Goal: Task Accomplishment & Management: Manage account settings

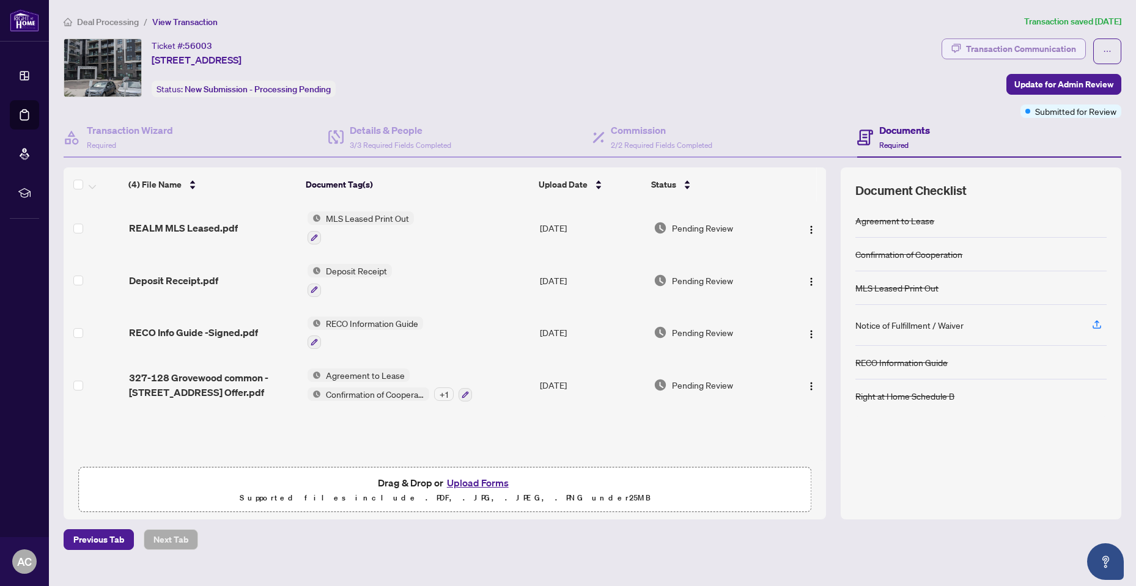
click at [1053, 45] on div "Transaction Communication" at bounding box center [1021, 49] width 110 height 20
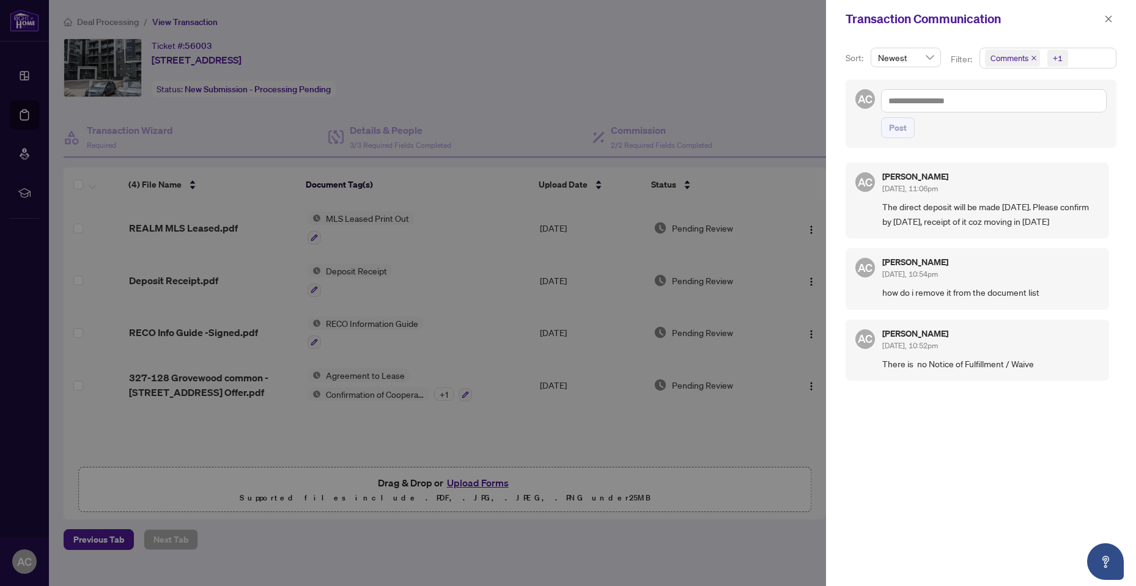
click at [577, 55] on div at bounding box center [568, 293] width 1136 height 586
click at [23, 26] on div at bounding box center [568, 293] width 1136 height 586
drag, startPoint x: 1110, startPoint y: 18, endPoint x: 1097, endPoint y: 26, distance: 14.8
click at [1110, 18] on icon "close" at bounding box center [1108, 19] width 9 height 9
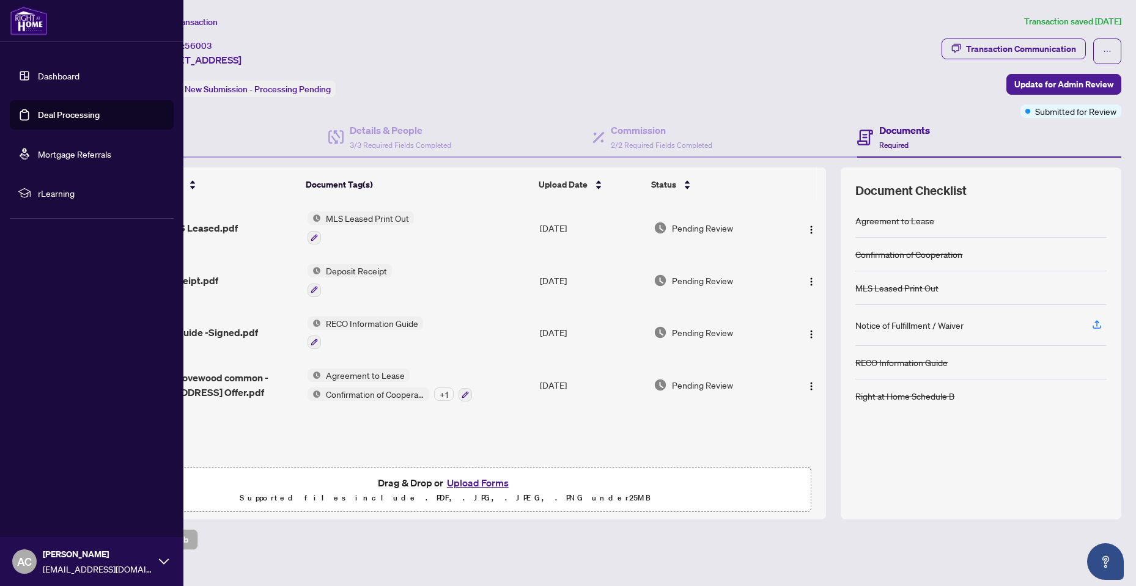
drag, startPoint x: 43, startPoint y: 78, endPoint x: 636, endPoint y: 145, distance: 596.0
click at [43, 78] on link "Dashboard" at bounding box center [59, 75] width 42 height 11
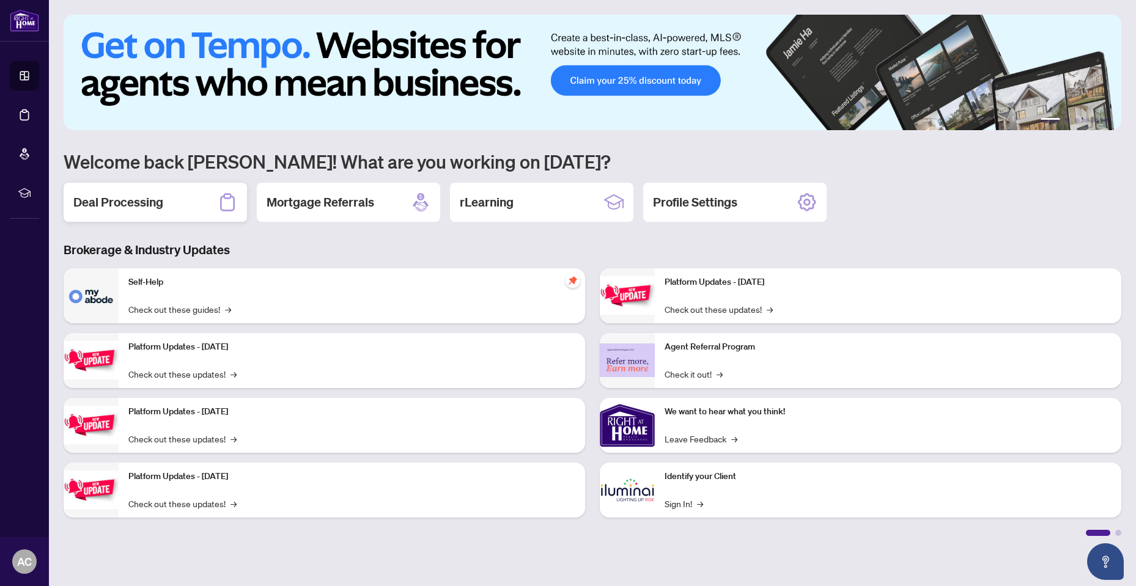
click at [132, 195] on h2 "Deal Processing" at bounding box center [118, 202] width 90 height 17
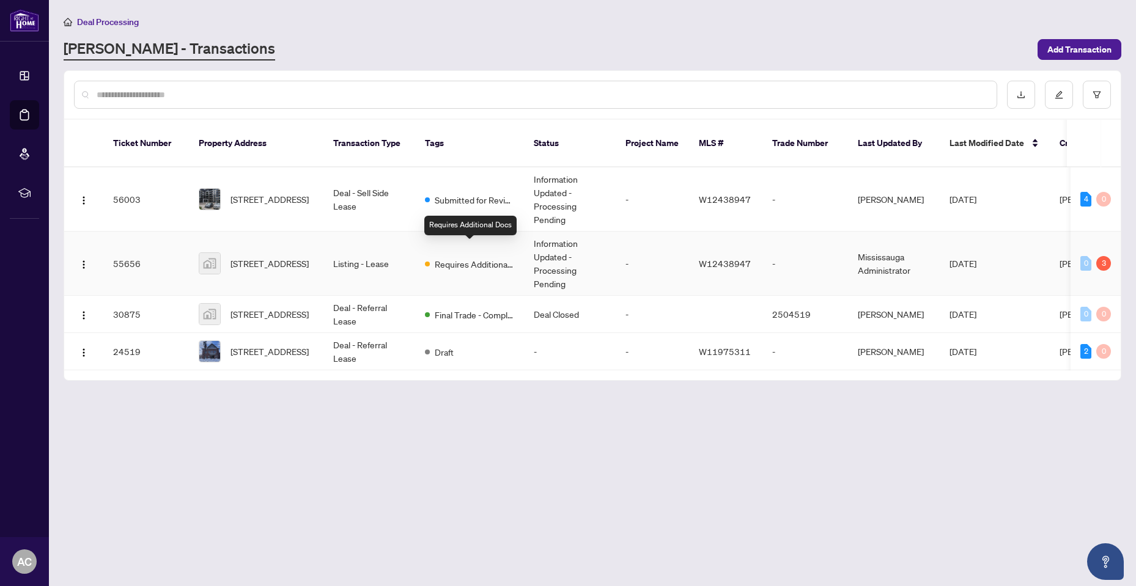
click at [489, 257] on span "Requires Additional Docs" at bounding box center [474, 263] width 79 height 13
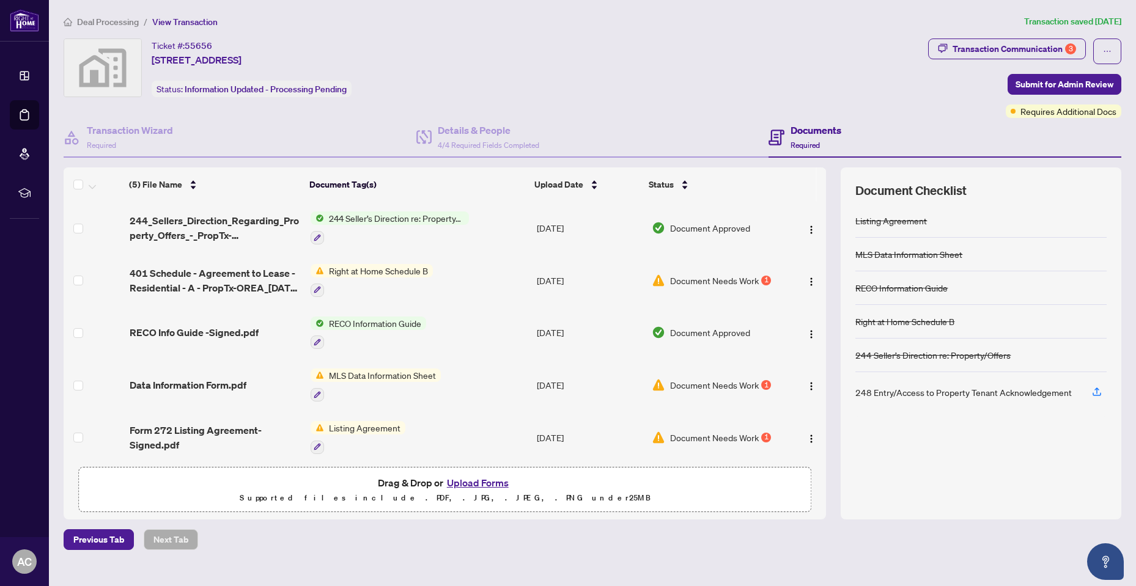
scroll to position [3, 0]
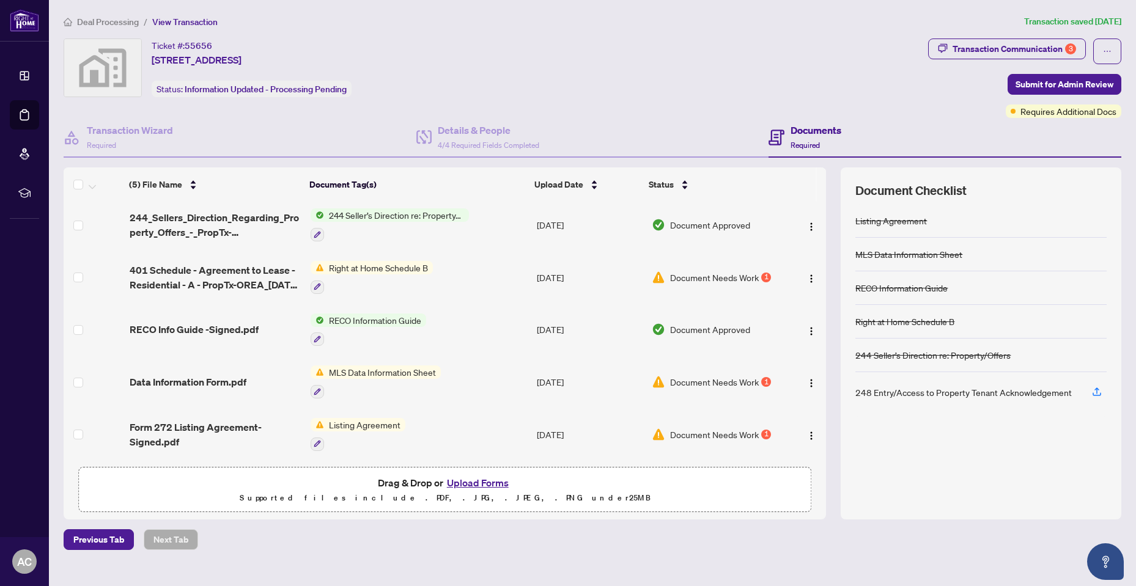
click at [680, 274] on span "Document Needs Work" at bounding box center [714, 277] width 89 height 13
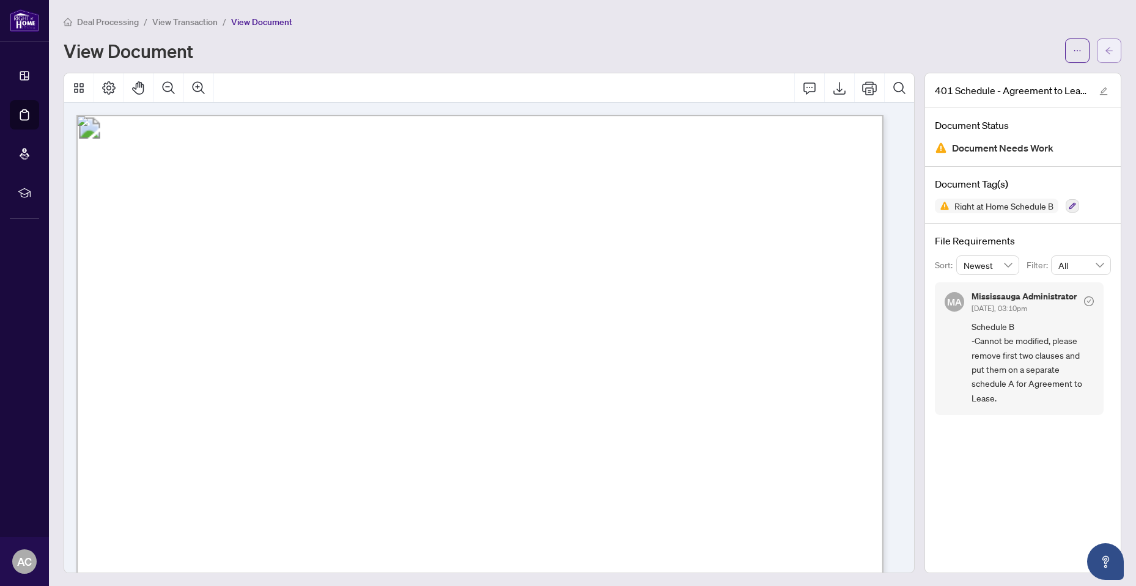
click at [1104, 50] on icon "arrow-left" at bounding box center [1108, 50] width 9 height 9
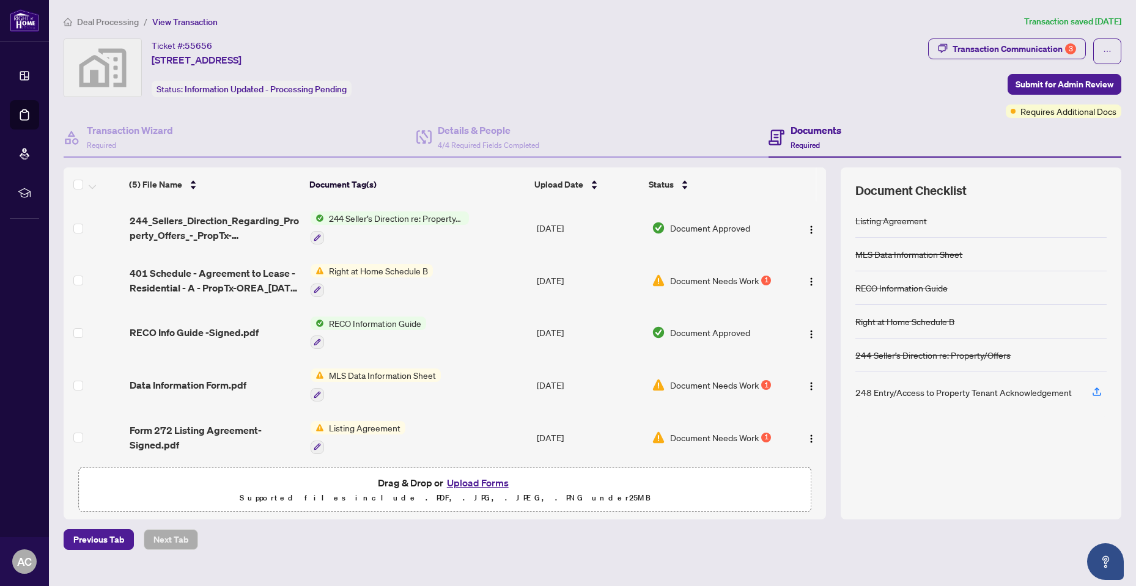
click at [682, 384] on span "Document Needs Work" at bounding box center [714, 384] width 89 height 13
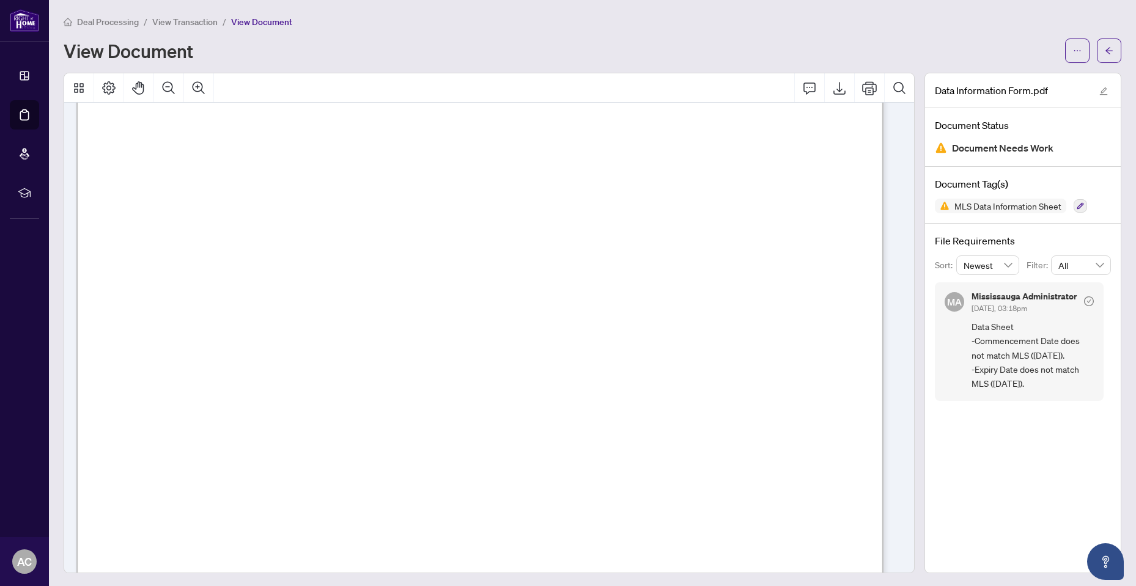
scroll to position [367, 0]
click at [1104, 49] on icon "arrow-left" at bounding box center [1108, 50] width 9 height 9
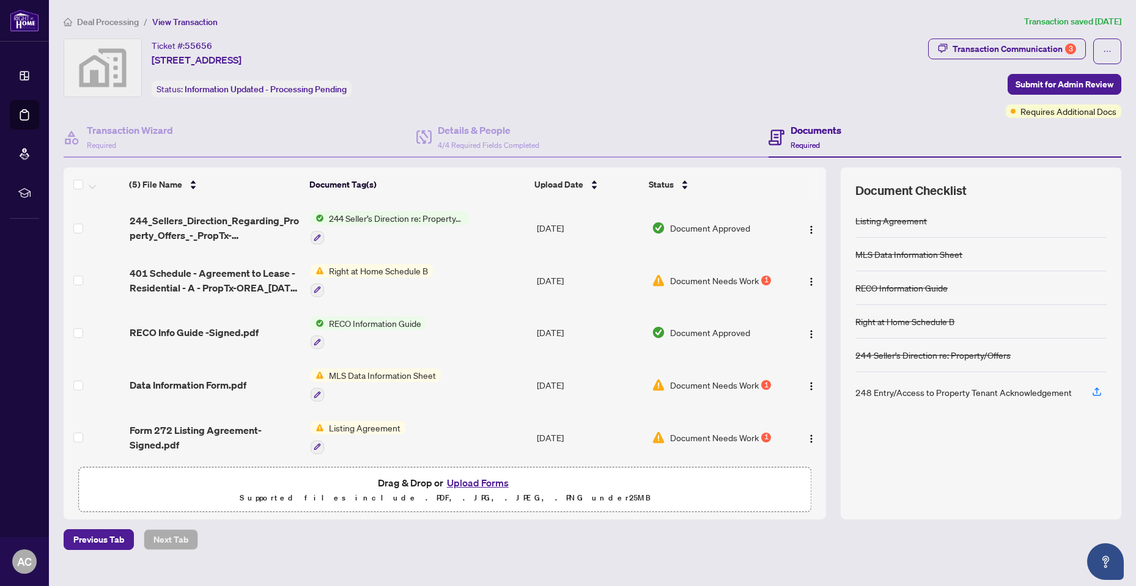
click at [684, 438] on span "Document Needs Work" at bounding box center [714, 437] width 89 height 13
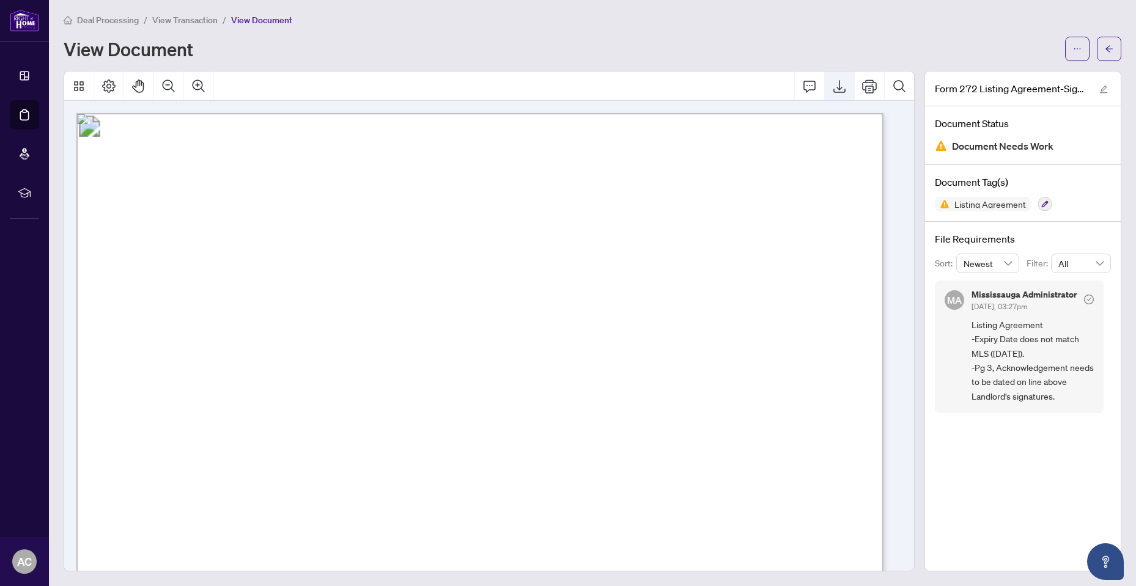
click at [833, 88] on icon "Export" at bounding box center [839, 86] width 12 height 13
click at [1105, 48] on icon "arrow-left" at bounding box center [1108, 48] width 7 height 7
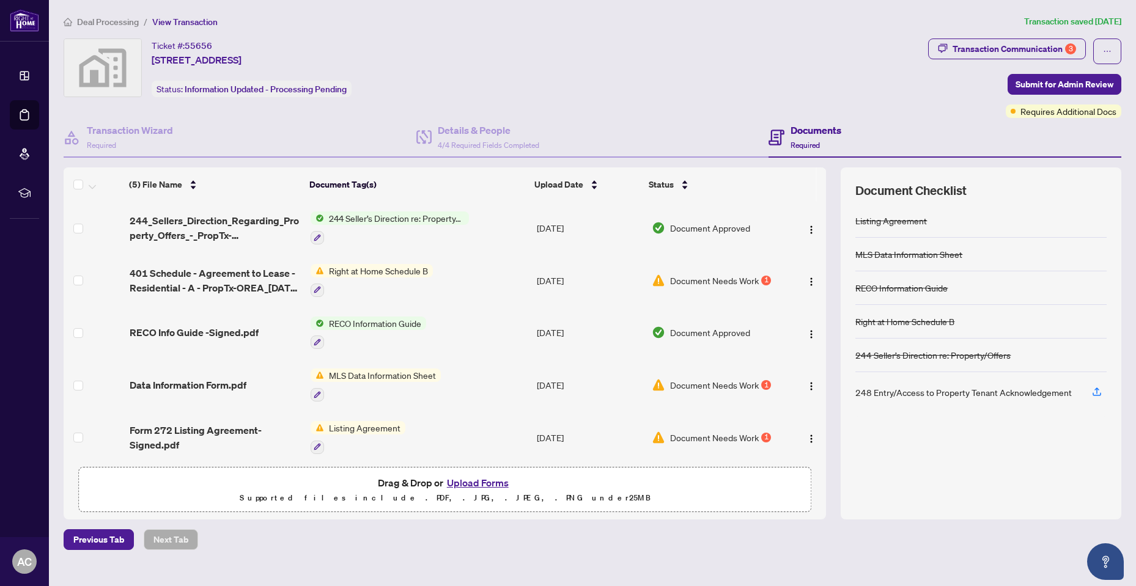
click at [677, 382] on span "Document Needs Work" at bounding box center [714, 384] width 89 height 13
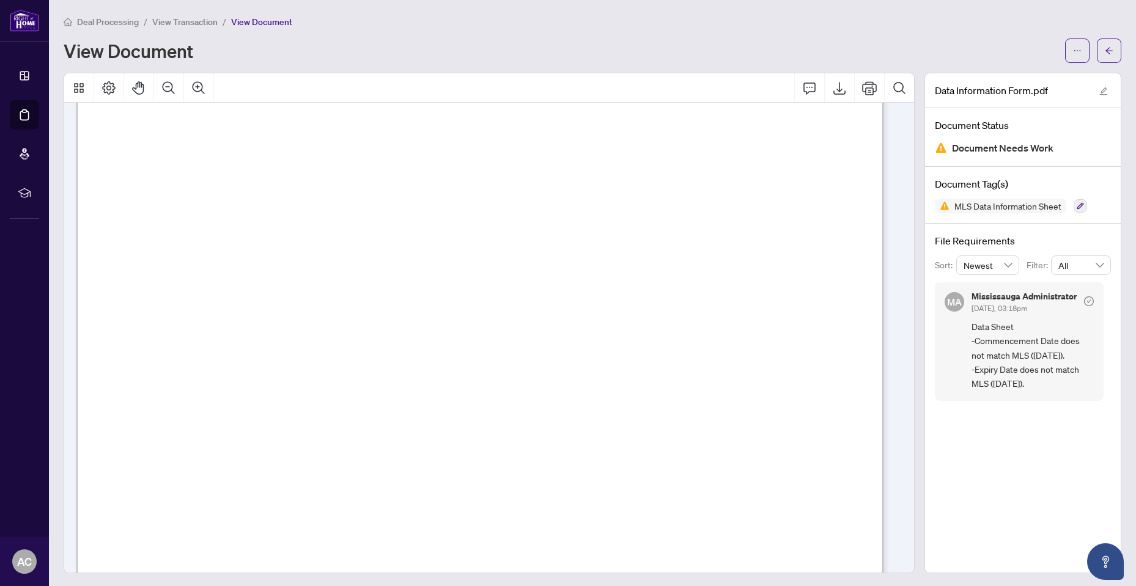
scroll to position [306, 0]
click at [832, 88] on icon "Export" at bounding box center [839, 88] width 15 height 15
click at [1104, 50] on button "button" at bounding box center [1109, 51] width 24 height 24
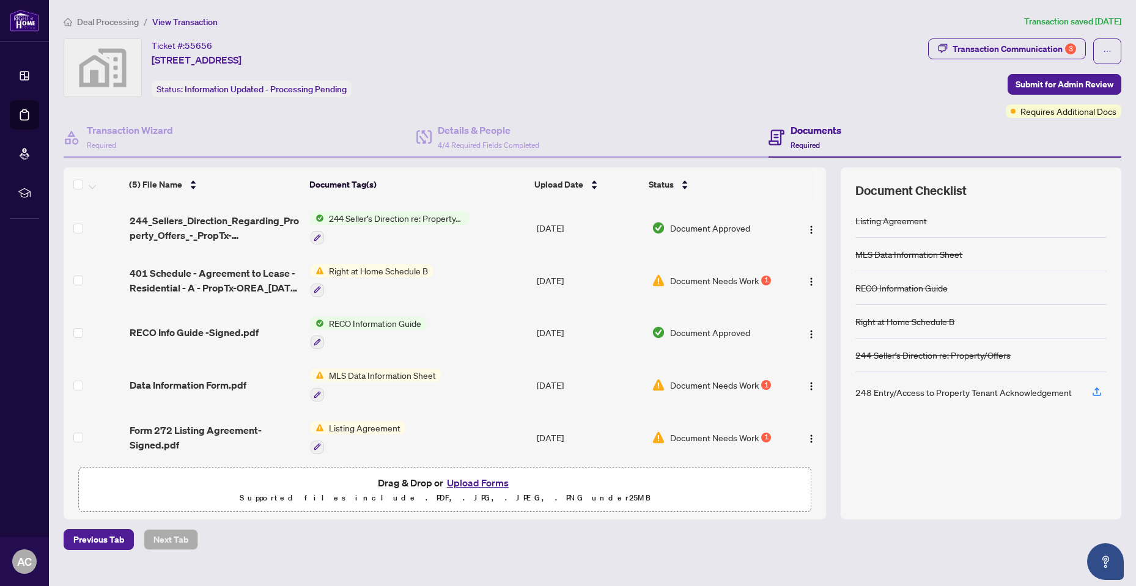
drag, startPoint x: 826, startPoint y: 235, endPoint x: 823, endPoint y: 216, distance: 19.2
click at [823, 217] on div "(5) File Name Document Tag(s) Upload Date Status (5) File Name Document Tag(s) …" at bounding box center [592, 342] width 1057 height 351
click at [670, 275] on span "Document Needs Work" at bounding box center [714, 280] width 89 height 13
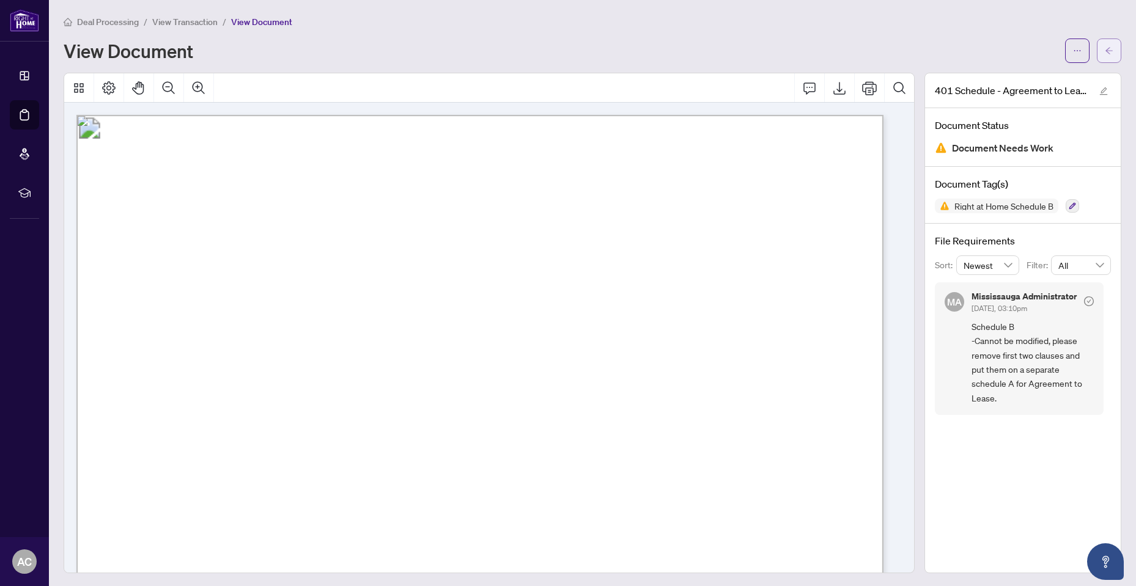
click at [1104, 48] on button "button" at bounding box center [1109, 51] width 24 height 24
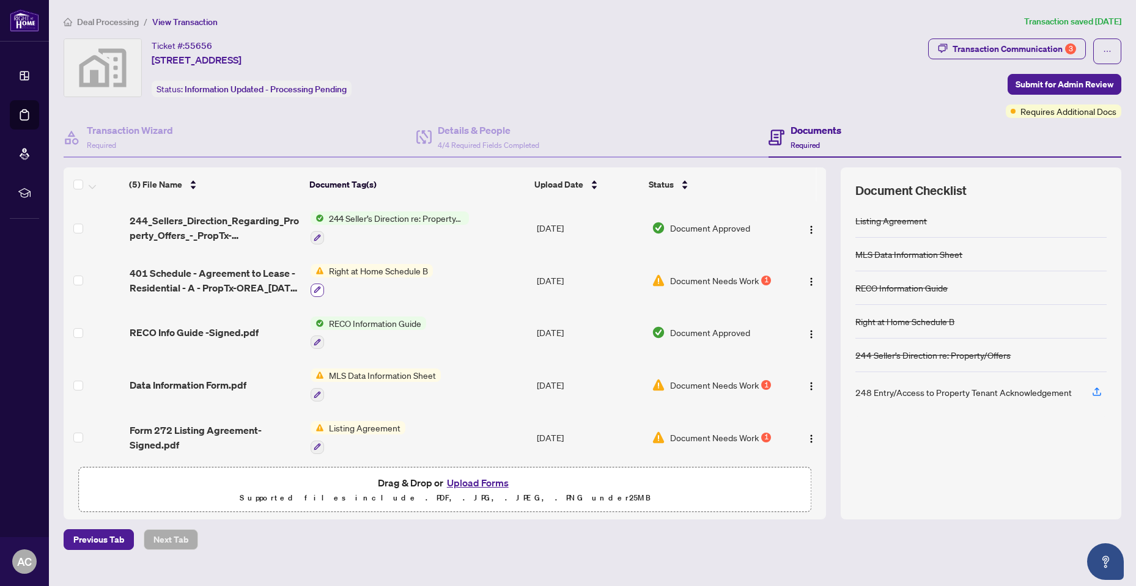
click at [316, 287] on icon "button" at bounding box center [317, 290] width 7 height 7
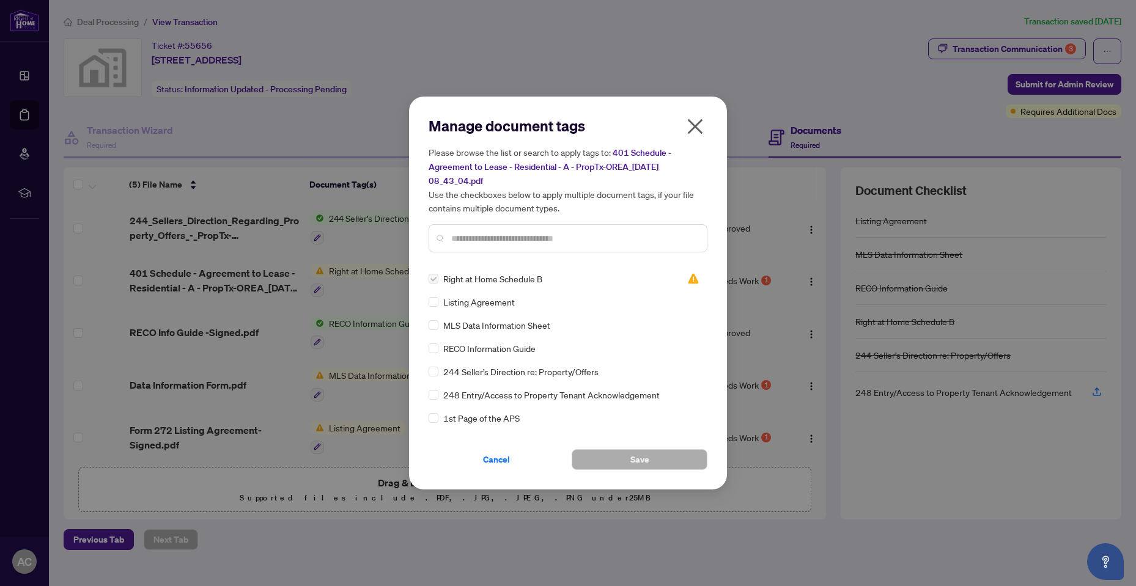
click at [694, 125] on icon "close" at bounding box center [695, 126] width 15 height 15
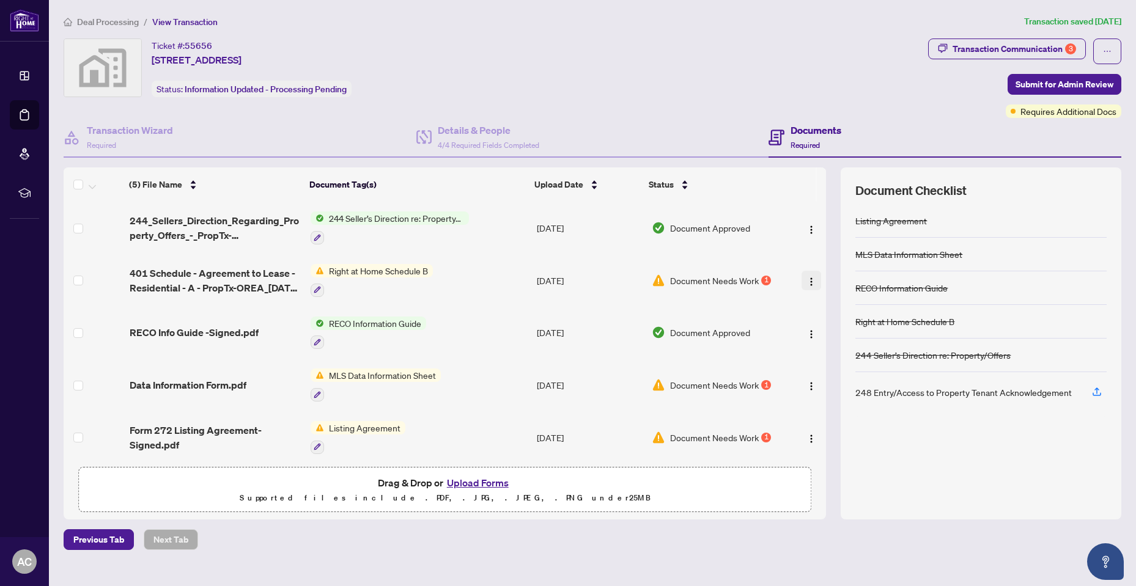
click at [810, 277] on img "button" at bounding box center [811, 282] width 10 height 10
click at [466, 482] on button "Upload Forms" at bounding box center [477, 483] width 69 height 16
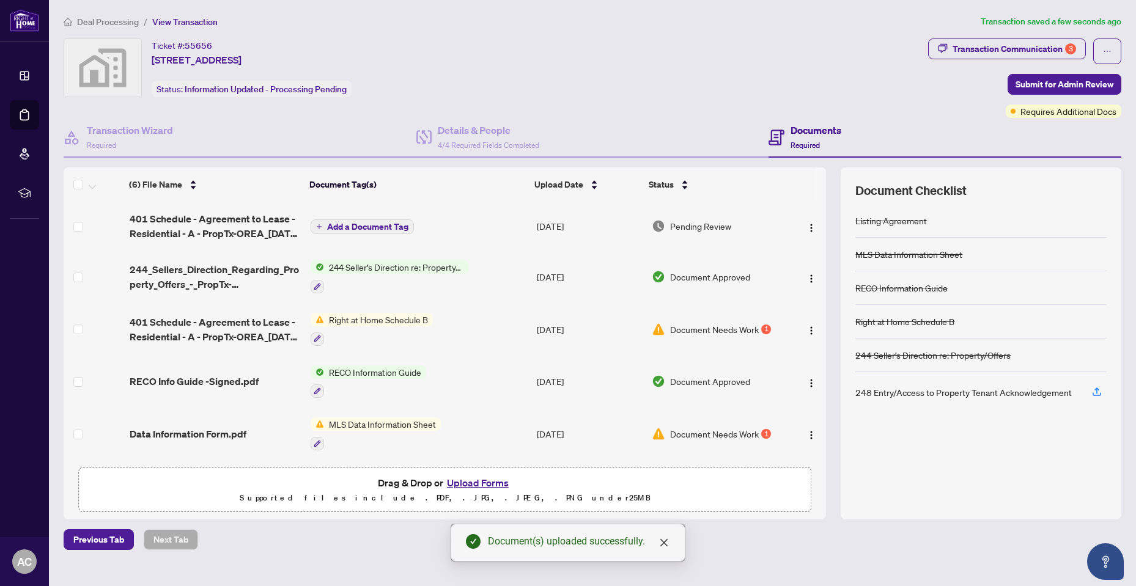
click at [379, 223] on span "Add a Document Tag" at bounding box center [367, 226] width 81 height 9
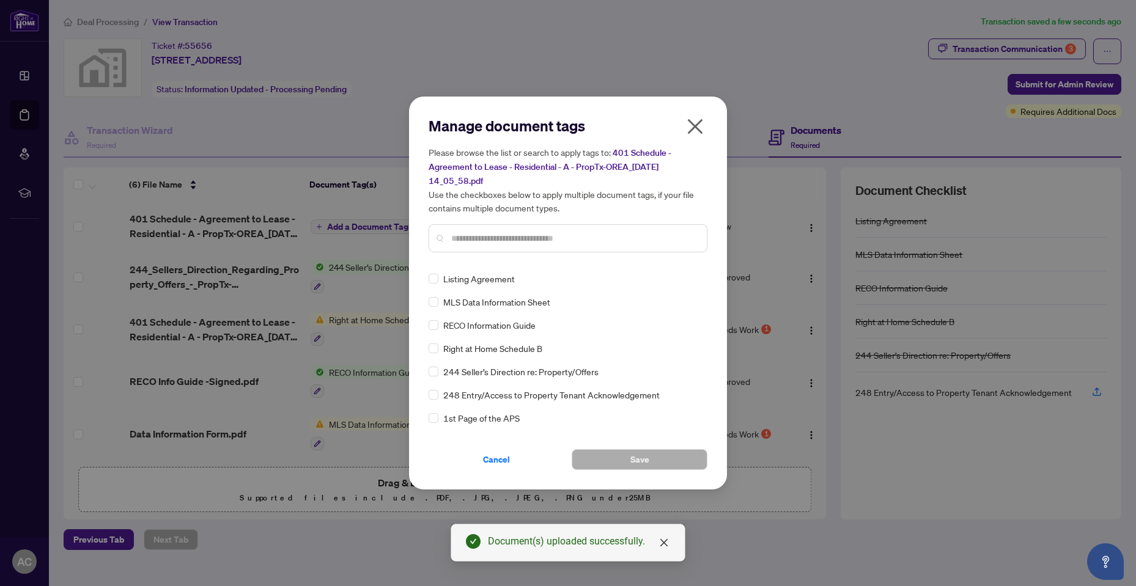
click at [466, 238] on input "text" at bounding box center [574, 238] width 246 height 13
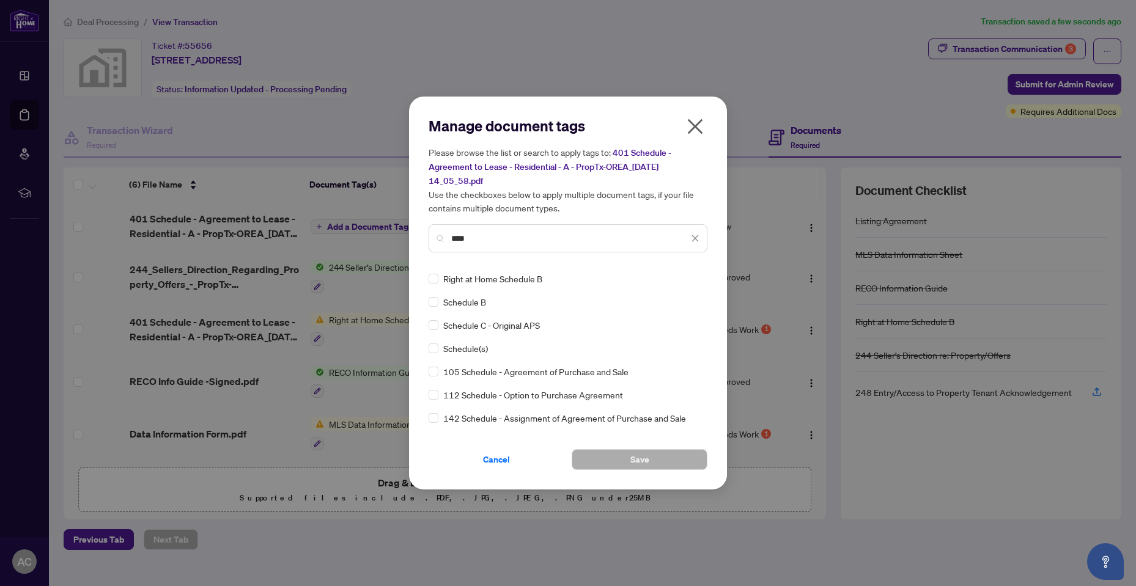
type input "****"
click at [637, 458] on span "Save" at bounding box center [639, 460] width 19 height 20
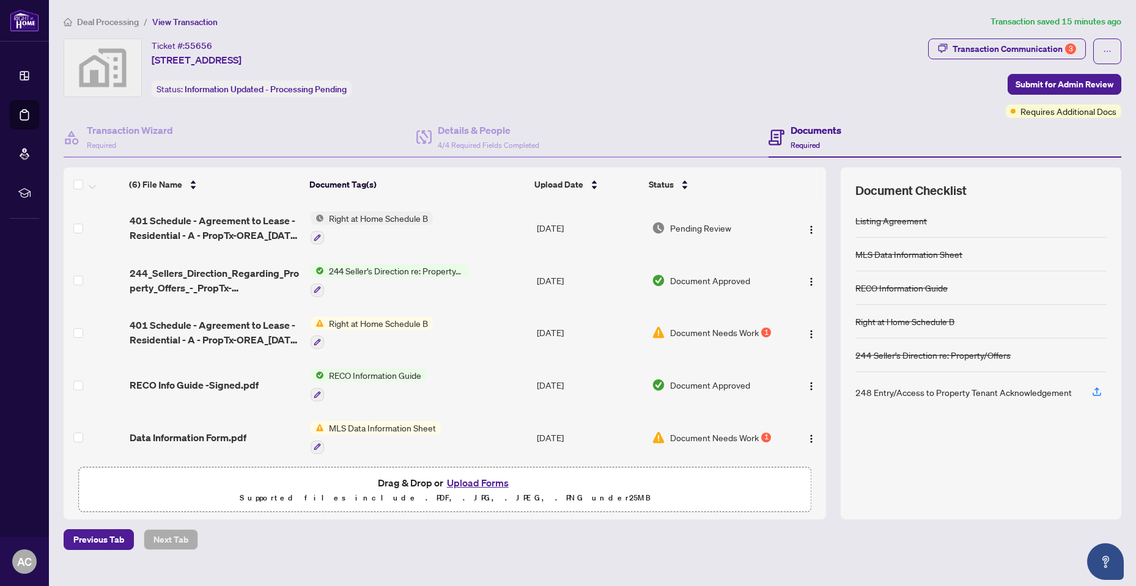
click at [356, 218] on span "Right at Home Schedule B" at bounding box center [378, 217] width 109 height 13
click at [806, 329] on img "button" at bounding box center [811, 334] width 10 height 10
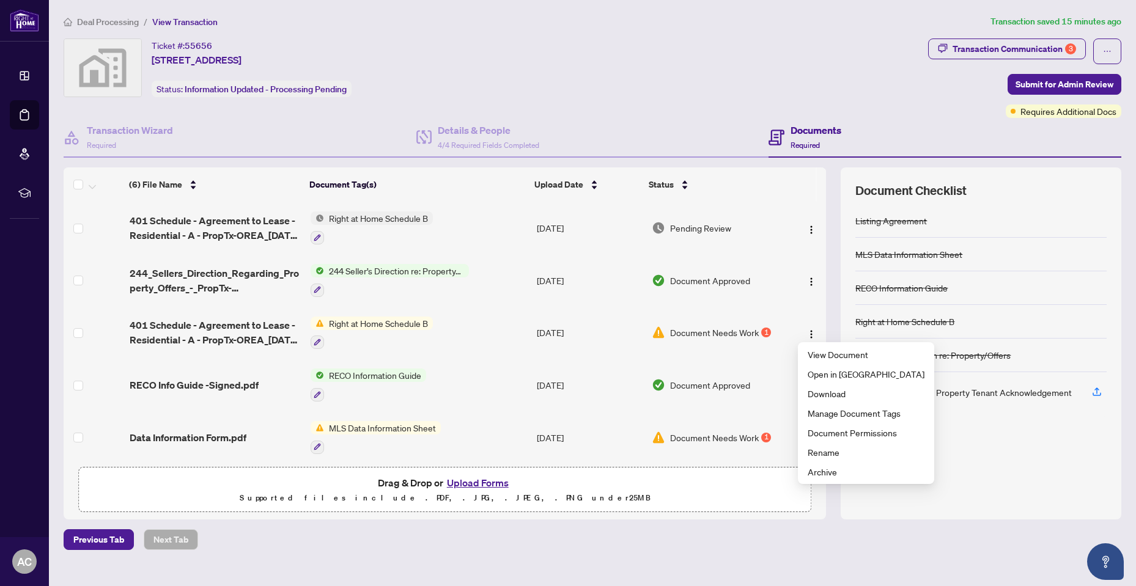
click at [720, 329] on span "Document Needs Work" at bounding box center [714, 332] width 89 height 13
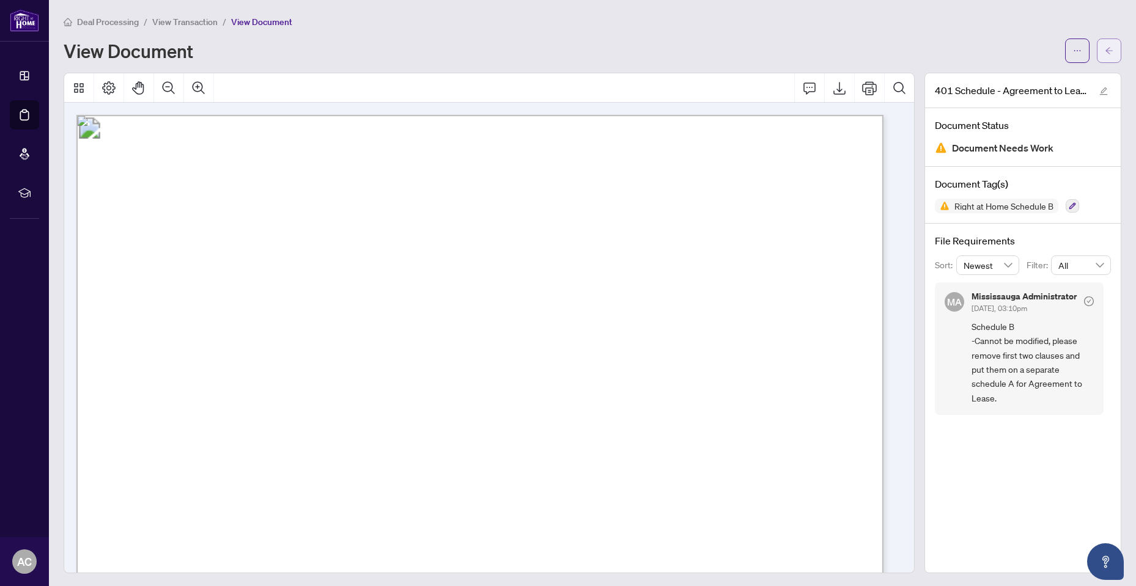
click at [1104, 43] on span "button" at bounding box center [1108, 51] width 9 height 20
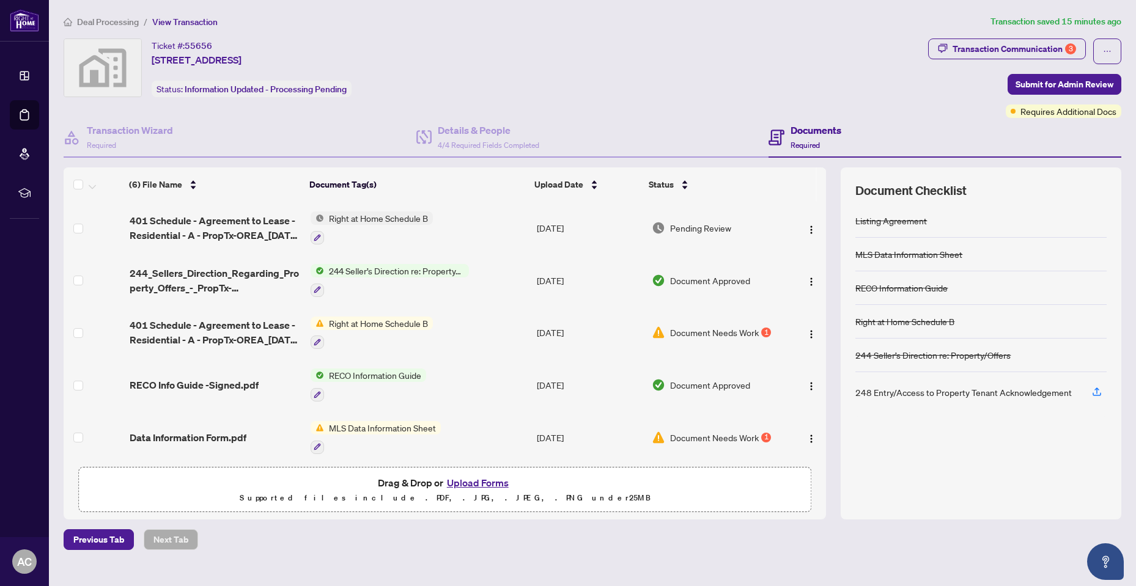
click at [390, 218] on span "Right at Home Schedule B" at bounding box center [378, 217] width 109 height 13
click at [351, 216] on span "Right at Home Schedule B" at bounding box center [378, 217] width 109 height 13
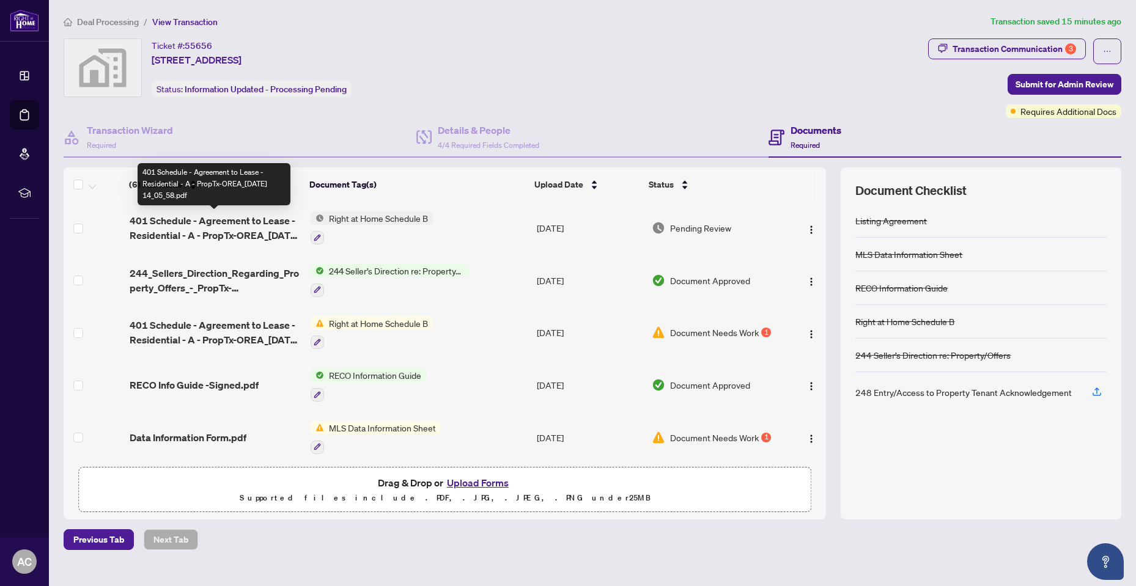
click at [182, 219] on span "401 Schedule - Agreement to Lease - Residential - A - PropTx-OREA_[DATE] 14_05_…" at bounding box center [215, 227] width 171 height 29
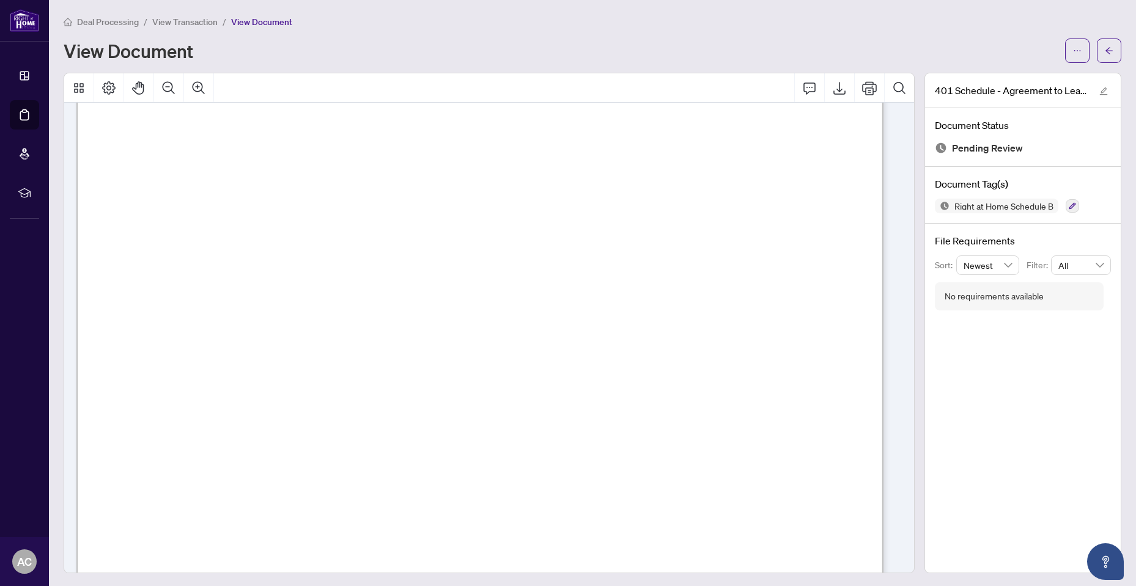
scroll to position [61, 0]
click at [1104, 46] on icon "arrow-left" at bounding box center [1108, 50] width 9 height 9
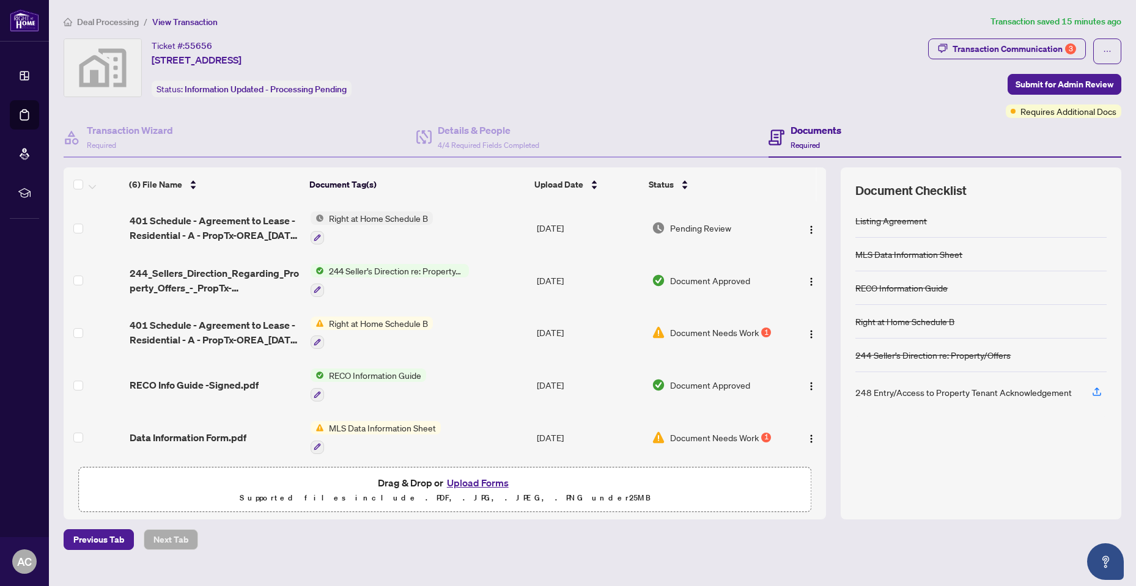
scroll to position [54, 0]
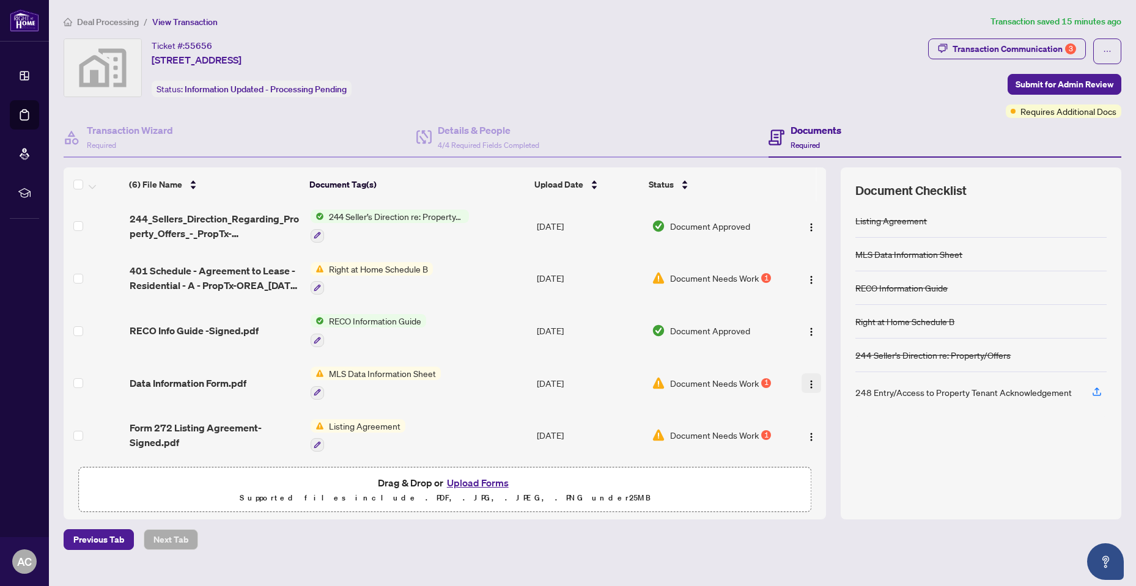
click at [808, 380] on img "button" at bounding box center [811, 385] width 10 height 10
click at [716, 377] on span "Document Needs Work" at bounding box center [714, 383] width 89 height 13
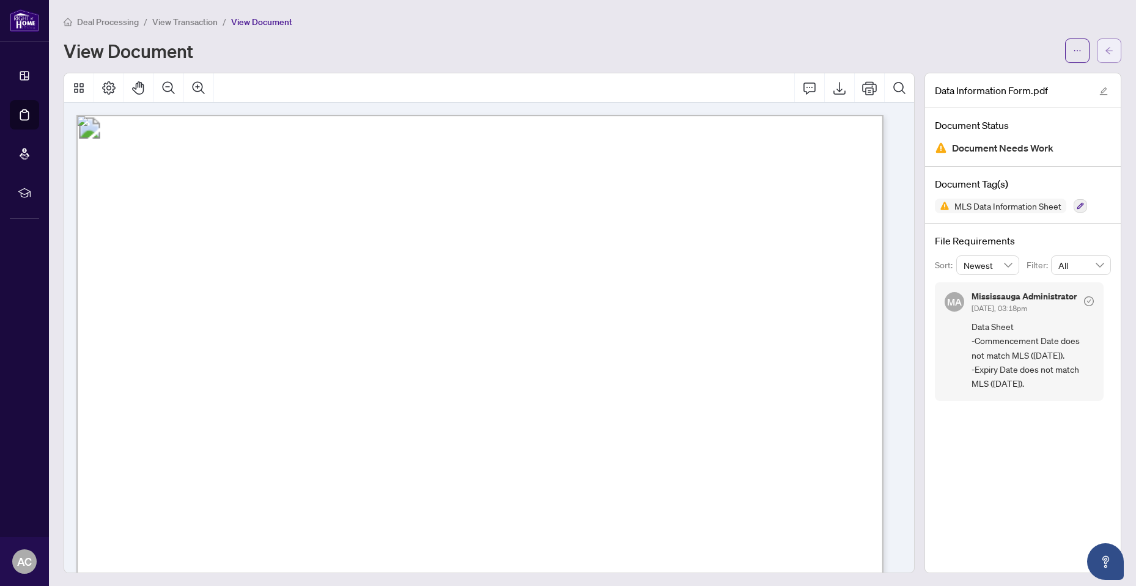
click at [1104, 46] on icon "arrow-left" at bounding box center [1108, 50] width 9 height 9
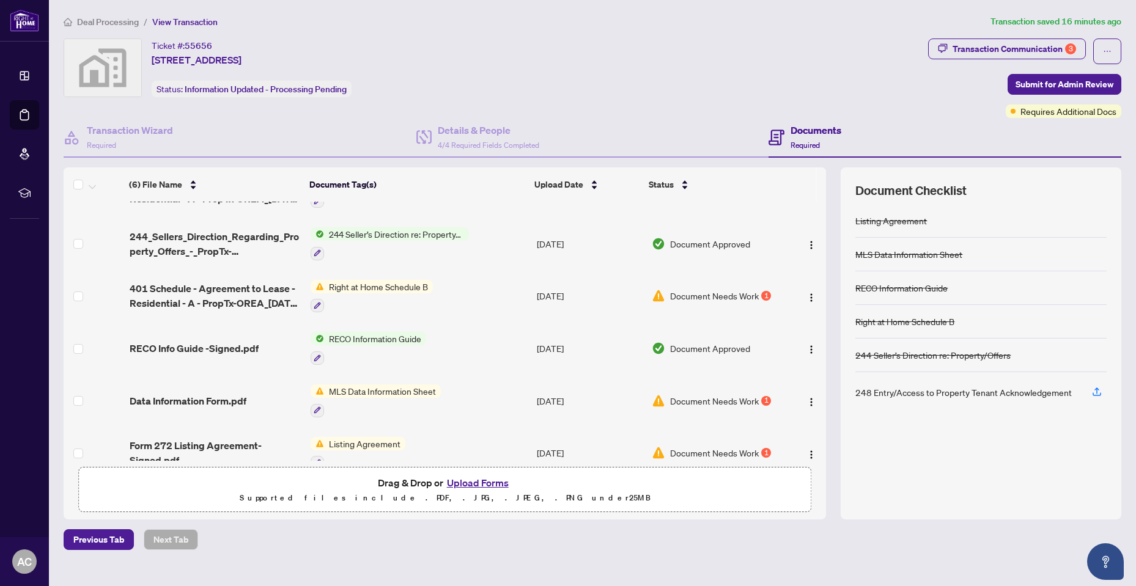
scroll to position [54, 0]
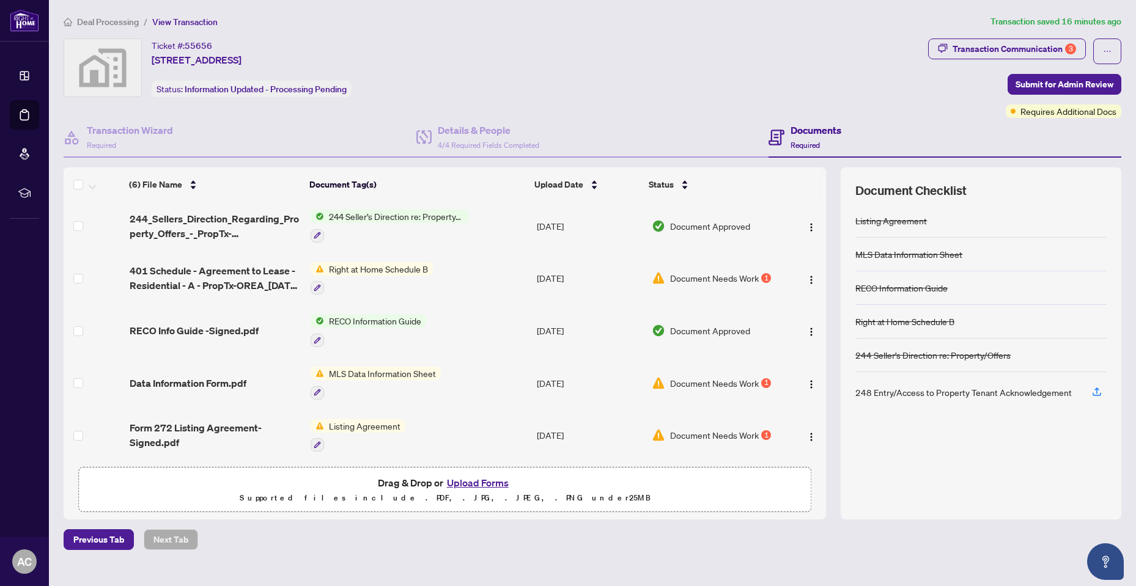
click at [732, 430] on span "Document Needs Work" at bounding box center [714, 434] width 89 height 13
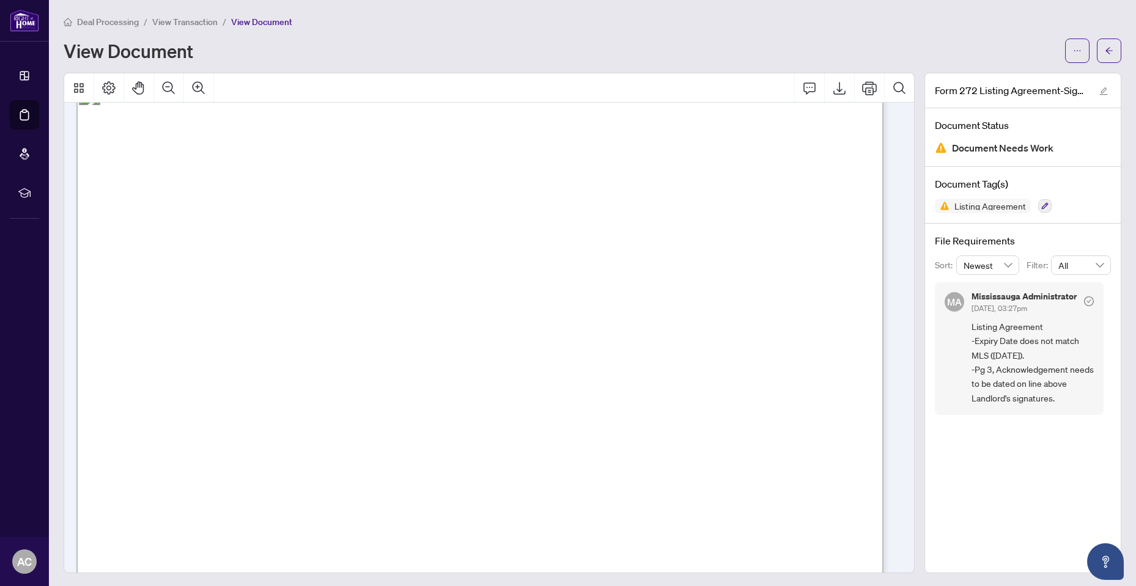
scroll to position [61, 0]
click at [1105, 47] on icon "arrow-left" at bounding box center [1108, 50] width 7 height 7
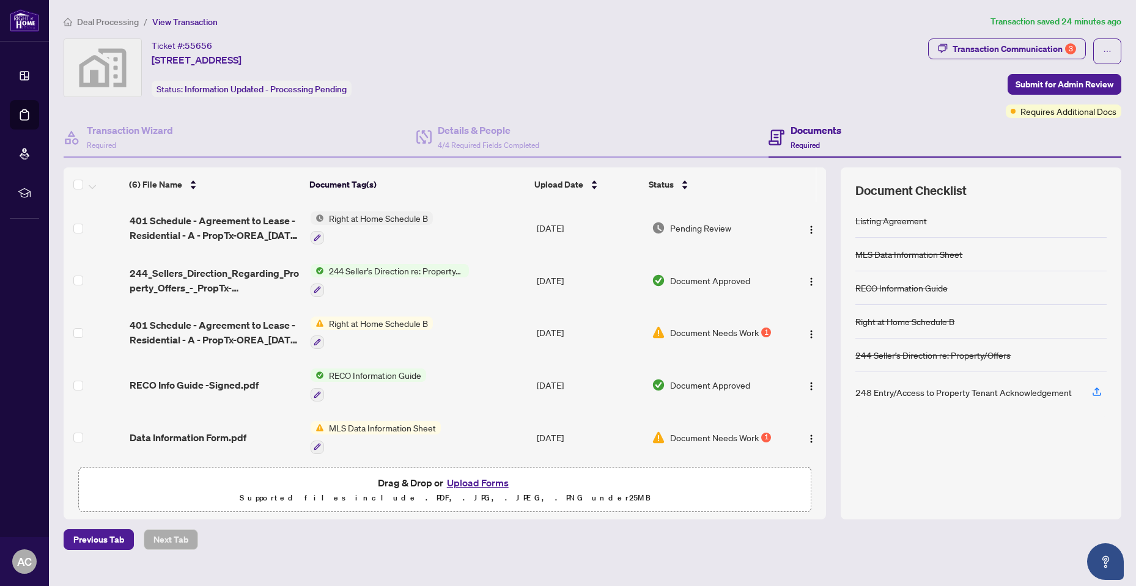
scroll to position [54, 0]
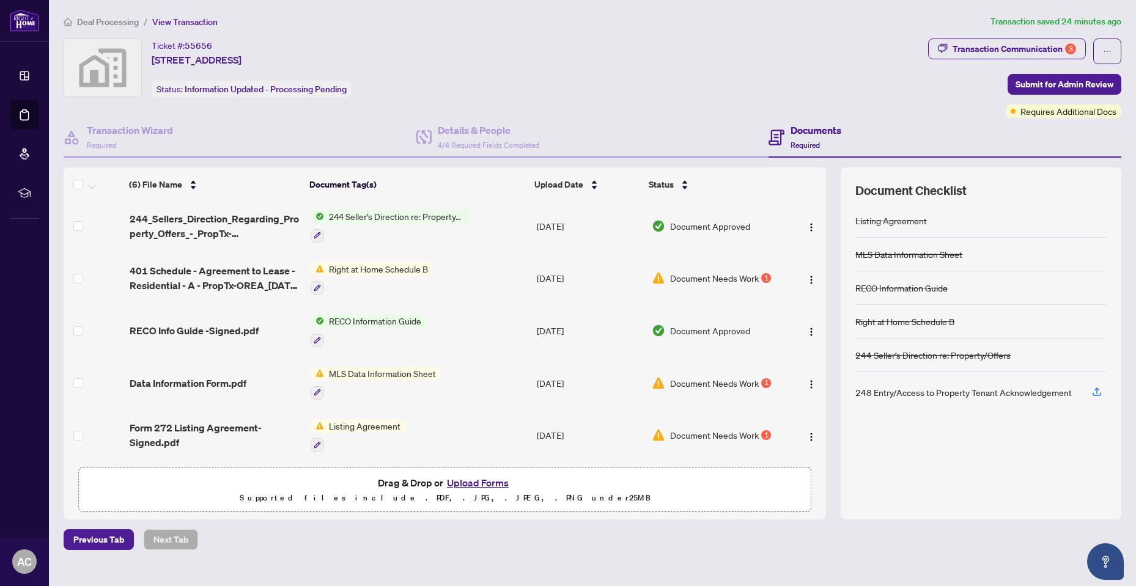
click at [718, 429] on span "Document Needs Work" at bounding box center [714, 434] width 89 height 13
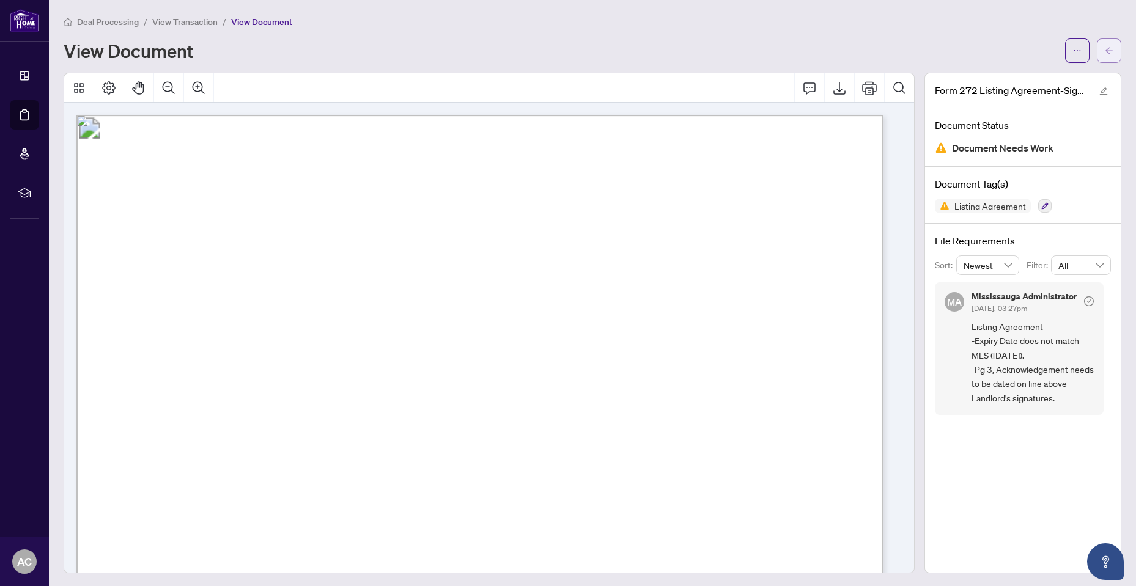
click at [1104, 50] on icon "arrow-left" at bounding box center [1108, 50] width 9 height 9
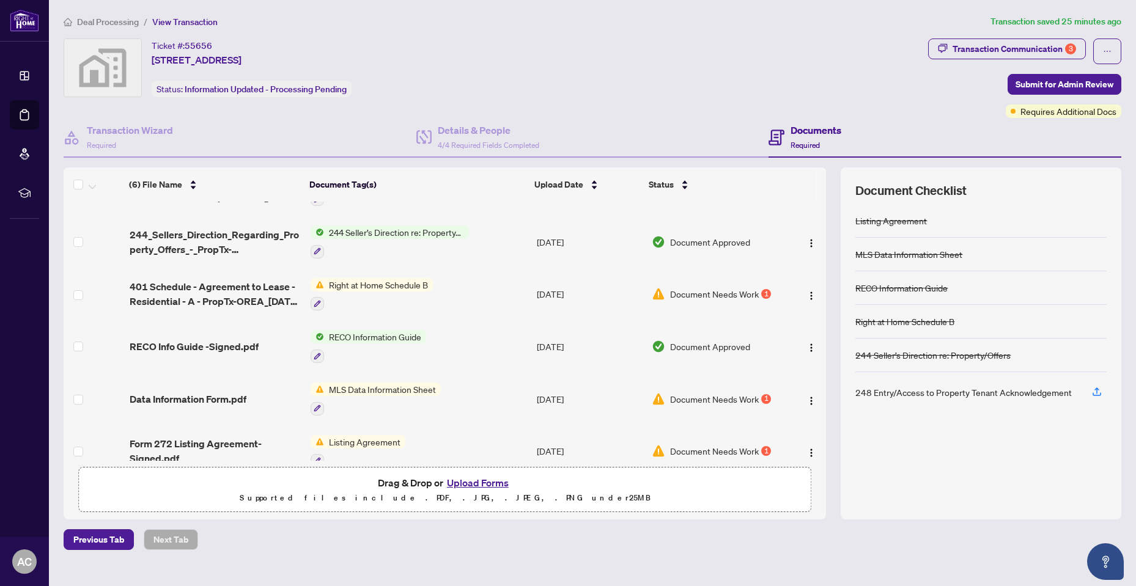
scroll to position [54, 0]
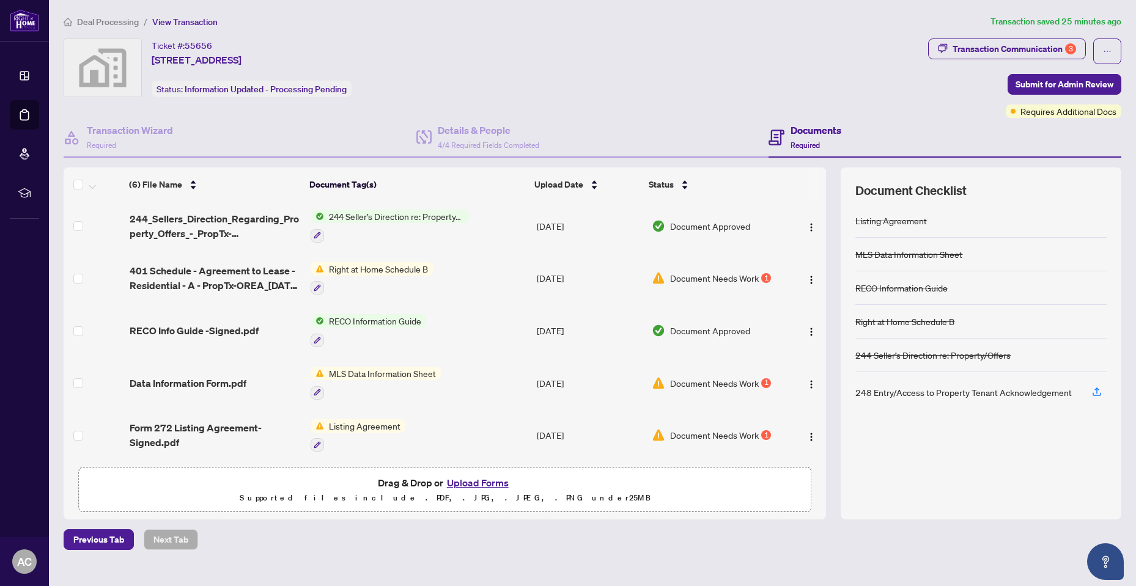
click at [710, 377] on span "Document Needs Work" at bounding box center [714, 383] width 89 height 13
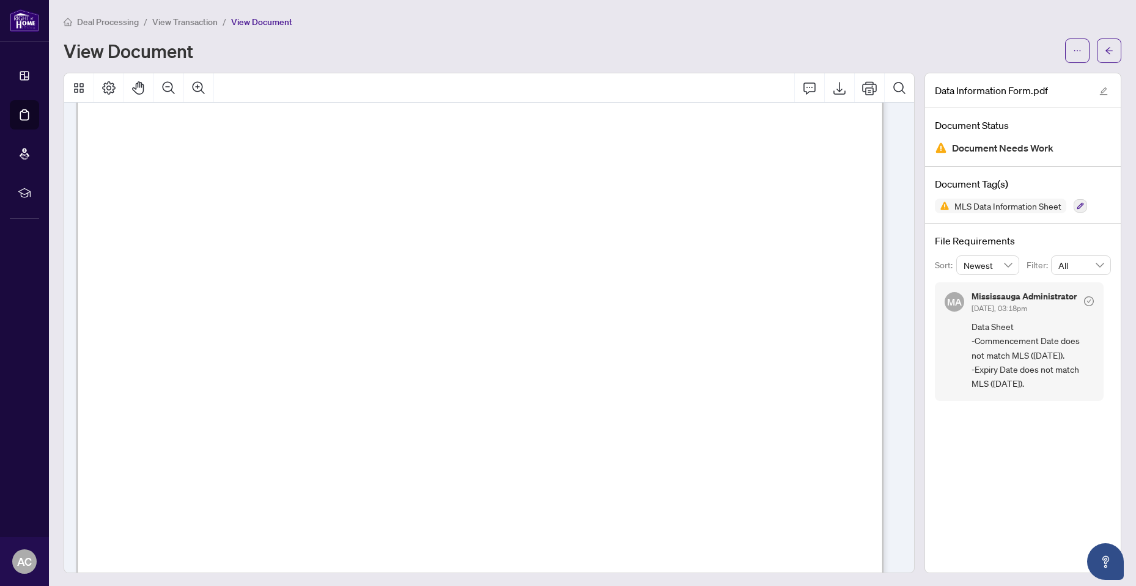
scroll to position [367, 0]
click at [1104, 51] on icon "arrow-left" at bounding box center [1108, 50] width 9 height 9
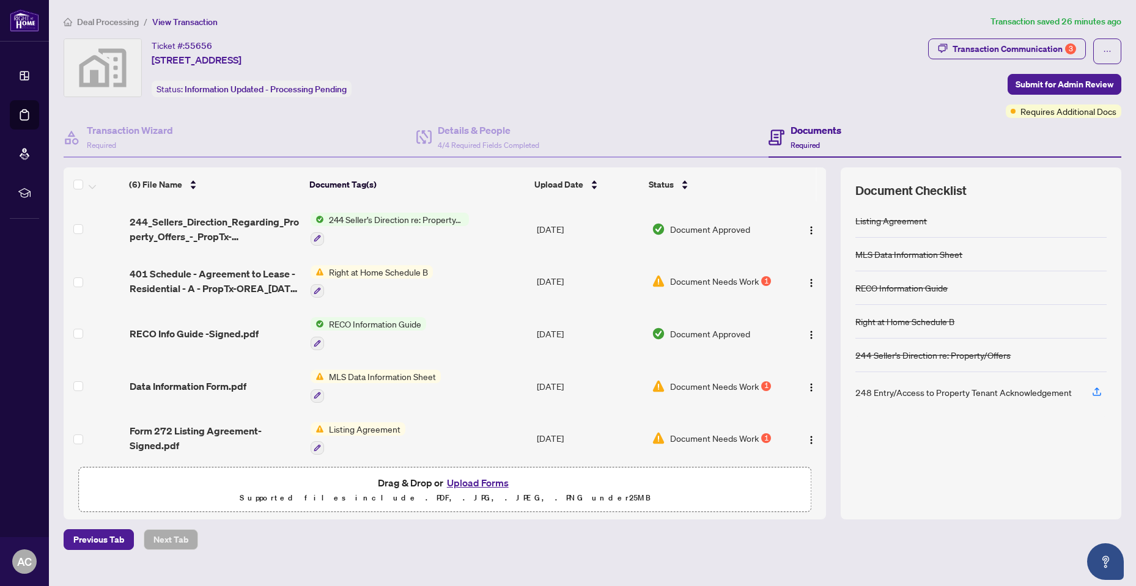
scroll to position [54, 0]
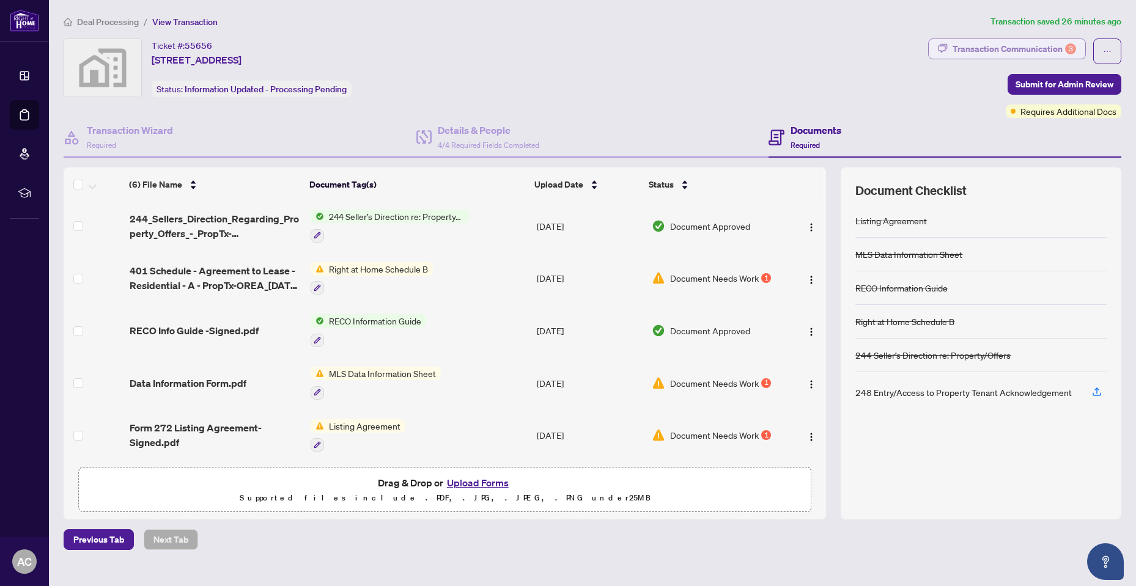
click at [993, 45] on div "Transaction Communication 3" at bounding box center [1013, 49] width 123 height 20
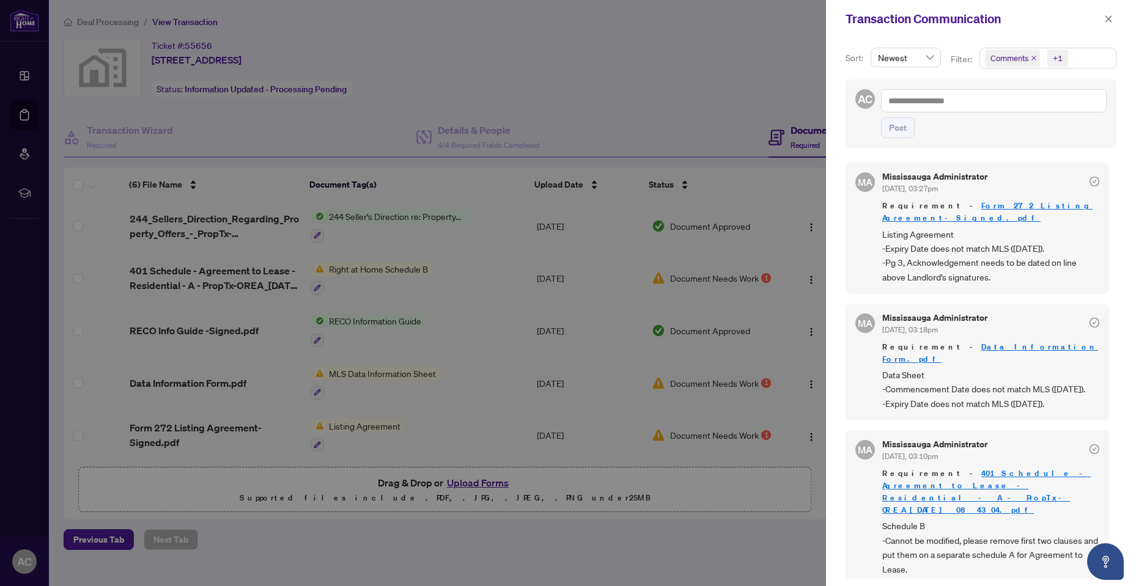
scroll to position [2, 0]
click at [1106, 21] on icon "close" at bounding box center [1108, 19] width 9 height 9
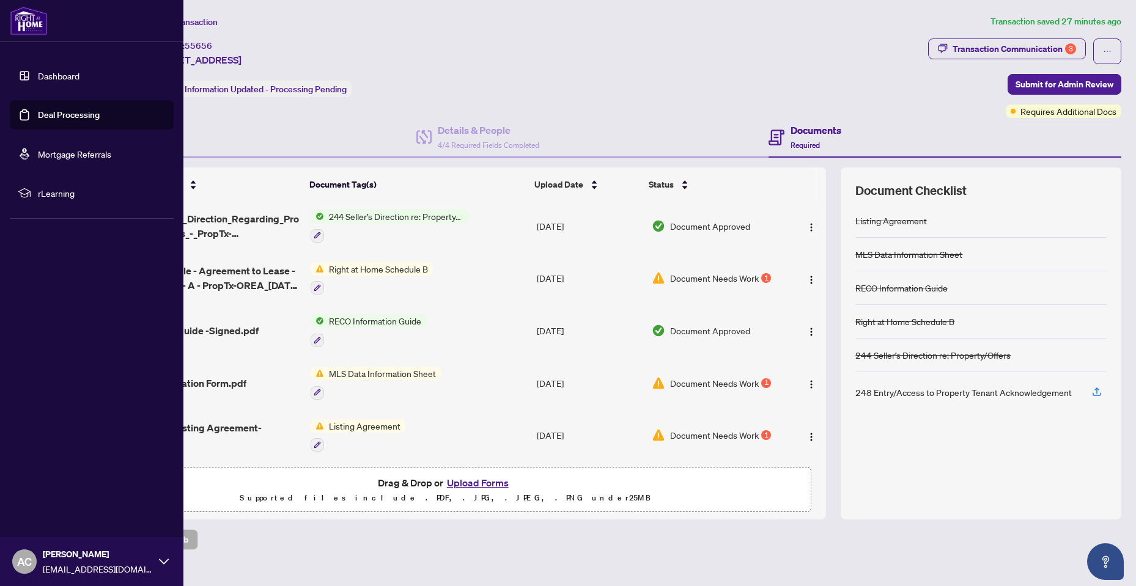
click at [38, 72] on link "Dashboard" at bounding box center [59, 75] width 42 height 11
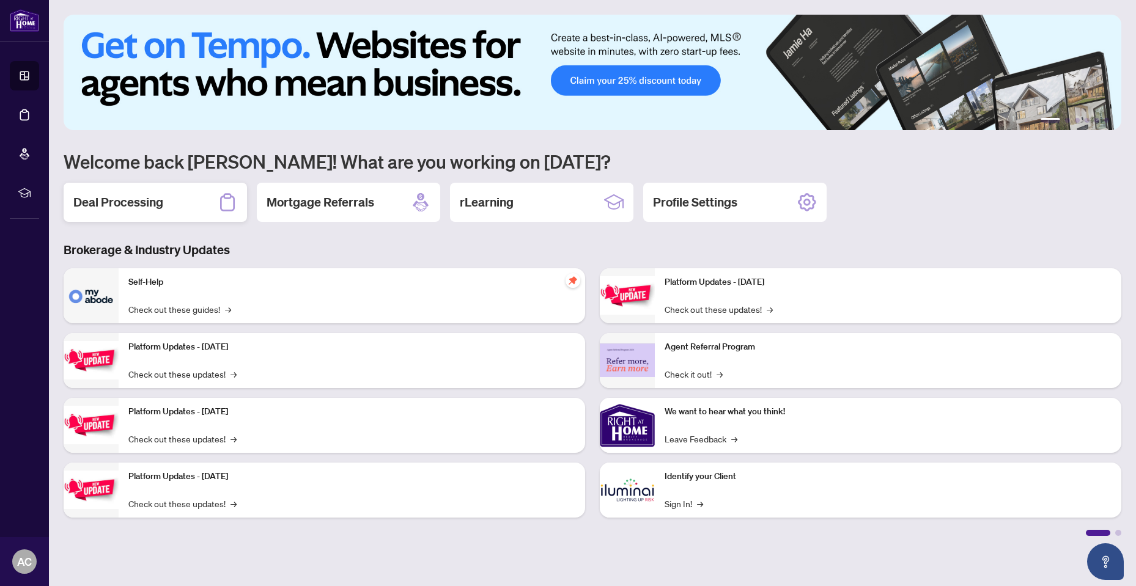
click at [200, 193] on div "Deal Processing" at bounding box center [155, 202] width 183 height 39
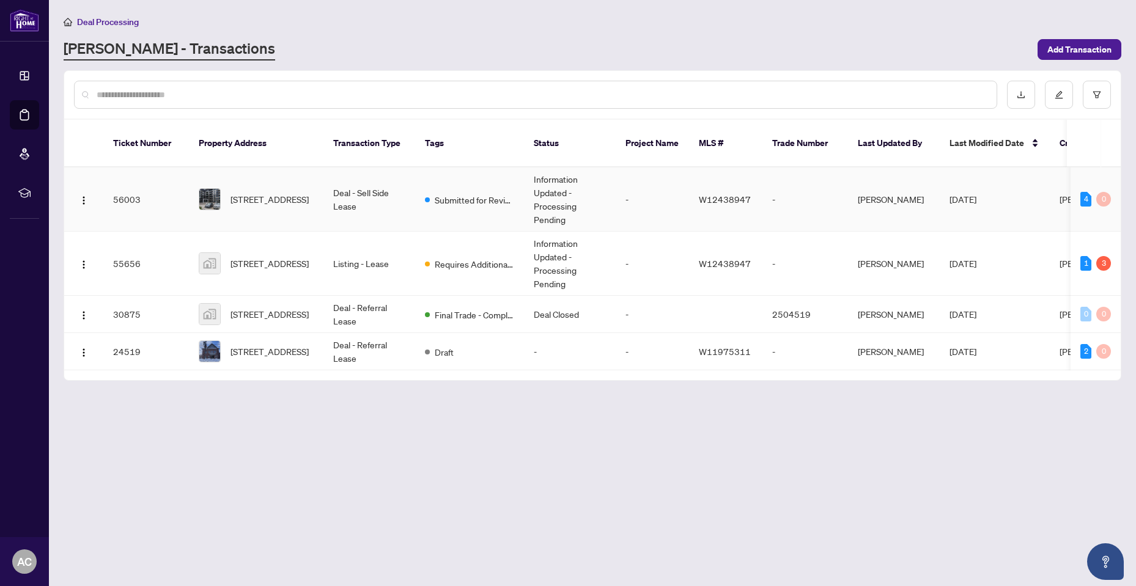
click at [476, 193] on span "Submitted for Review" at bounding box center [474, 199] width 79 height 13
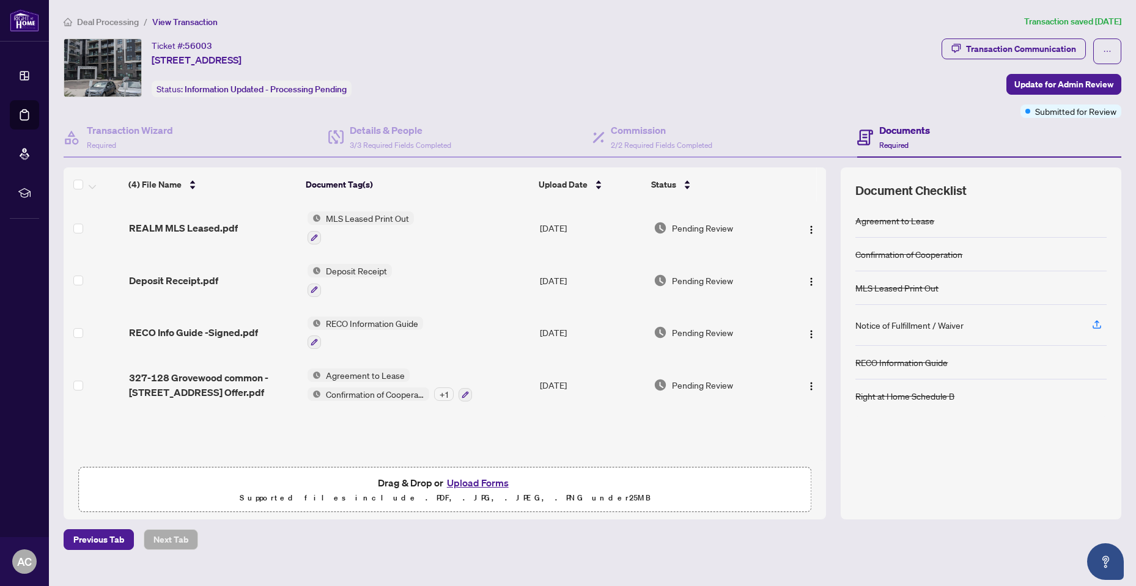
click at [708, 230] on span "Pending Review" at bounding box center [702, 227] width 61 height 13
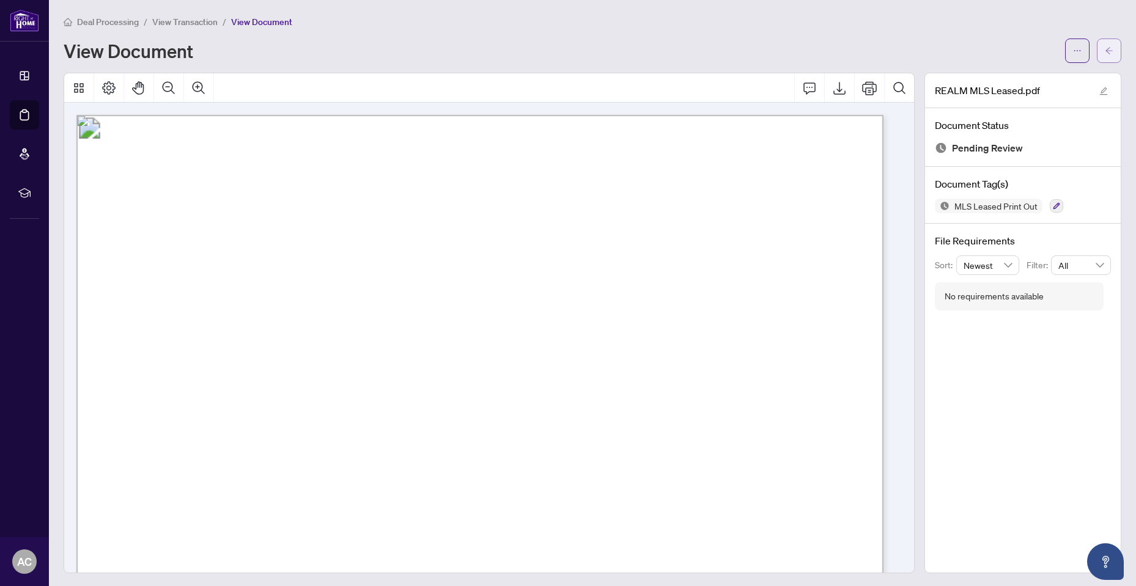
click at [1104, 51] on icon "arrow-left" at bounding box center [1108, 50] width 9 height 9
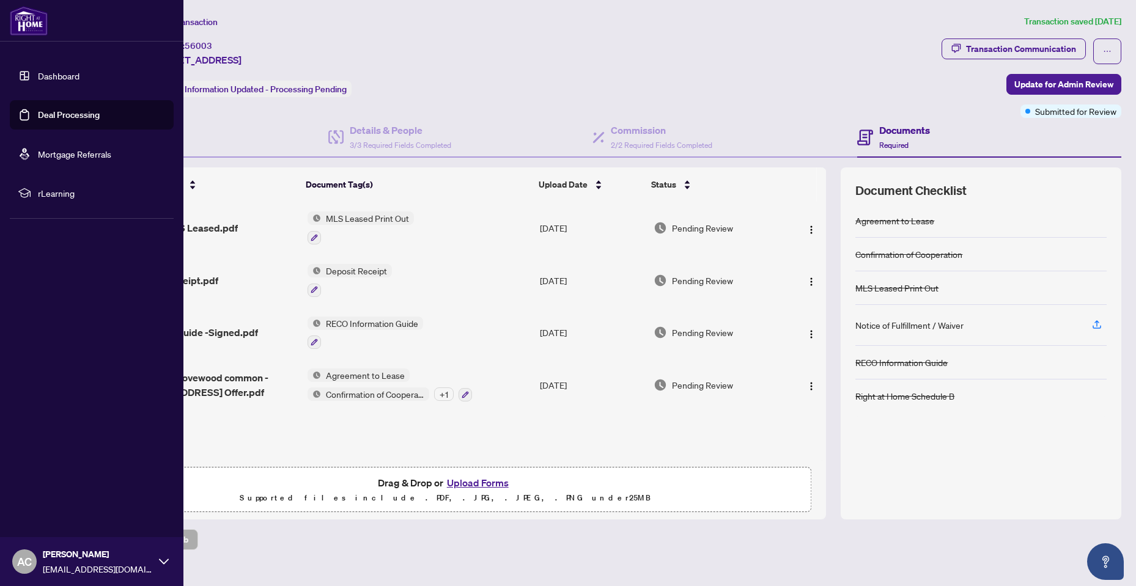
click at [38, 79] on link "Dashboard" at bounding box center [59, 75] width 42 height 11
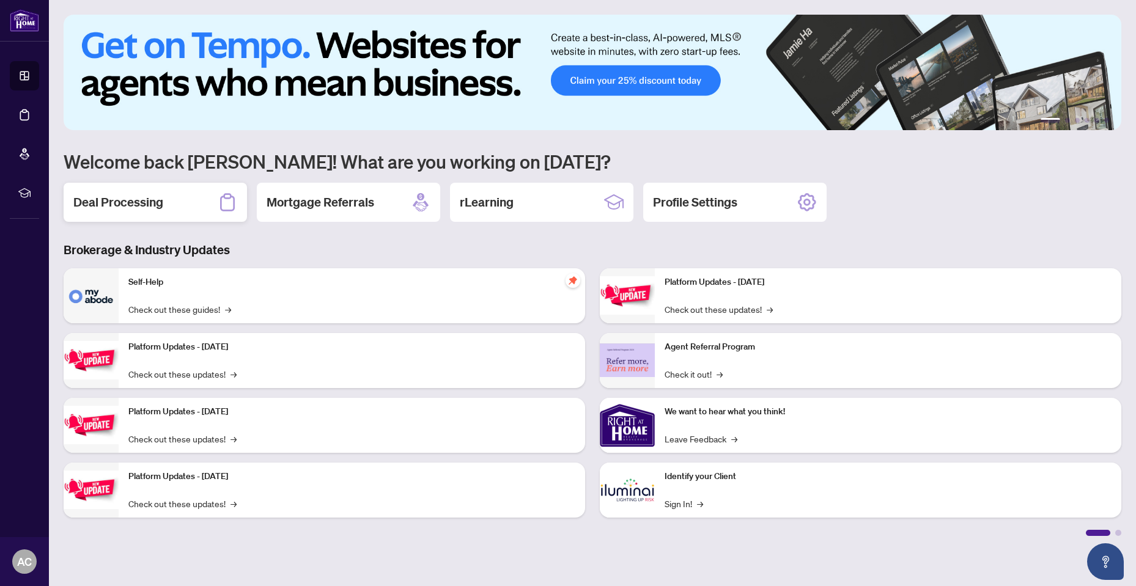
click at [187, 208] on div "Deal Processing" at bounding box center [155, 202] width 183 height 39
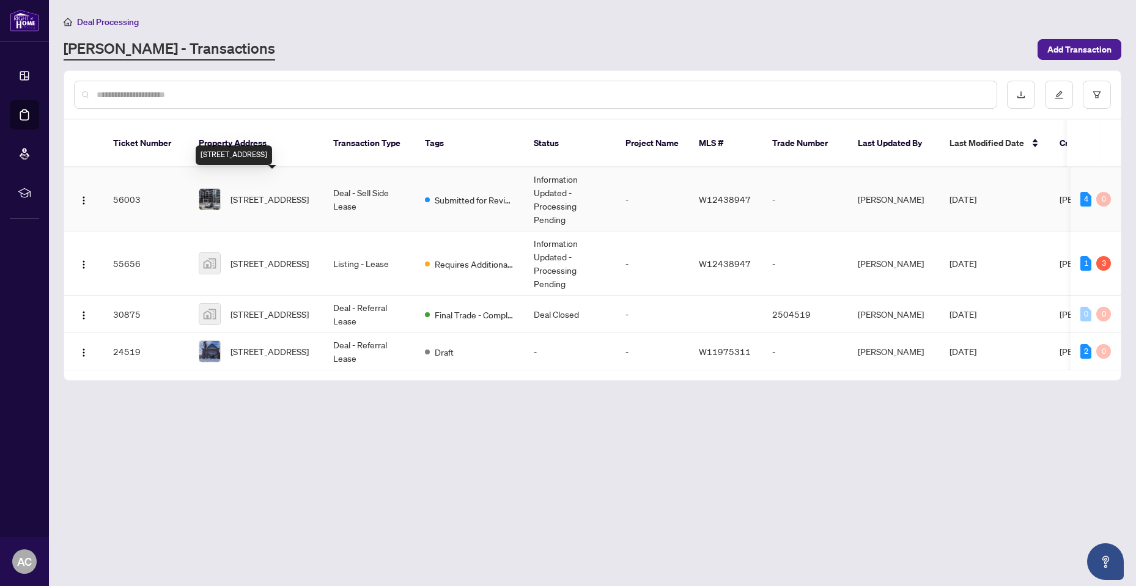
click at [247, 193] on span "[STREET_ADDRESS]" at bounding box center [269, 199] width 78 height 13
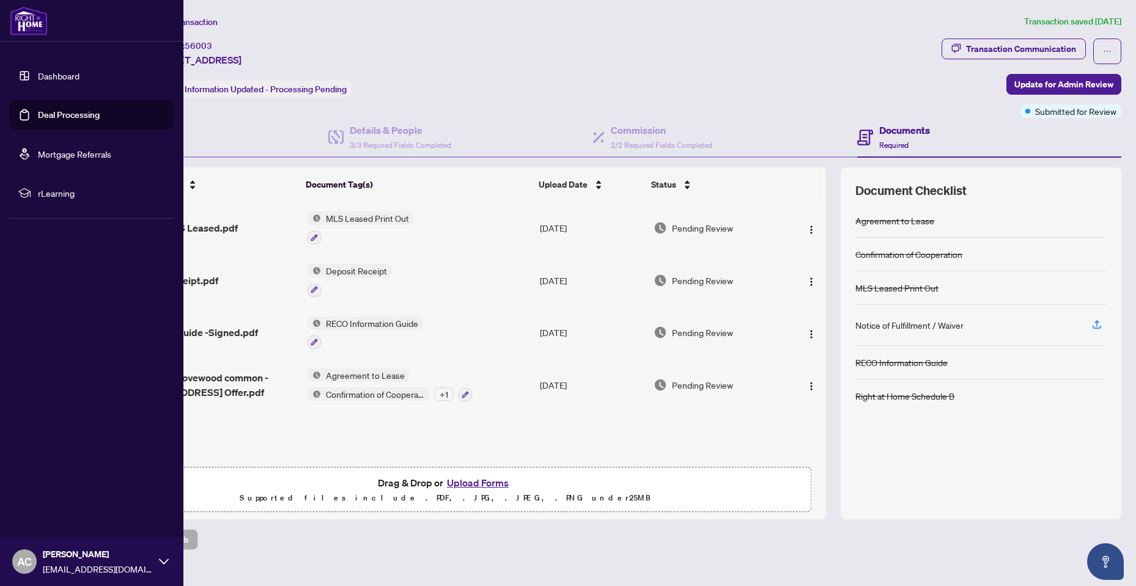
click at [38, 77] on link "Dashboard" at bounding box center [59, 75] width 42 height 11
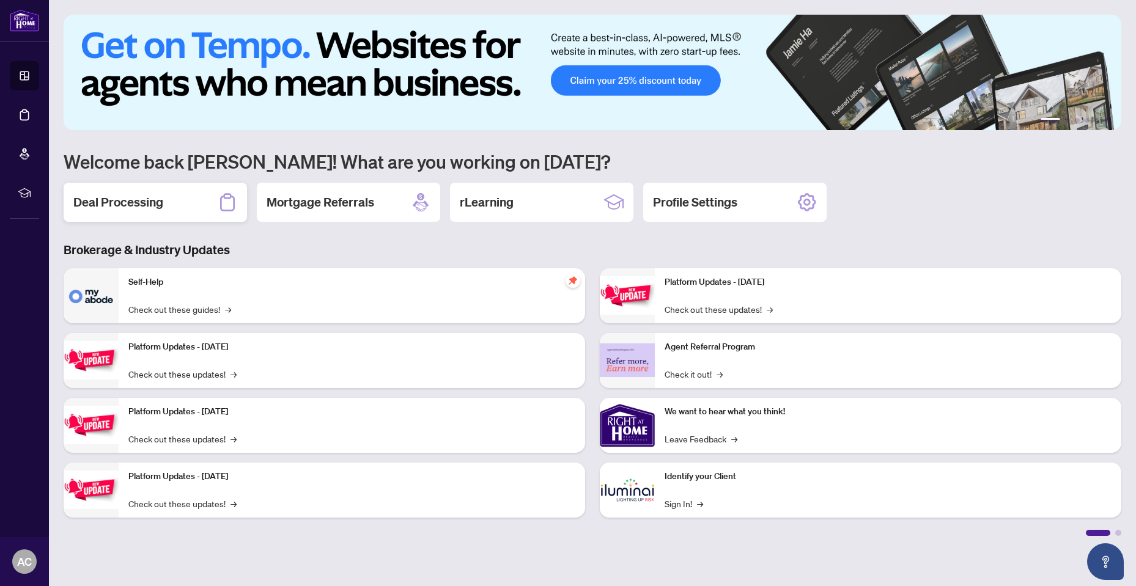
click at [175, 207] on div "Deal Processing" at bounding box center [155, 202] width 183 height 39
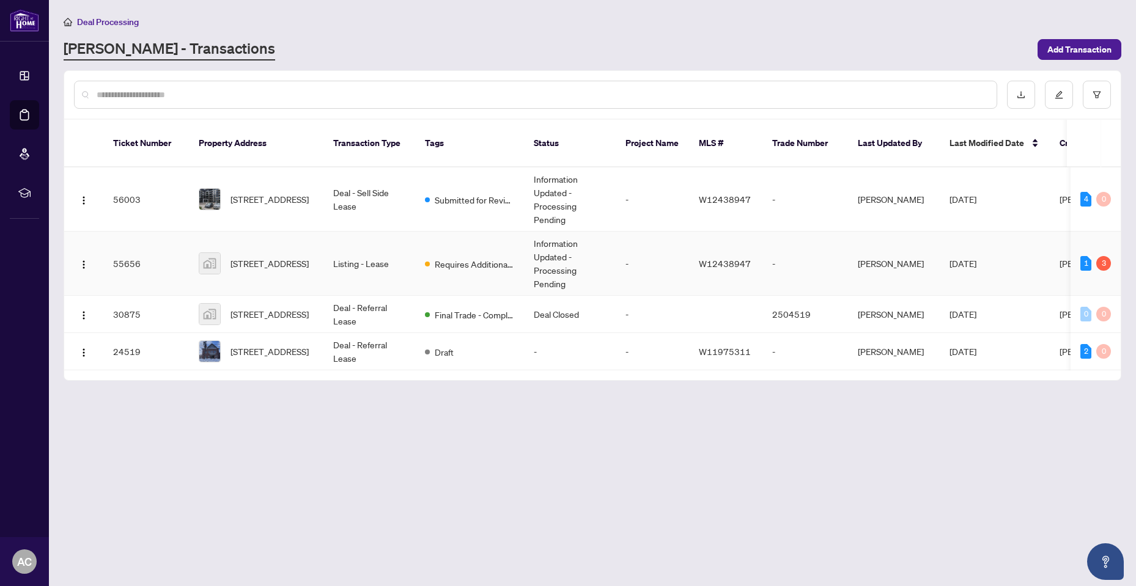
click at [429, 260] on td "Requires Additional Docs" at bounding box center [469, 264] width 109 height 64
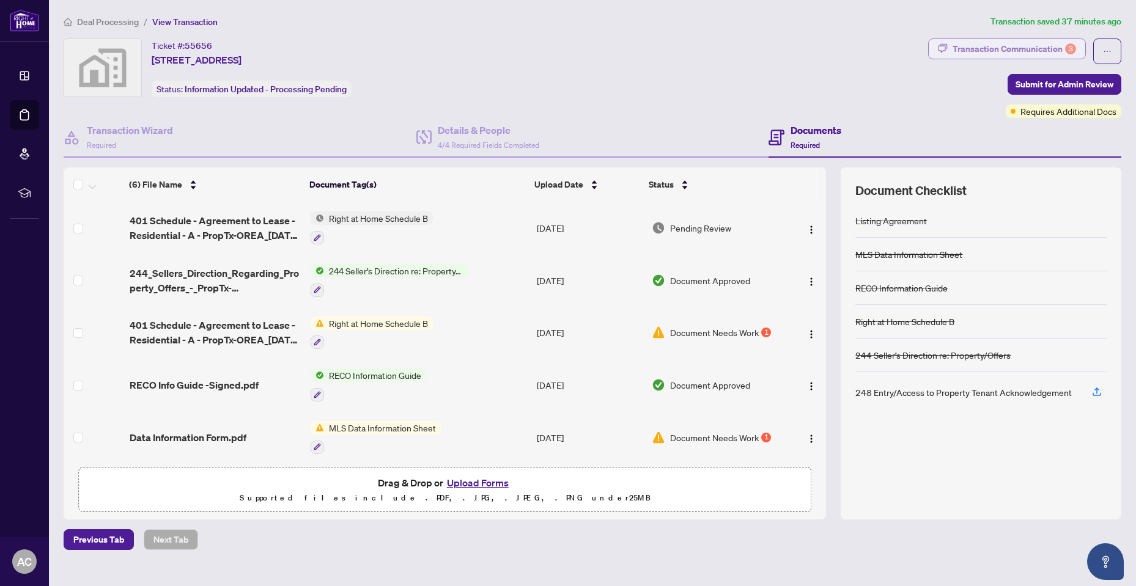
click at [1026, 46] on div "Transaction Communication 3" at bounding box center [1013, 49] width 123 height 20
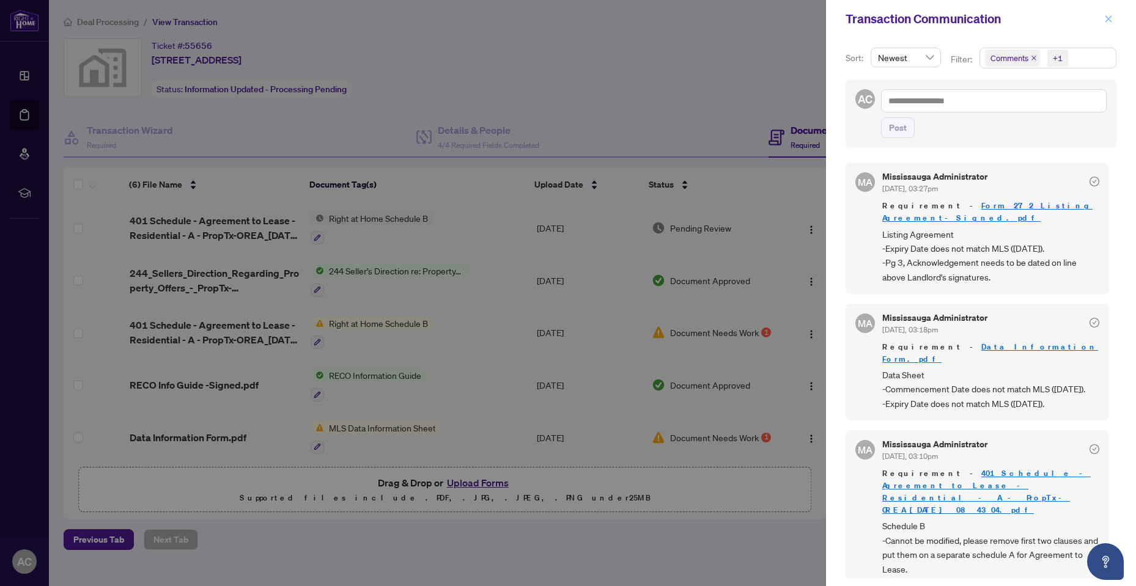
click at [1112, 15] on button "button" at bounding box center [1108, 19] width 16 height 15
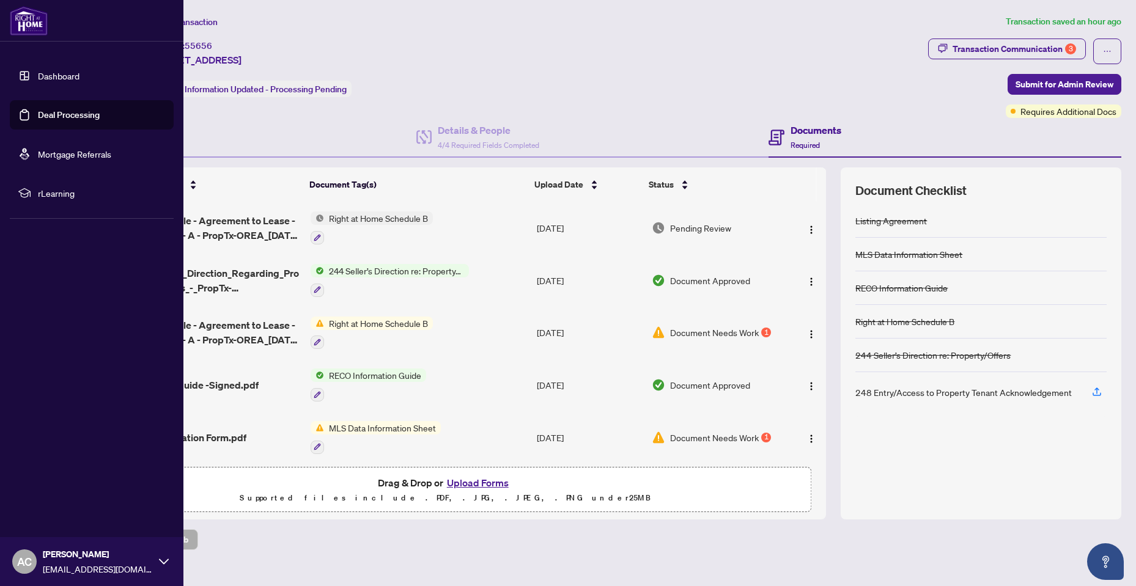
click at [38, 72] on link "Dashboard" at bounding box center [59, 75] width 42 height 11
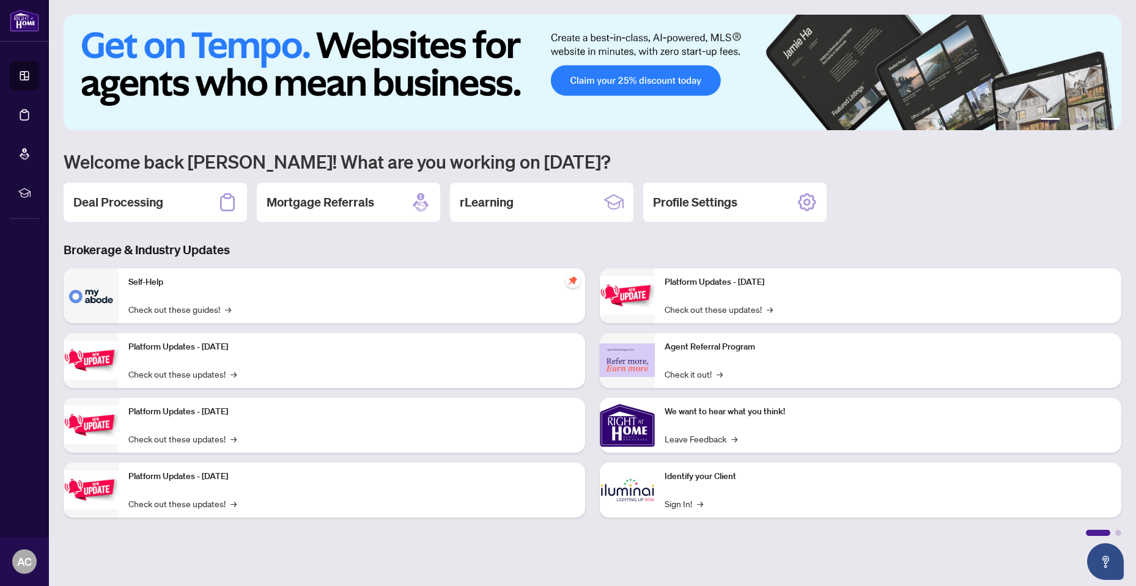
drag, startPoint x: 178, startPoint y: 207, endPoint x: 475, endPoint y: 318, distance: 316.6
click at [178, 207] on div "Deal Processing" at bounding box center [155, 202] width 183 height 39
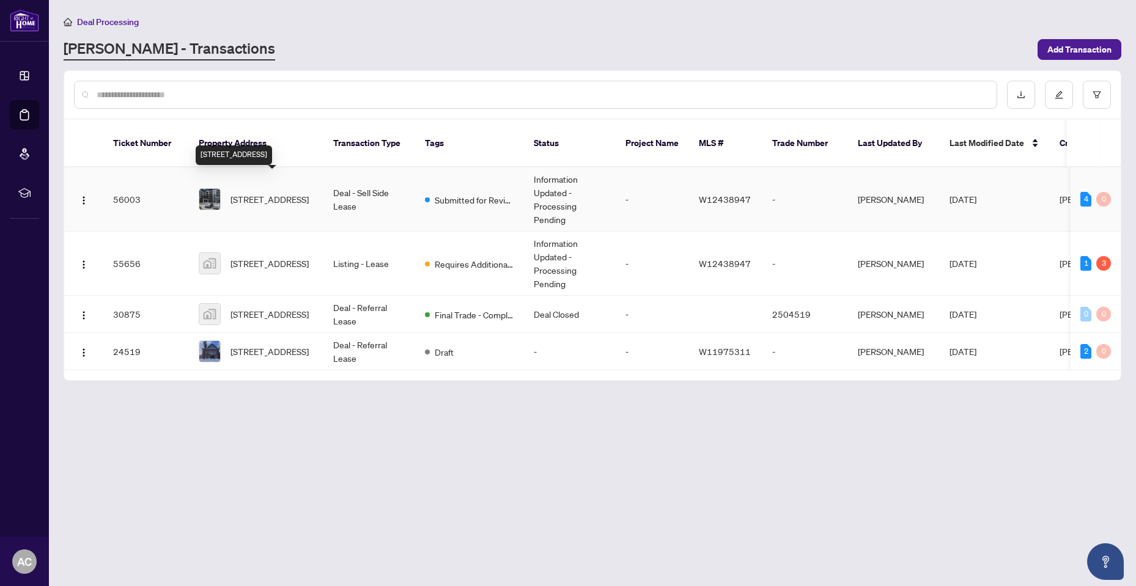
click at [285, 196] on span "[STREET_ADDRESS]" at bounding box center [269, 199] width 78 height 13
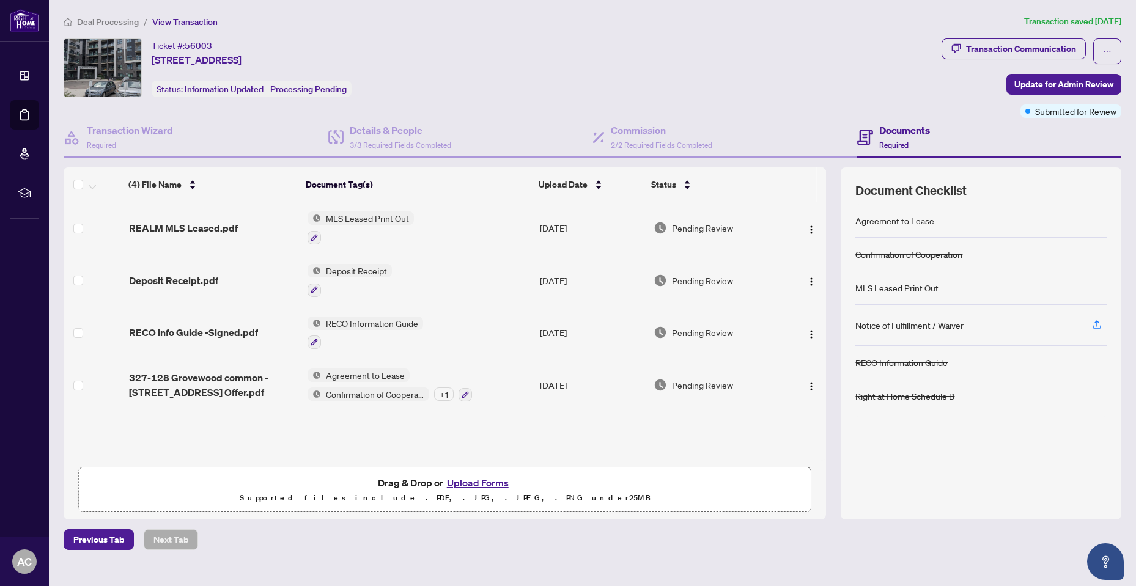
click at [338, 374] on span "Agreement to Lease" at bounding box center [365, 375] width 89 height 13
click at [564, 379] on td "[DATE]" at bounding box center [592, 385] width 114 height 53
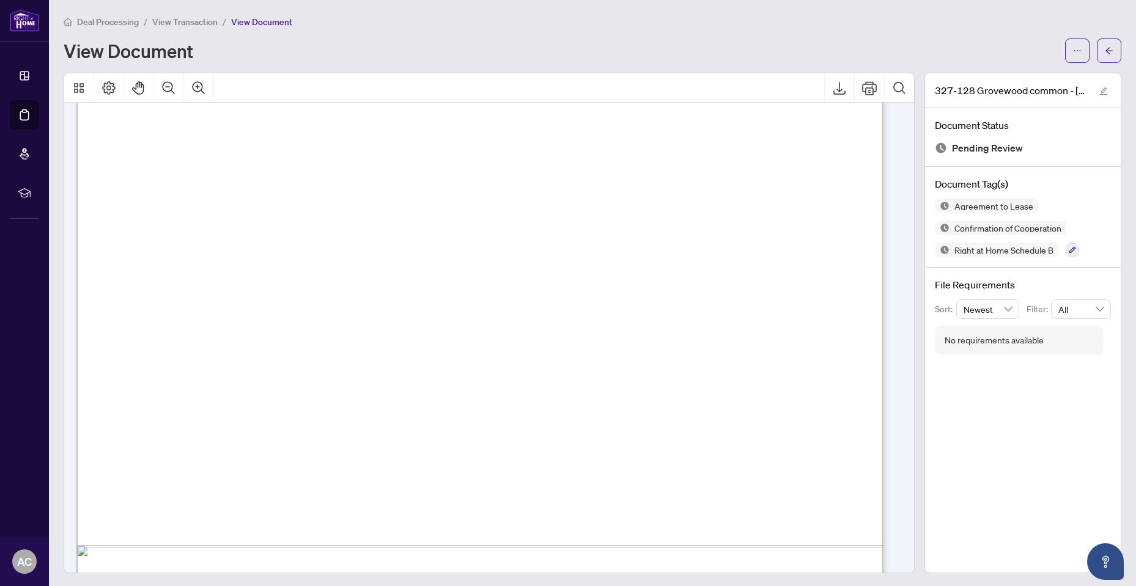
scroll to position [19658, 0]
click at [1097, 59] on button "button" at bounding box center [1109, 51] width 24 height 24
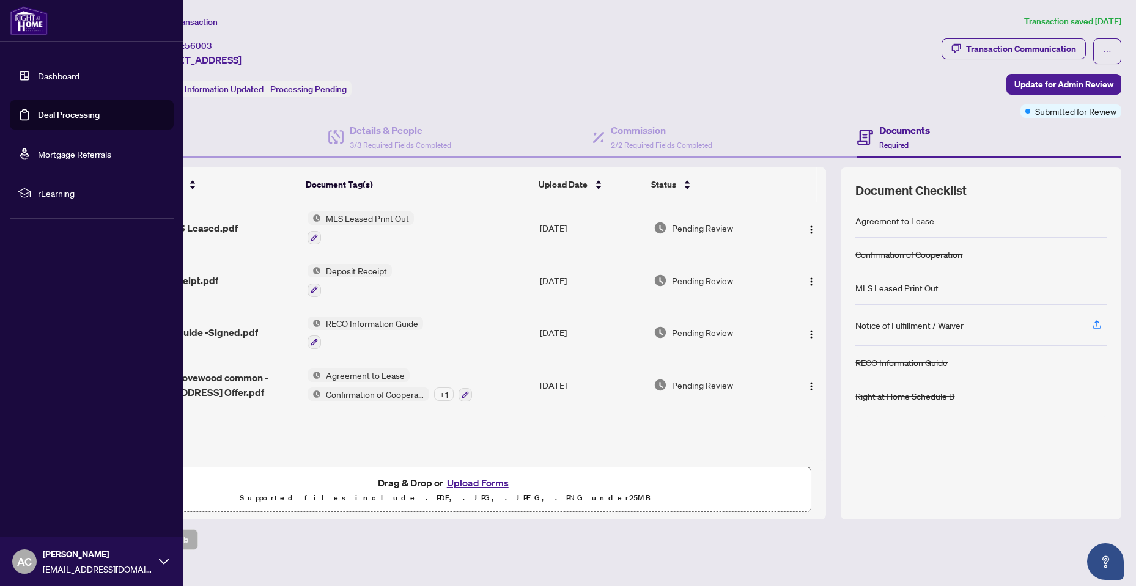
click at [23, 15] on img at bounding box center [29, 20] width 38 height 29
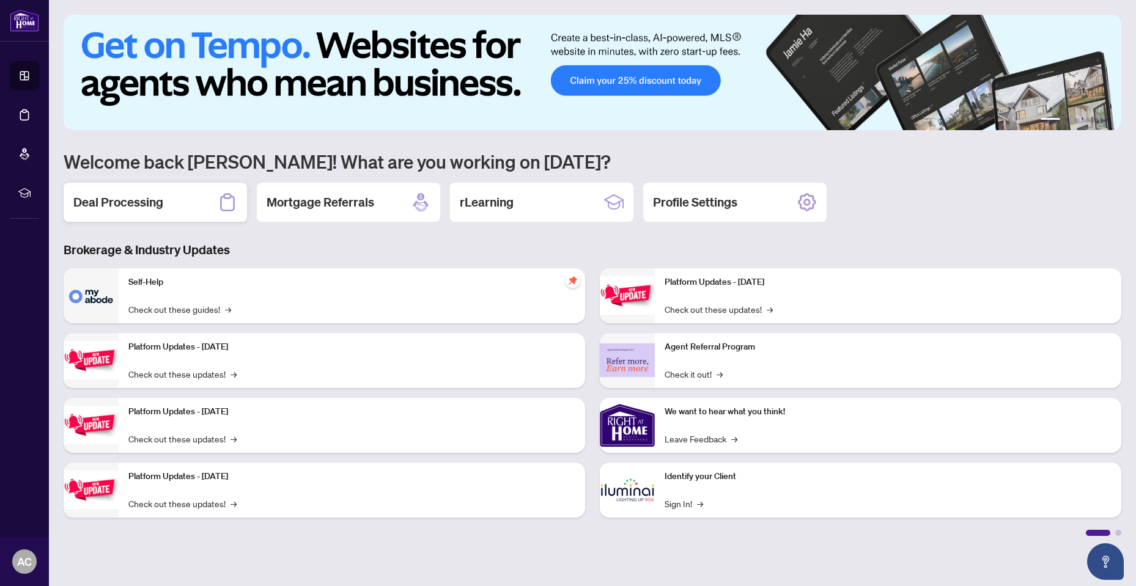
click at [205, 199] on div "Deal Processing" at bounding box center [155, 202] width 183 height 39
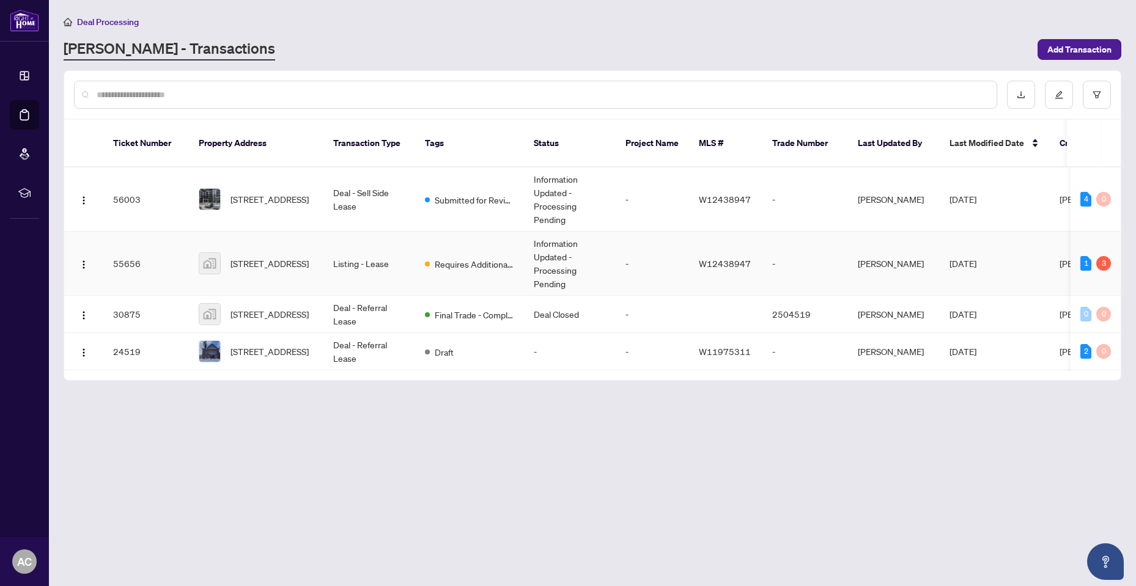
click at [314, 232] on td "[STREET_ADDRESS]" at bounding box center [256, 264] width 134 height 64
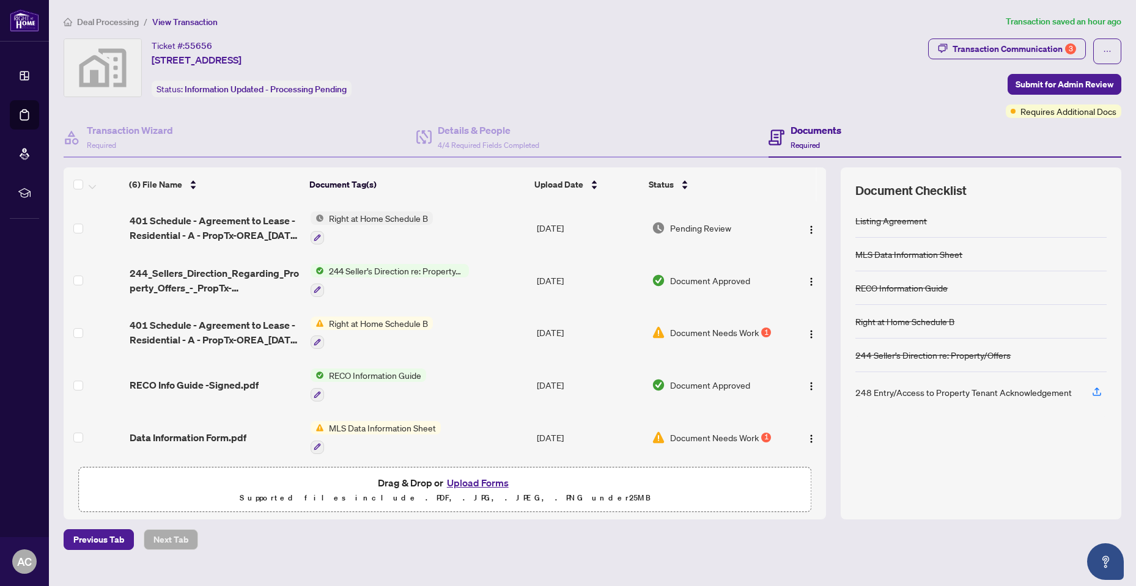
click at [466, 483] on button "Upload Forms" at bounding box center [477, 483] width 69 height 16
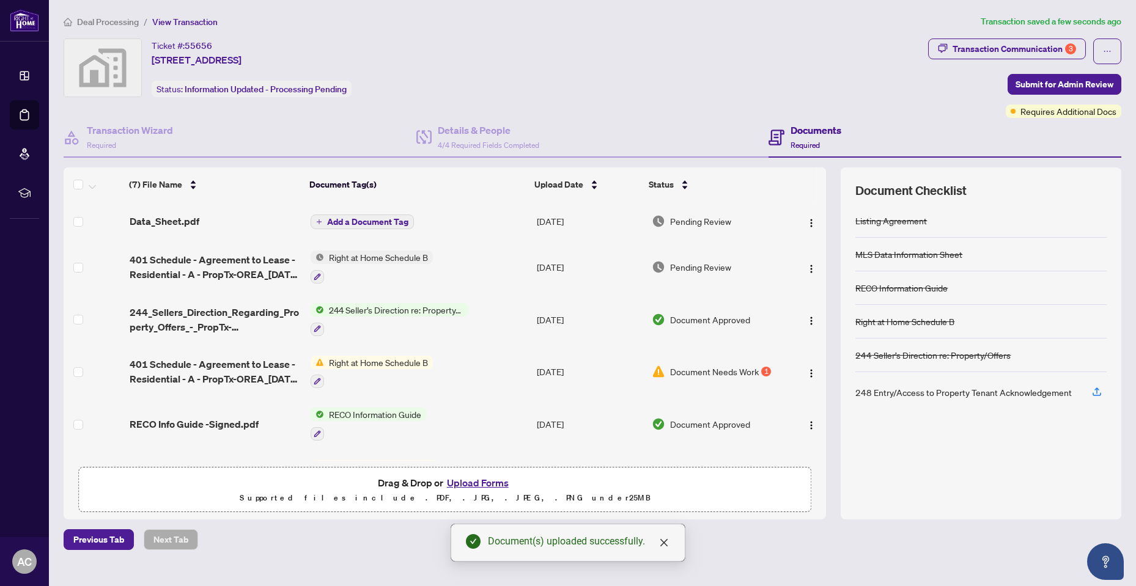
click at [380, 218] on span "Add a Document Tag" at bounding box center [367, 222] width 81 height 9
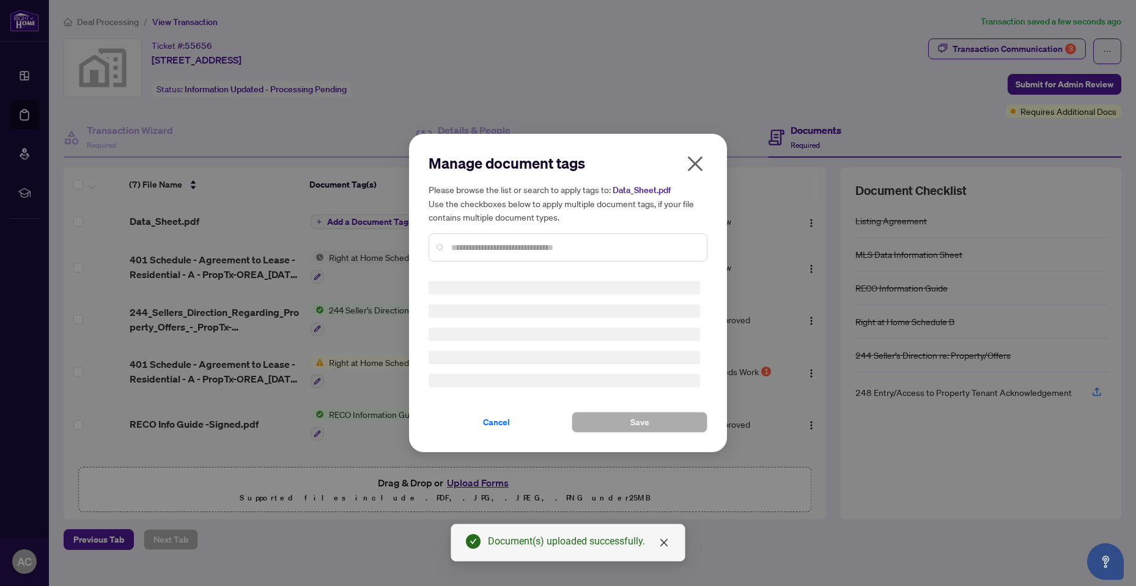
click at [459, 249] on div "Manage document tags Please browse the list or search to apply tags to: Data_Sh…" at bounding box center [567, 292] width 279 height 279
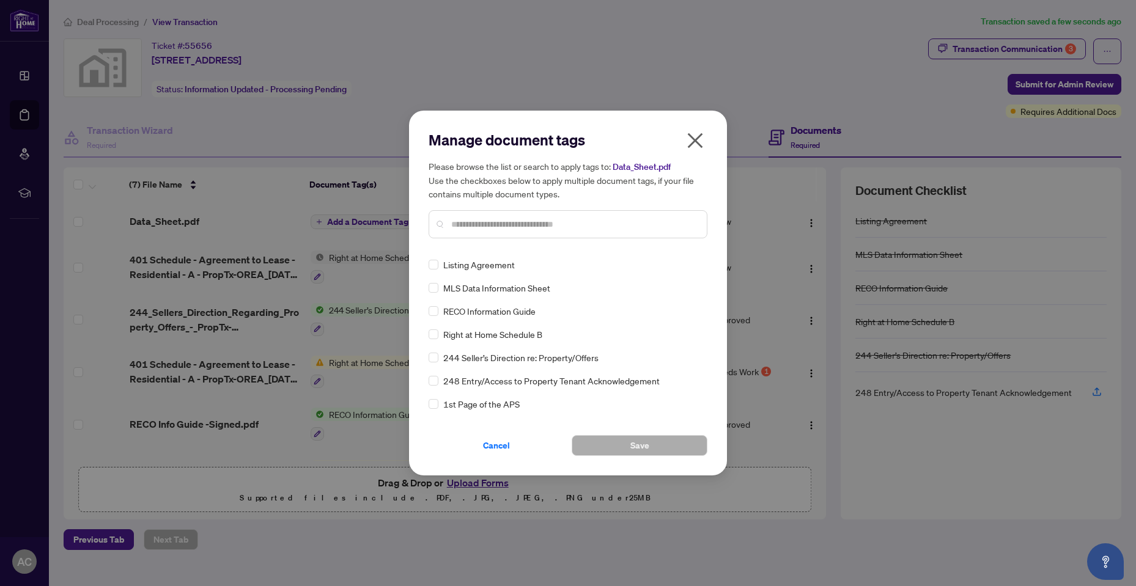
click at [461, 229] on input "text" at bounding box center [574, 224] width 246 height 13
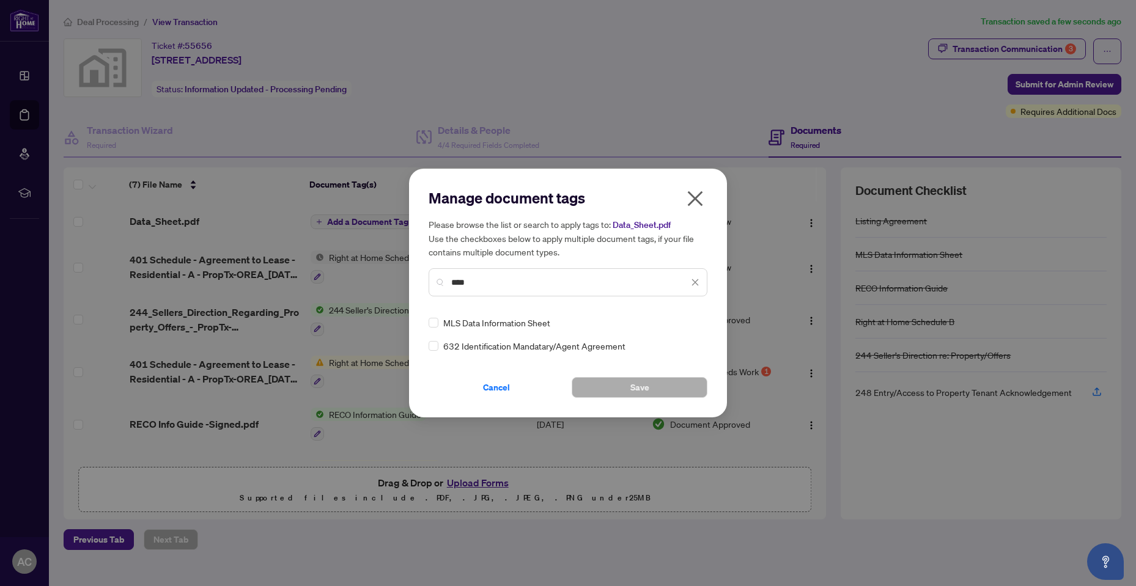
type input "****"
click at [627, 402] on div "Manage document tags Please browse the list or search to apply tags to: Data_Sh…" at bounding box center [568, 293] width 318 height 249
click at [637, 389] on span "Save" at bounding box center [639, 388] width 19 height 20
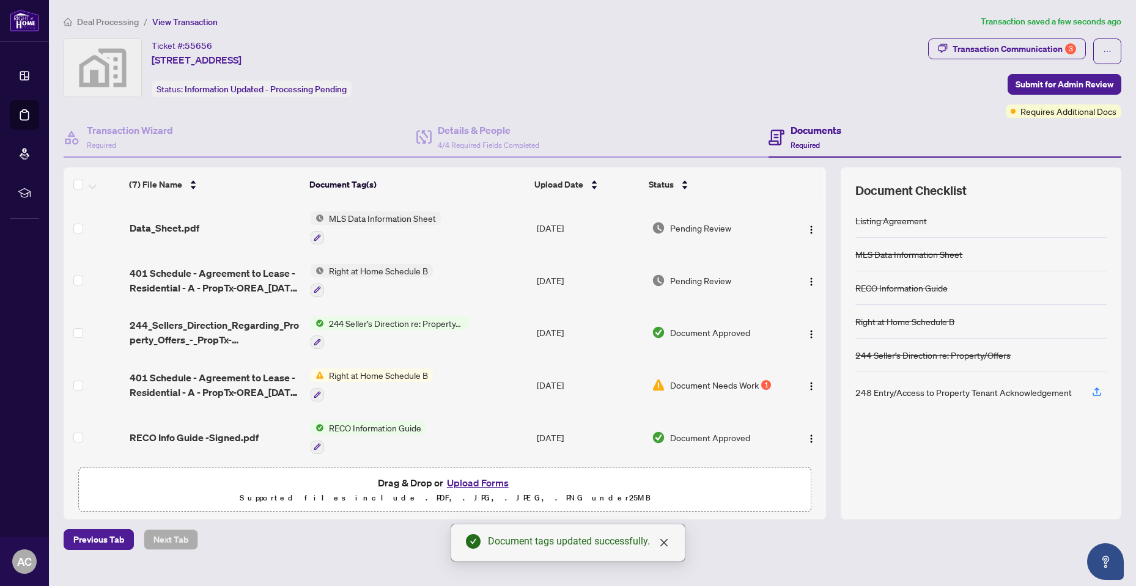
click at [169, 221] on span "Data_Sheet.pdf" at bounding box center [165, 228] width 70 height 15
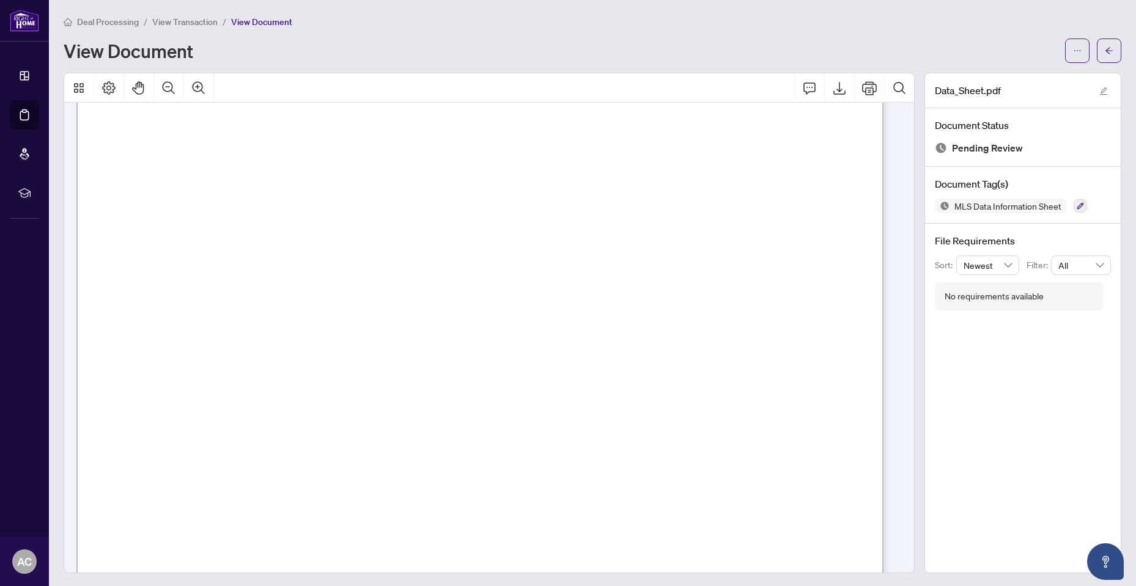
scroll to position [61, 0]
click at [1104, 46] on icon "arrow-left" at bounding box center [1108, 50] width 9 height 9
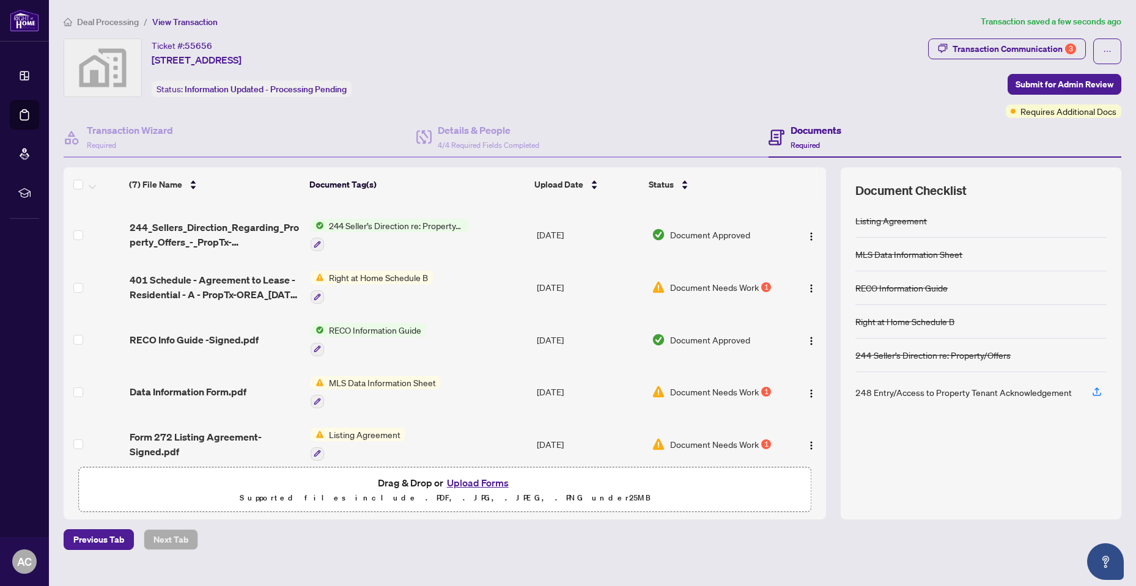
scroll to position [106, 0]
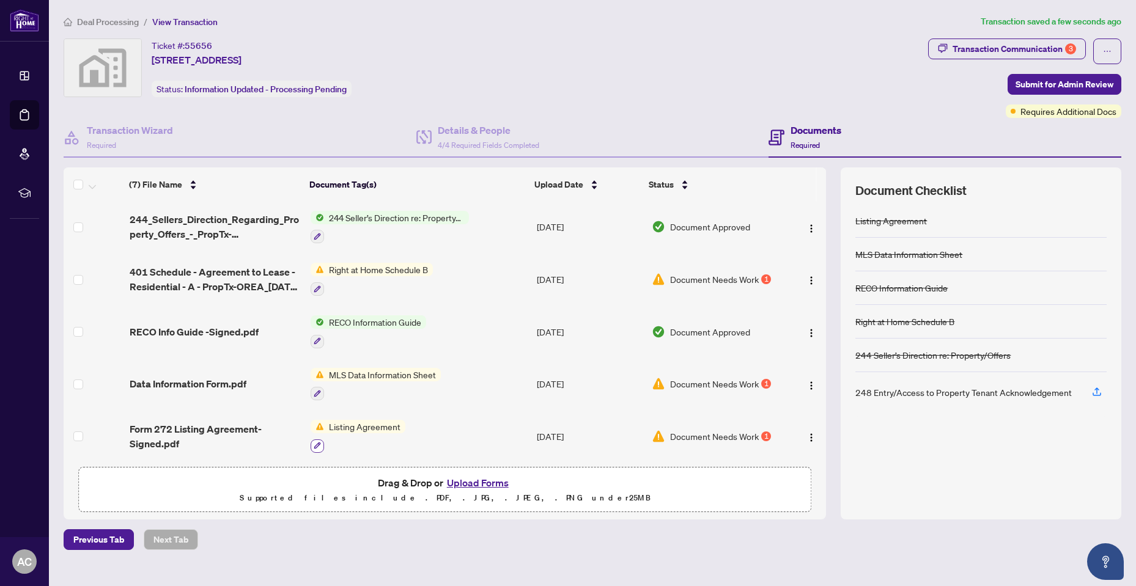
click at [315, 439] on button "button" at bounding box center [317, 445] width 13 height 13
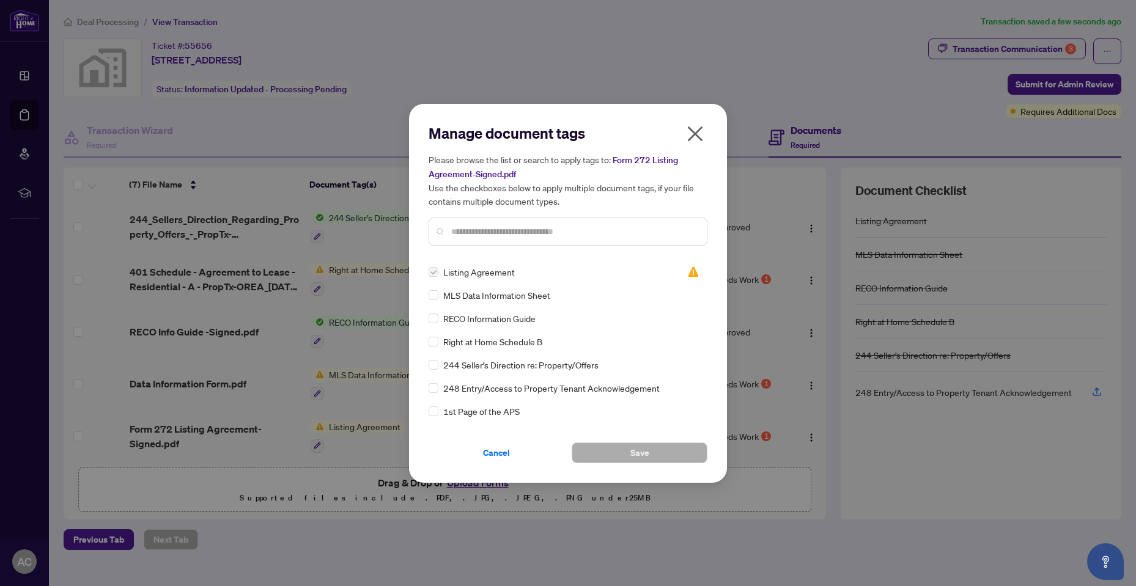
click at [693, 130] on icon "close" at bounding box center [695, 134] width 20 height 20
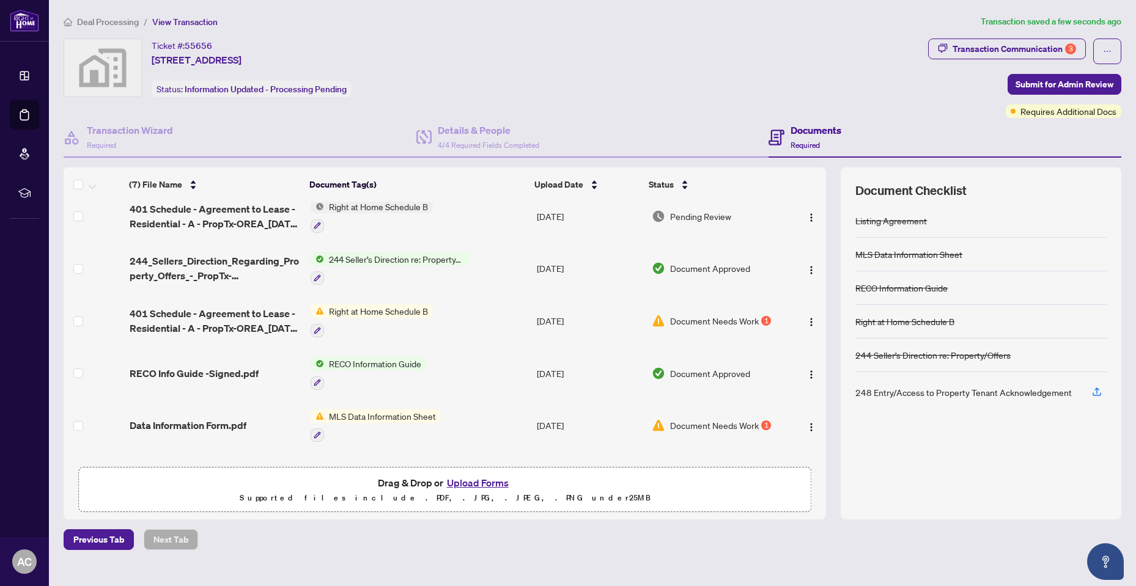
scroll to position [0, 0]
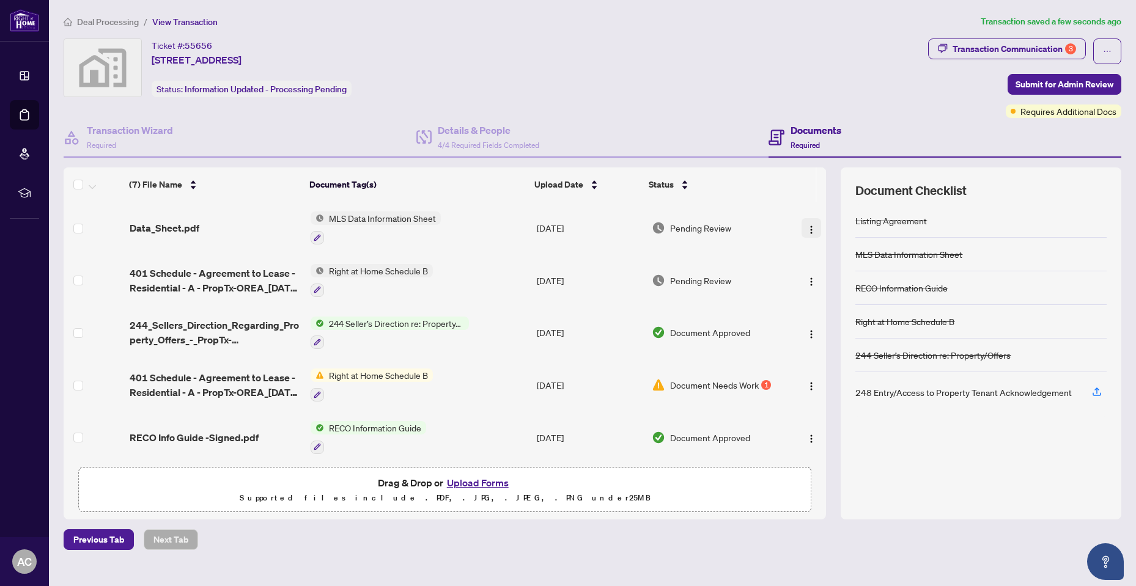
click at [806, 232] on img "button" at bounding box center [811, 230] width 10 height 10
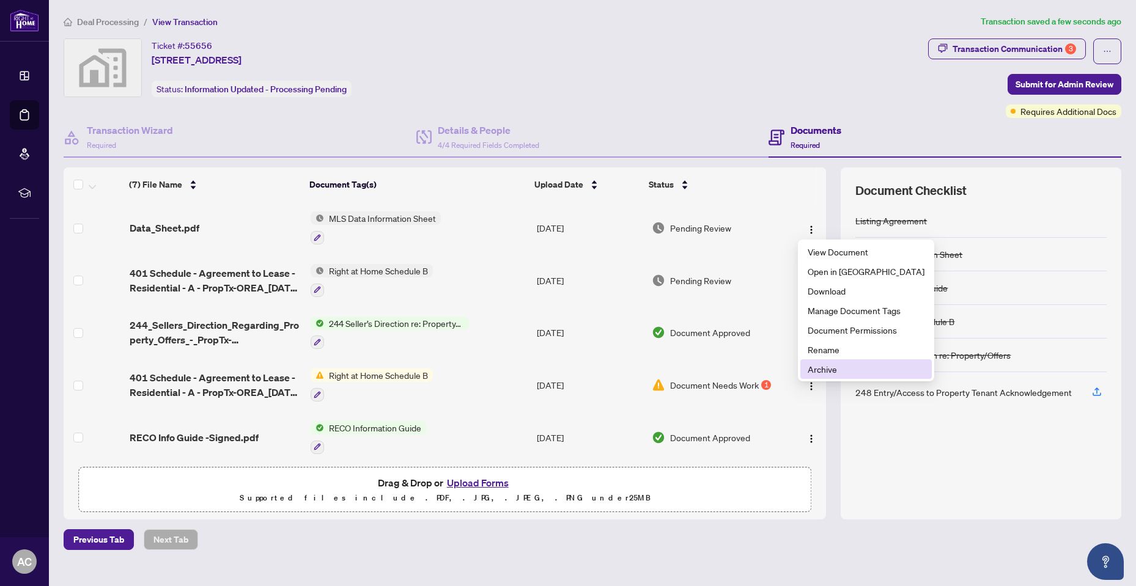
click at [818, 370] on span "Archive" at bounding box center [865, 368] width 117 height 13
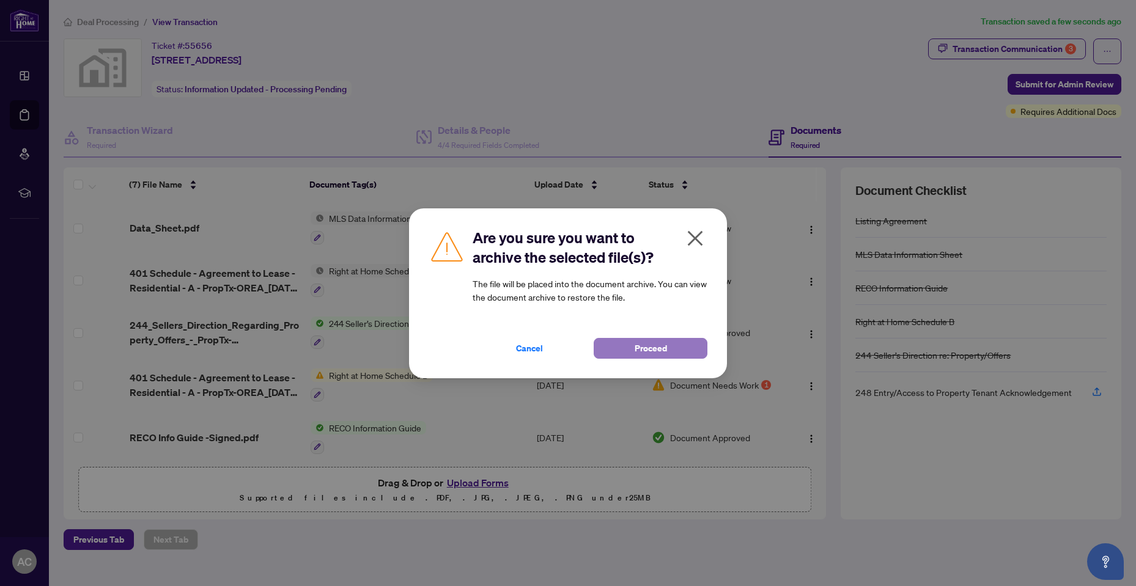
click at [683, 343] on button "Proceed" at bounding box center [651, 348] width 114 height 21
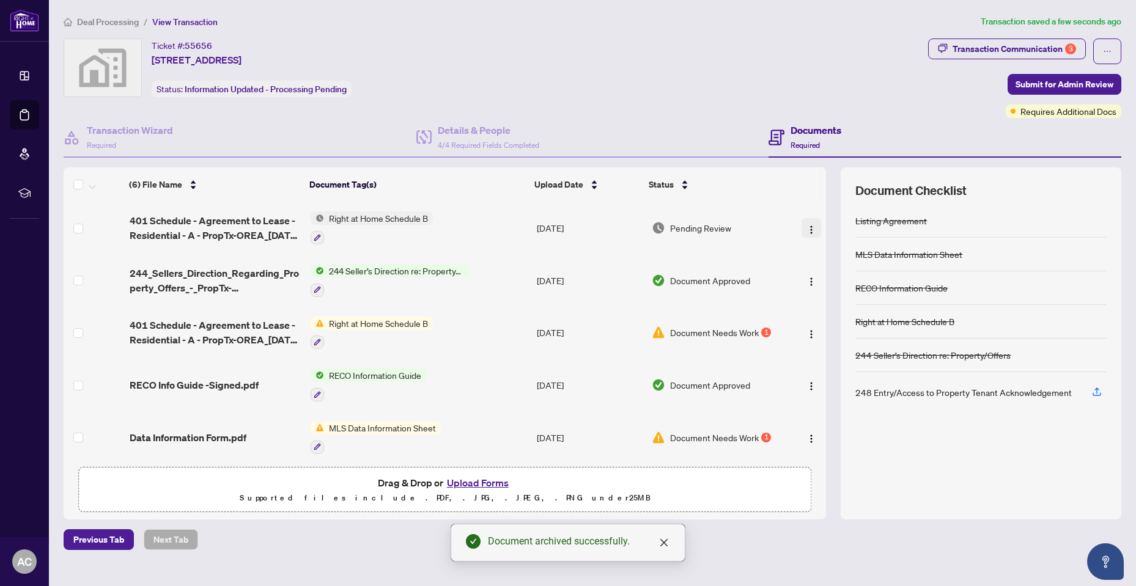
click at [806, 228] on img "button" at bounding box center [811, 230] width 10 height 10
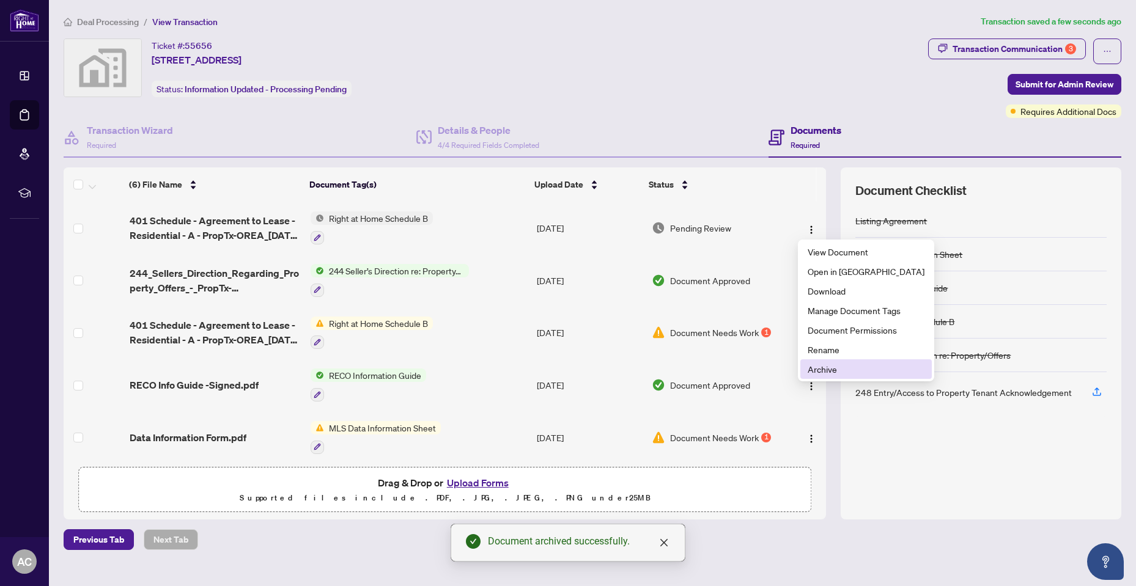
click at [826, 370] on span "Archive" at bounding box center [865, 368] width 117 height 13
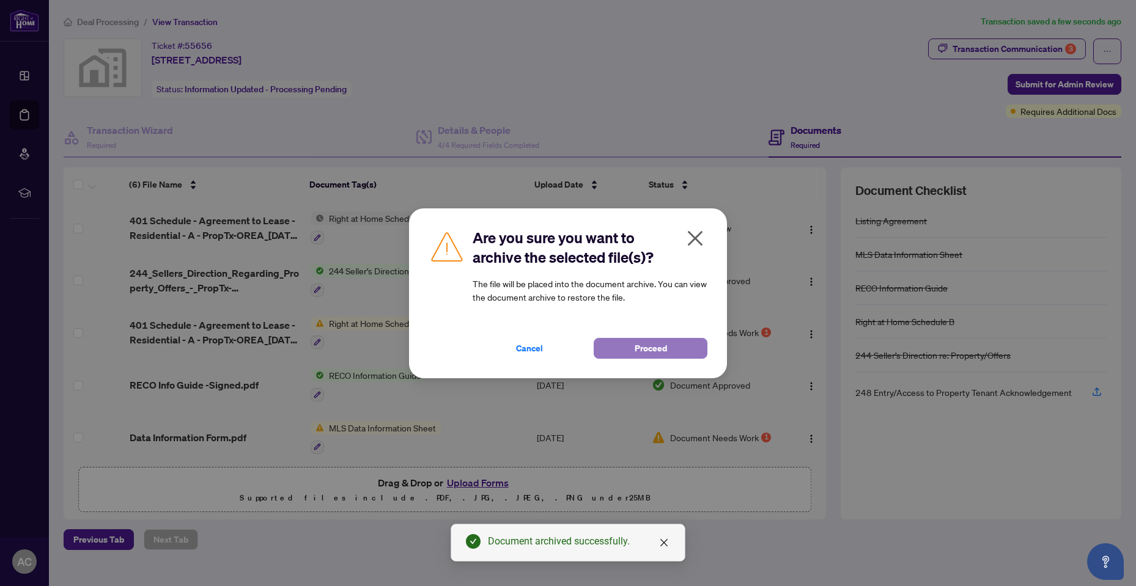
click at [639, 345] on span "Proceed" at bounding box center [650, 349] width 32 height 20
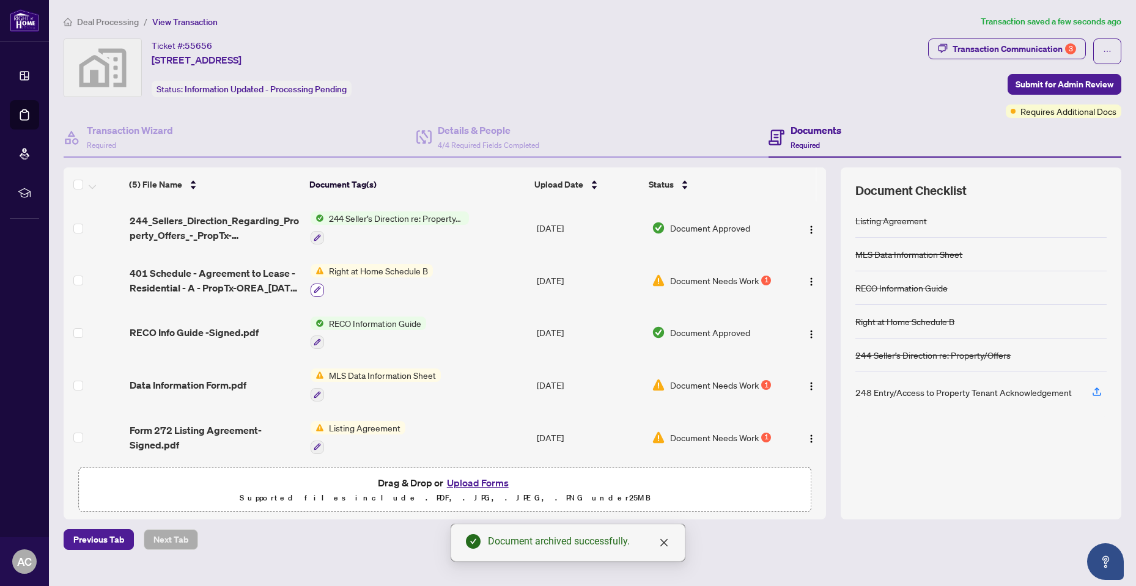
click at [315, 286] on icon "button" at bounding box center [317, 289] width 7 height 7
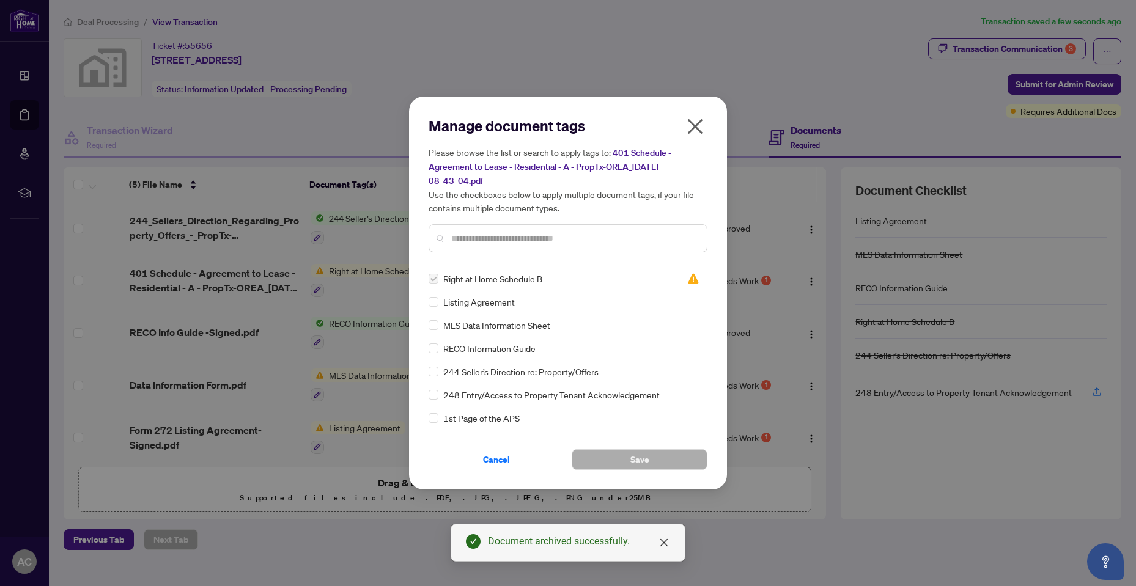
click at [691, 127] on icon "close" at bounding box center [695, 127] width 20 height 20
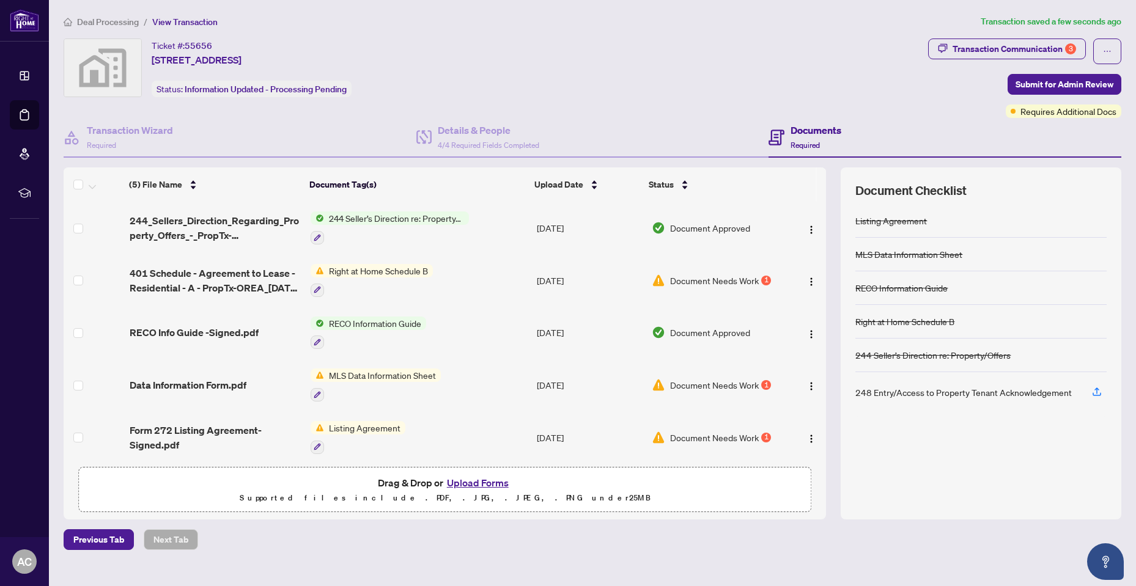
click at [471, 480] on button "Upload Forms" at bounding box center [477, 483] width 69 height 16
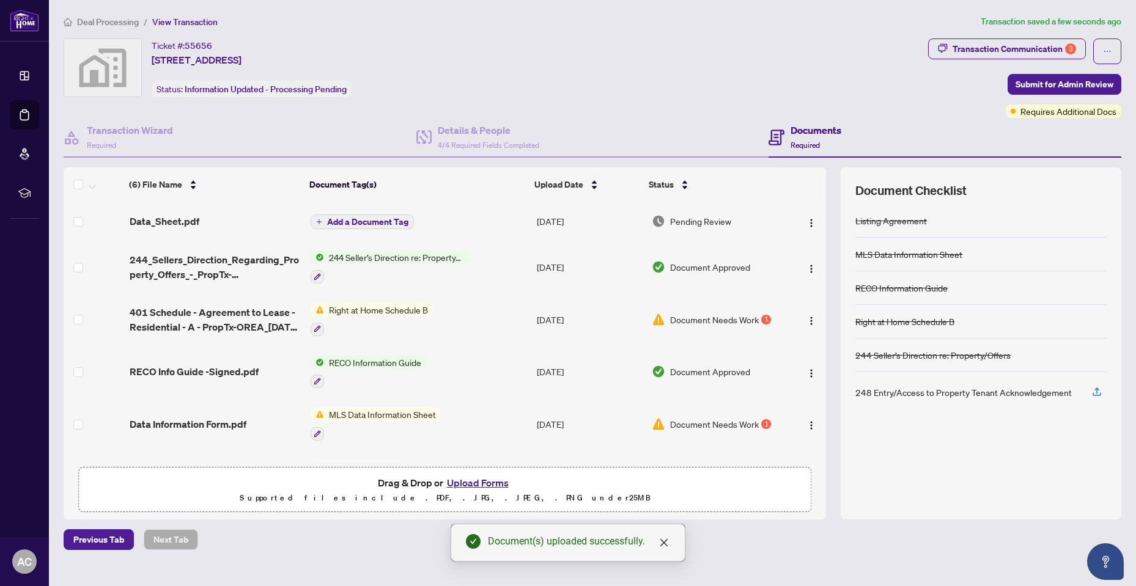
click at [344, 218] on span "Add a Document Tag" at bounding box center [367, 222] width 81 height 9
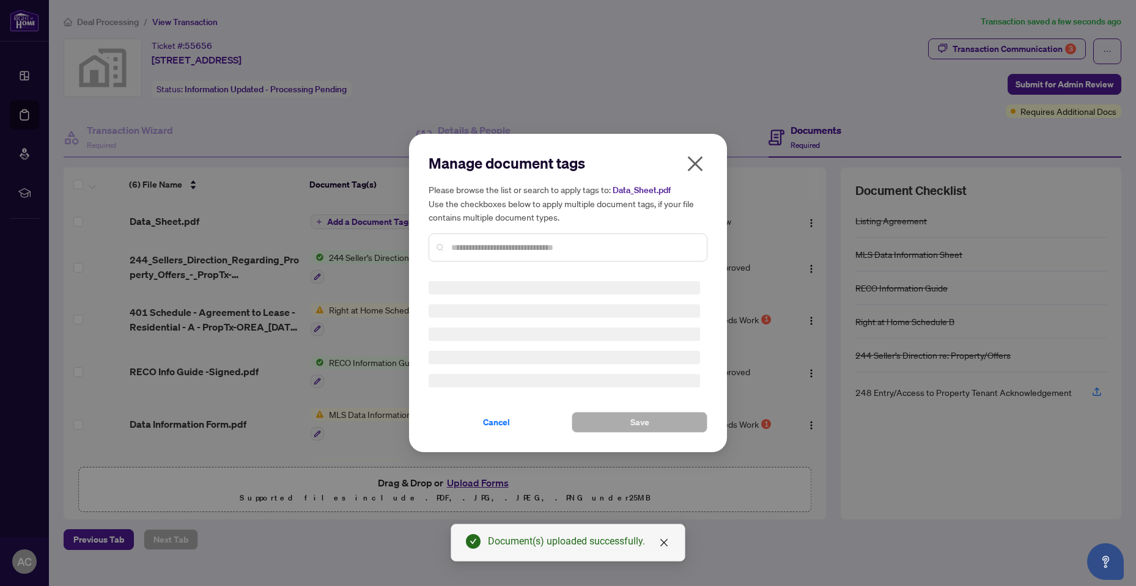
click at [452, 249] on div "Manage document tags Please browse the list or search to apply tags to: Data_Sh…" at bounding box center [567, 292] width 279 height 279
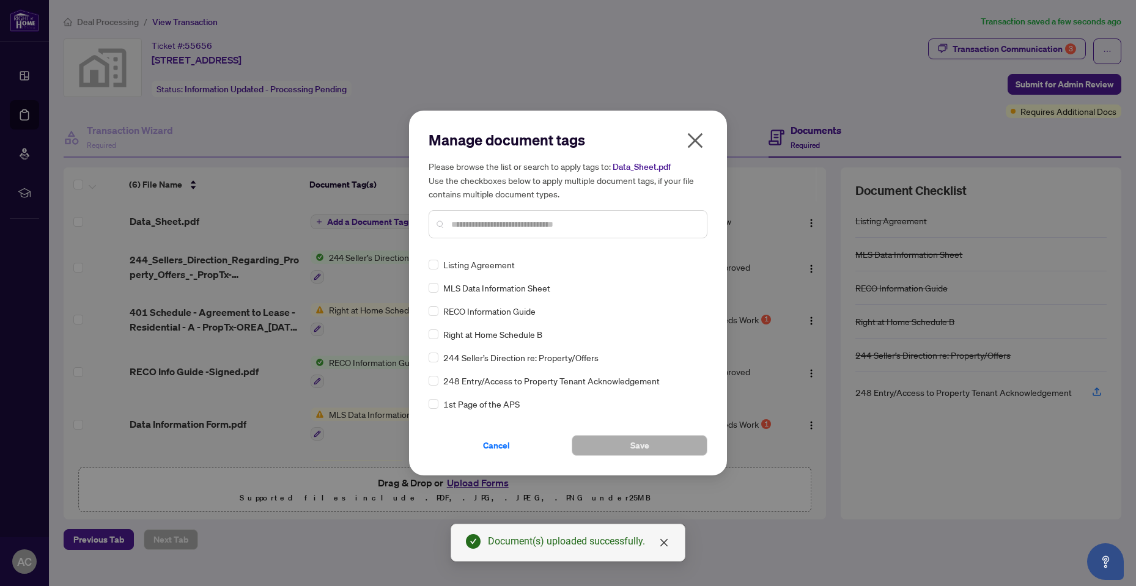
click at [455, 226] on input "text" at bounding box center [574, 224] width 246 height 13
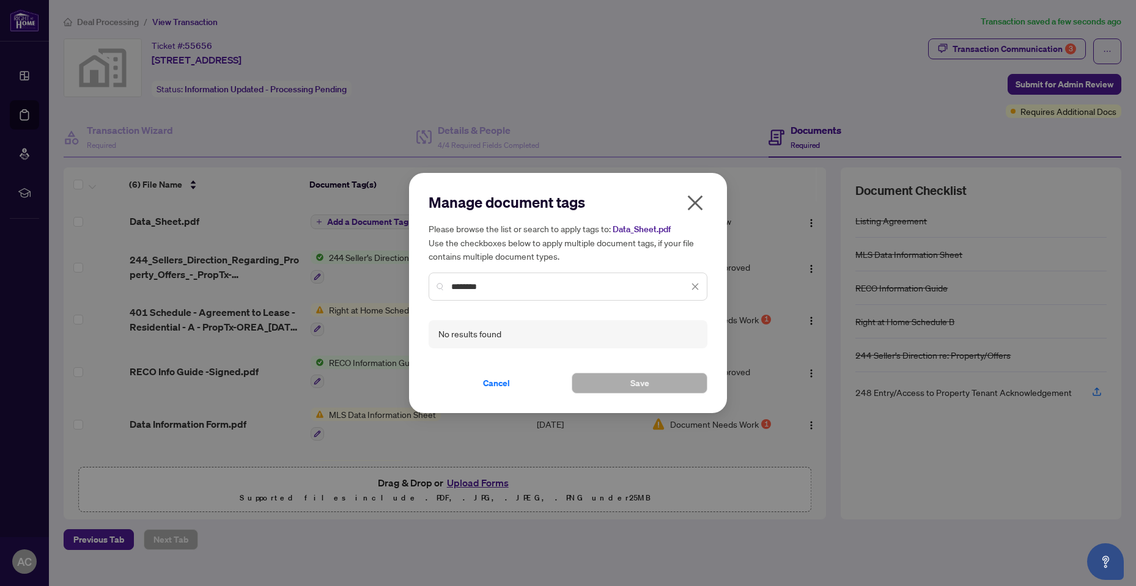
drag, startPoint x: 483, startPoint y: 291, endPoint x: 430, endPoint y: 292, distance: 52.6
click at [430, 292] on div "********" at bounding box center [567, 287] width 279 height 28
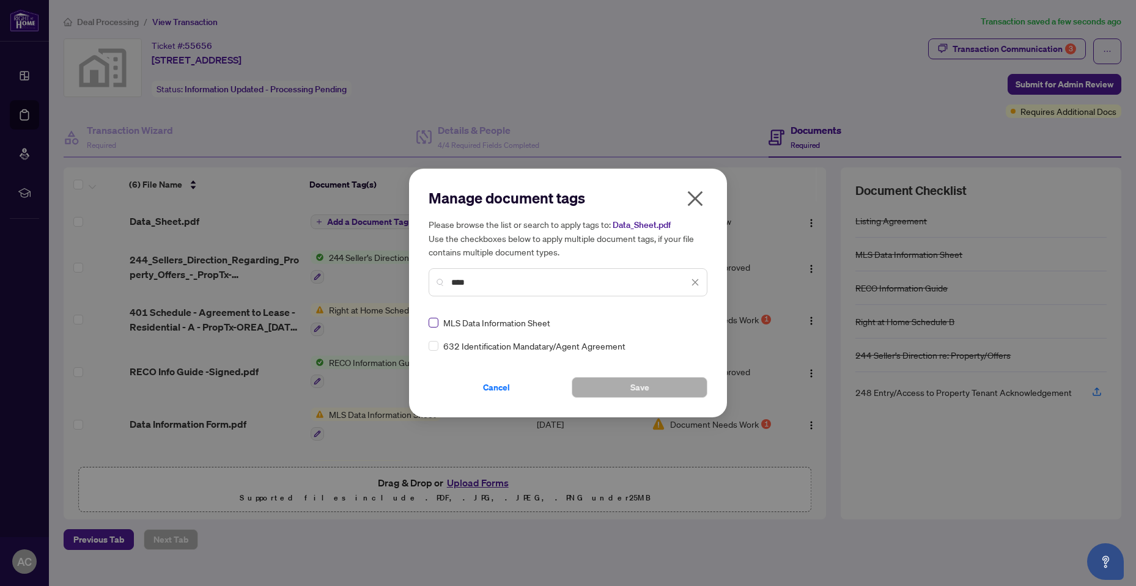
type input "****"
click at [633, 391] on span "Save" at bounding box center [639, 388] width 19 height 20
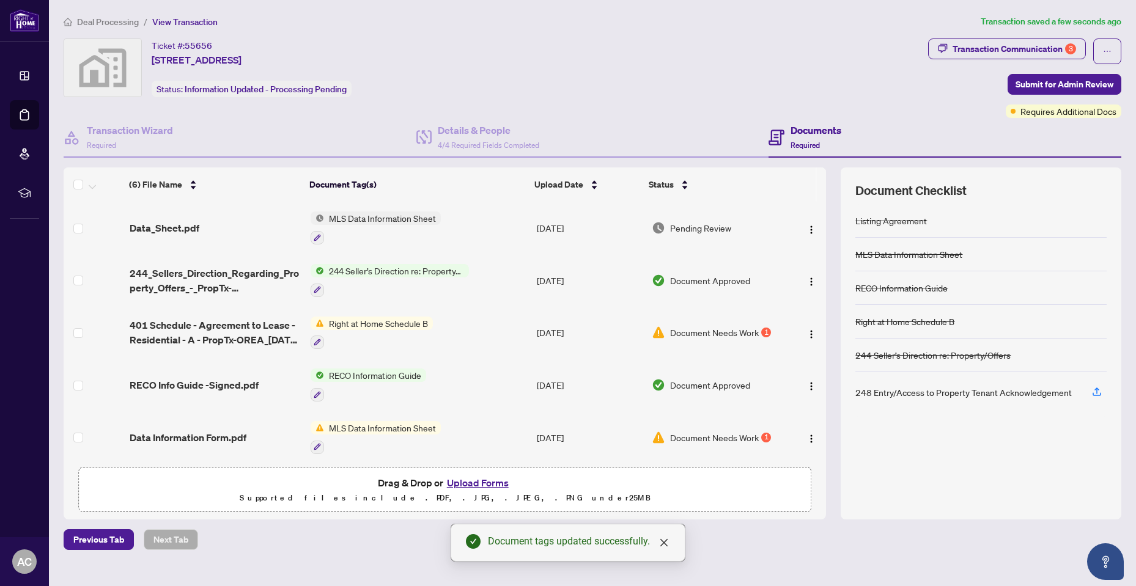
click at [363, 217] on span "MLS Data Information Sheet" at bounding box center [382, 217] width 117 height 13
click at [408, 217] on span "MLS Data Information Sheet" at bounding box center [382, 217] width 117 height 13
click at [399, 214] on span "MLS Data Information Sheet" at bounding box center [382, 217] width 117 height 13
click at [421, 221] on span "MLS Data Information Sheet" at bounding box center [382, 217] width 117 height 13
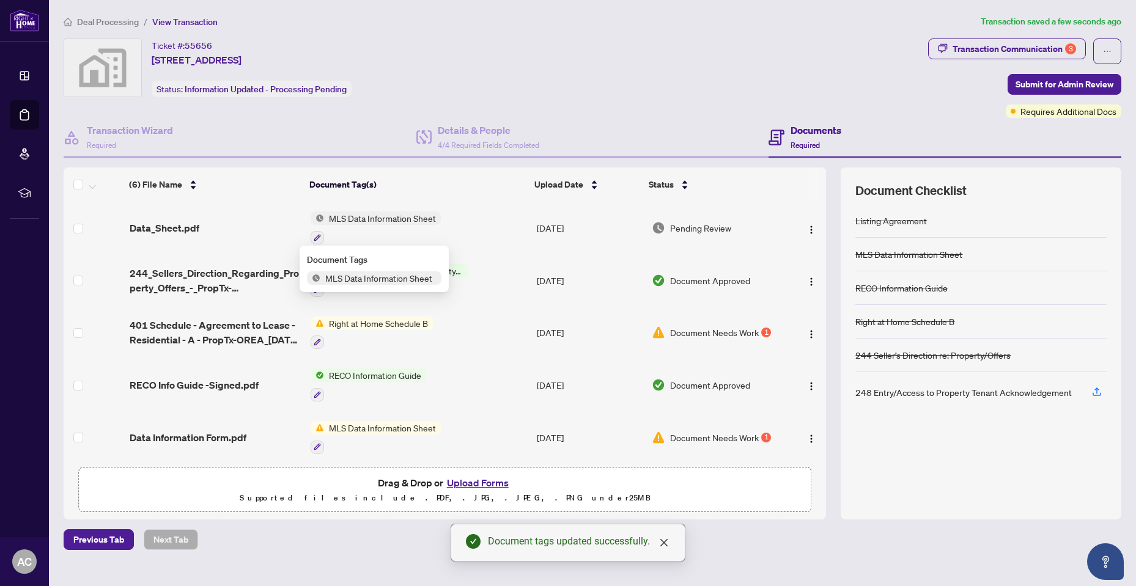
click at [688, 228] on span "Pending Review" at bounding box center [700, 227] width 61 height 13
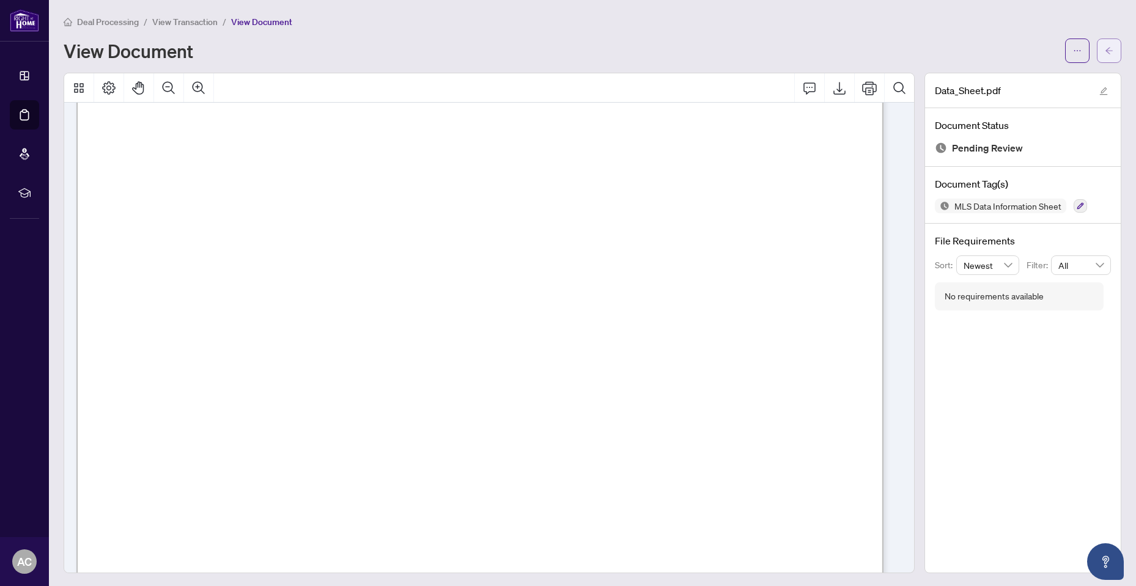
scroll to position [183, 0]
click at [1104, 51] on icon "arrow-left" at bounding box center [1108, 50] width 9 height 9
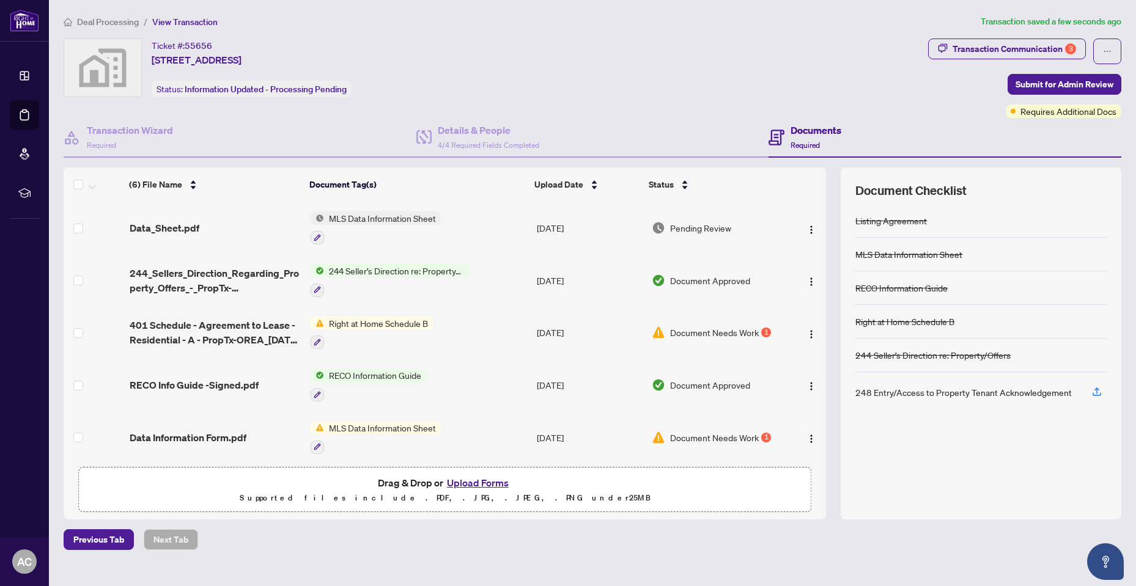
click at [483, 482] on button "Upload Forms" at bounding box center [477, 483] width 69 height 16
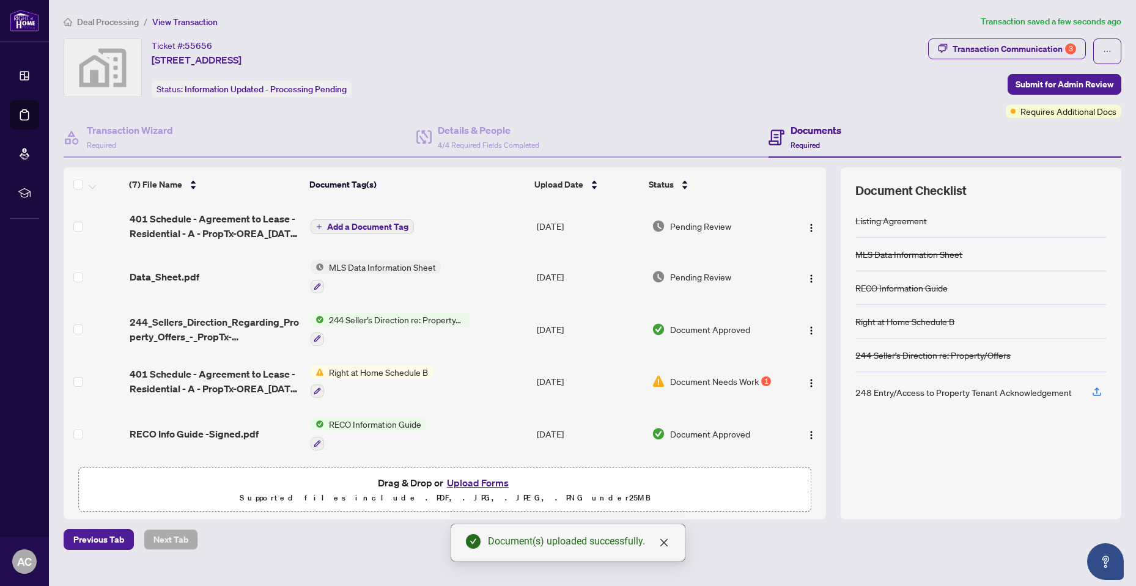
click at [368, 229] on span "Add a Document Tag" at bounding box center [367, 226] width 81 height 9
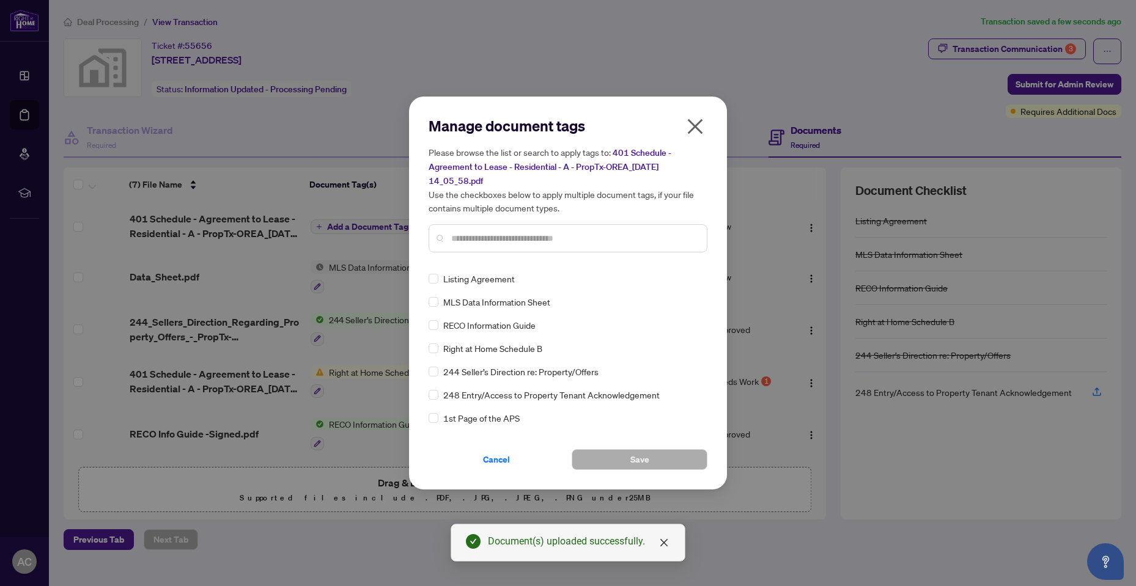
click at [491, 239] on input "text" at bounding box center [574, 238] width 246 height 13
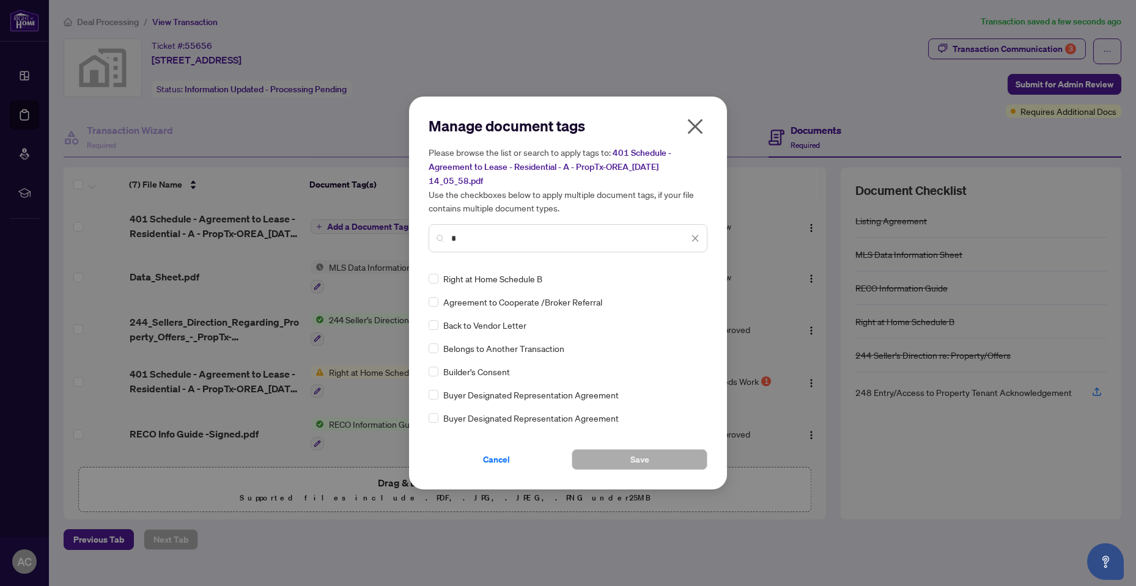
type input "*"
click at [636, 460] on span "Save" at bounding box center [639, 460] width 19 height 20
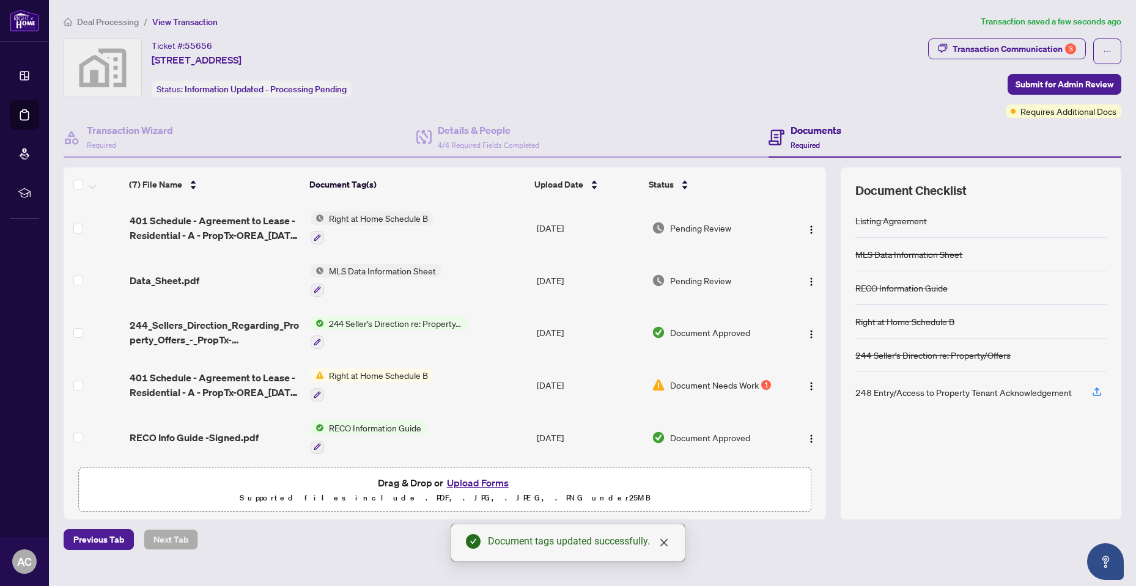
click at [573, 227] on td "[DATE]" at bounding box center [589, 228] width 115 height 53
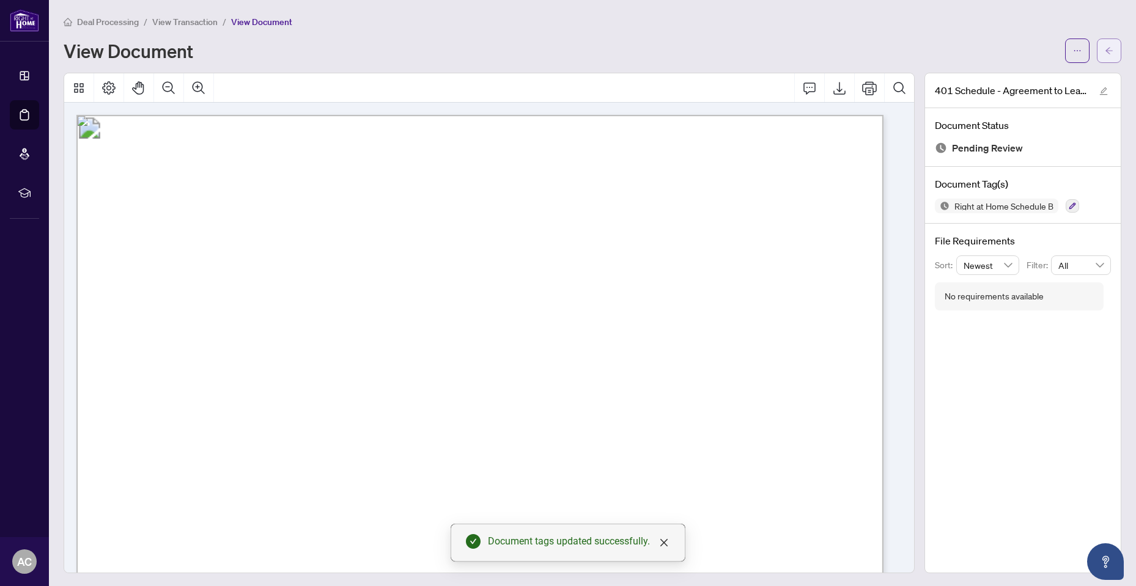
click at [1104, 45] on span "button" at bounding box center [1108, 51] width 9 height 20
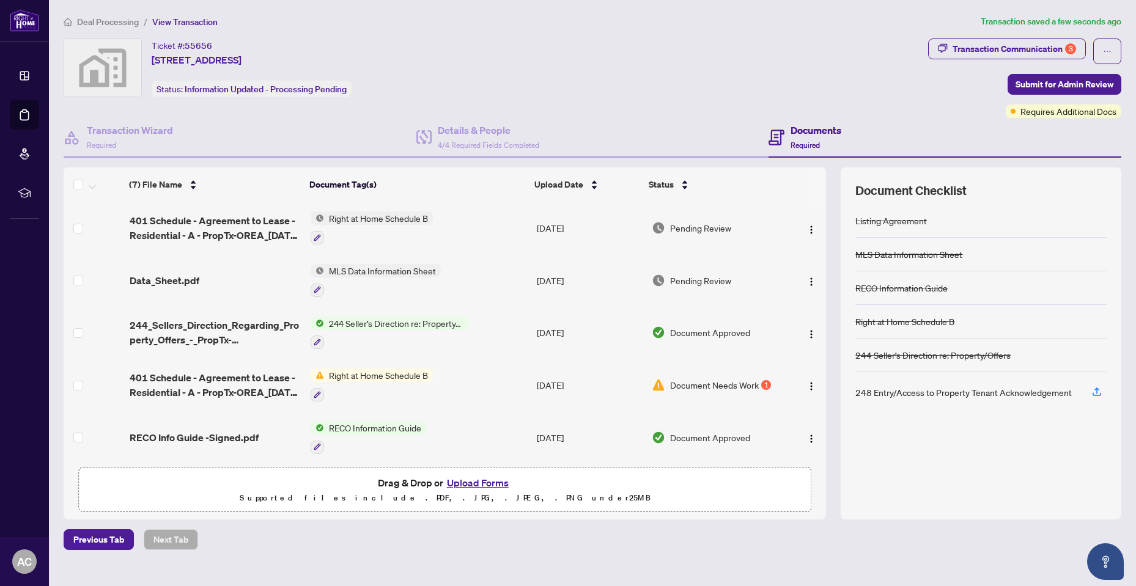
click at [484, 476] on button "Upload Forms" at bounding box center [477, 483] width 69 height 16
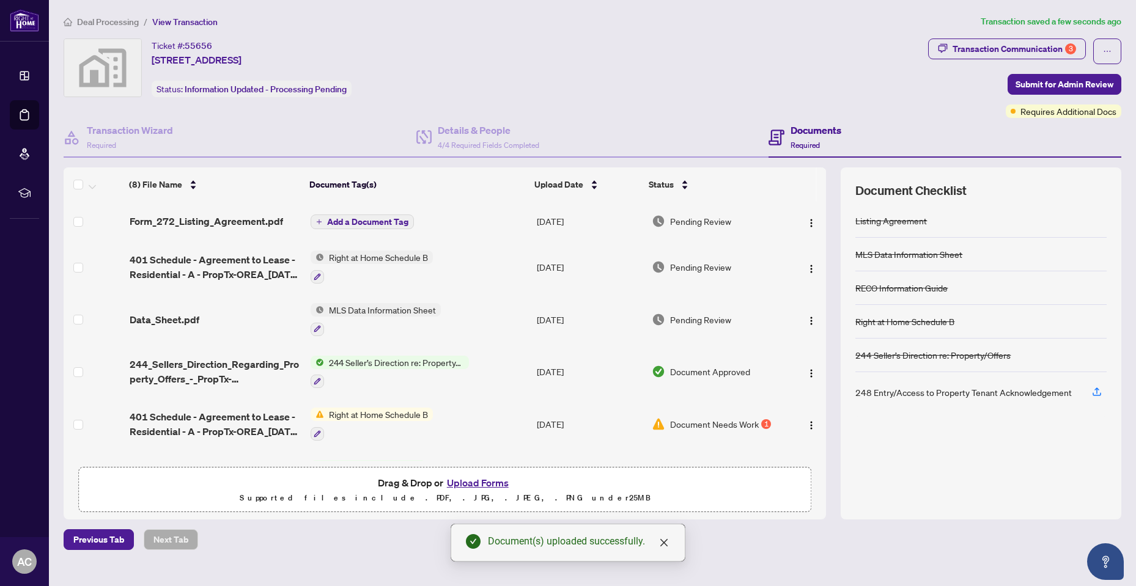
click at [391, 223] on span "Add a Document Tag" at bounding box center [367, 222] width 81 height 9
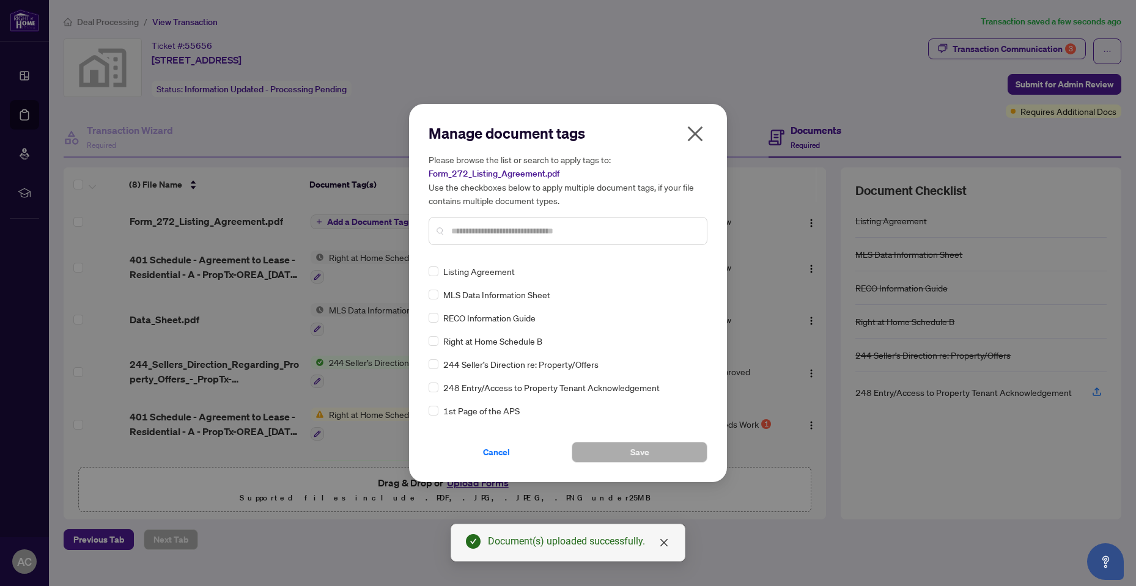
click at [494, 230] on input "text" at bounding box center [574, 230] width 246 height 13
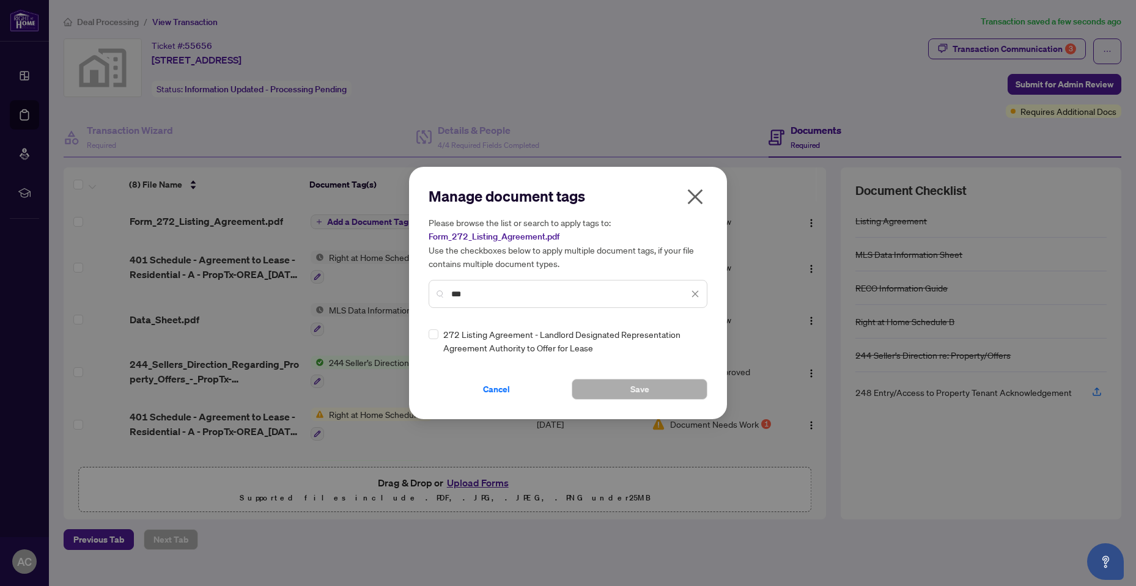
type input "***"
click at [655, 397] on button "Save" at bounding box center [640, 389] width 136 height 21
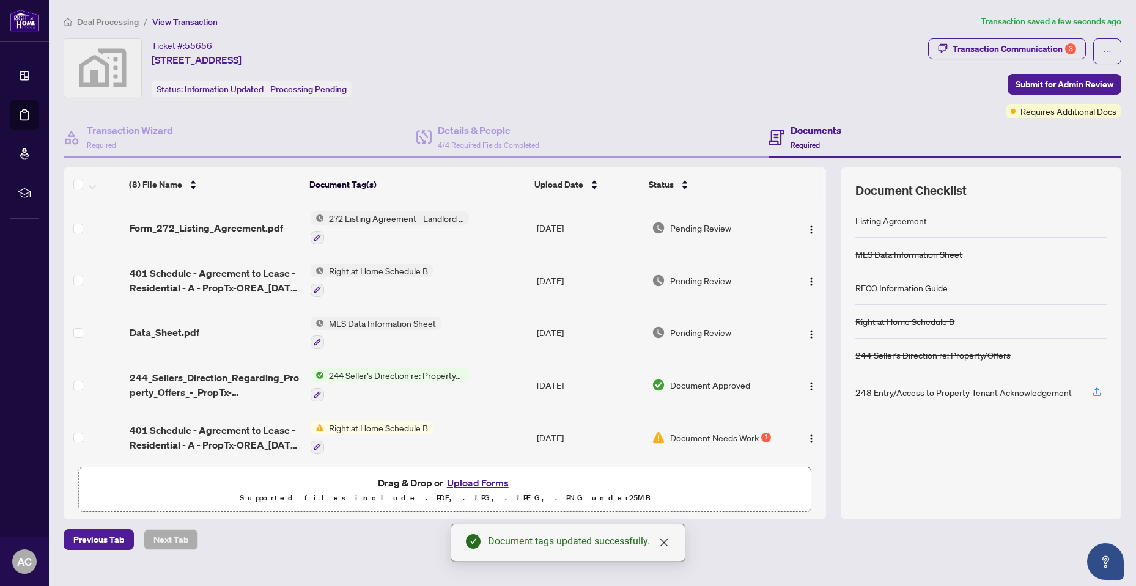
click at [647, 224] on td "Pending Review" at bounding box center [717, 228] width 140 height 53
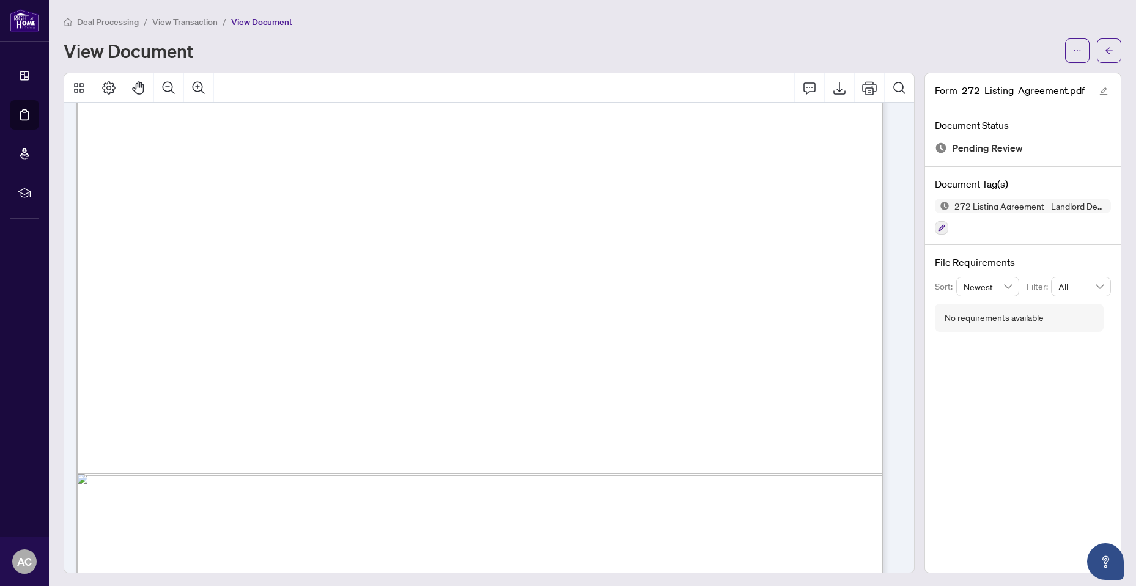
scroll to position [2934, 0]
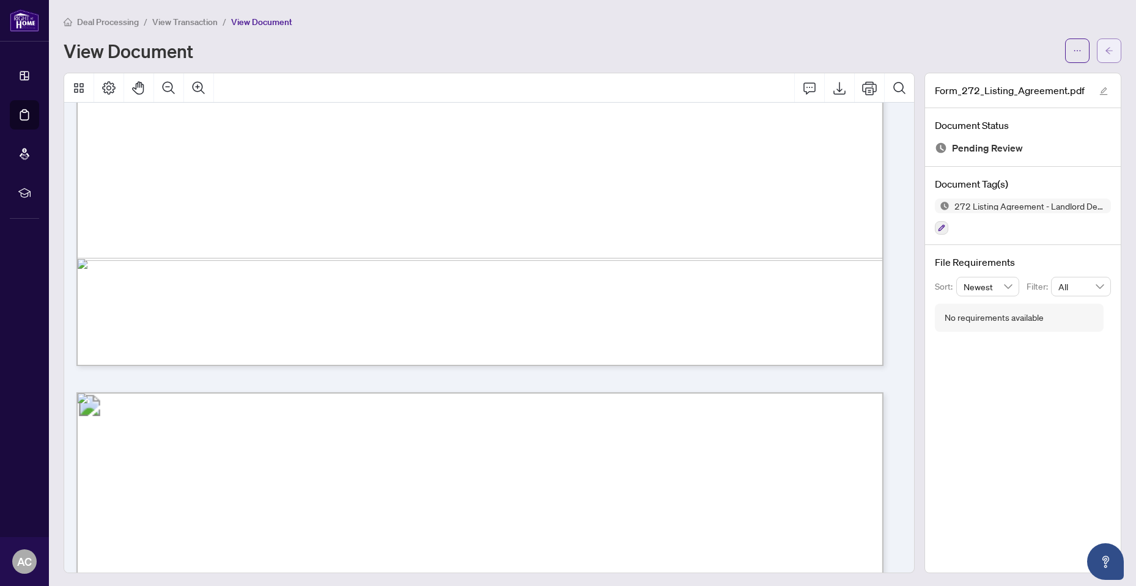
click at [1107, 53] on button "button" at bounding box center [1109, 51] width 24 height 24
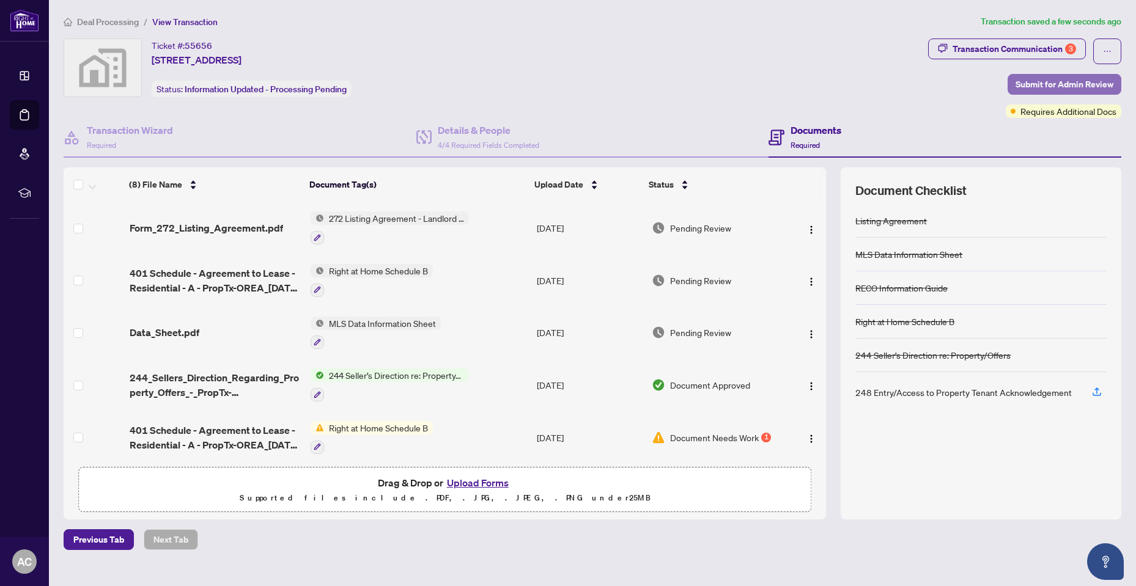
click at [1048, 81] on span "Submit for Admin Review" at bounding box center [1064, 85] width 98 height 20
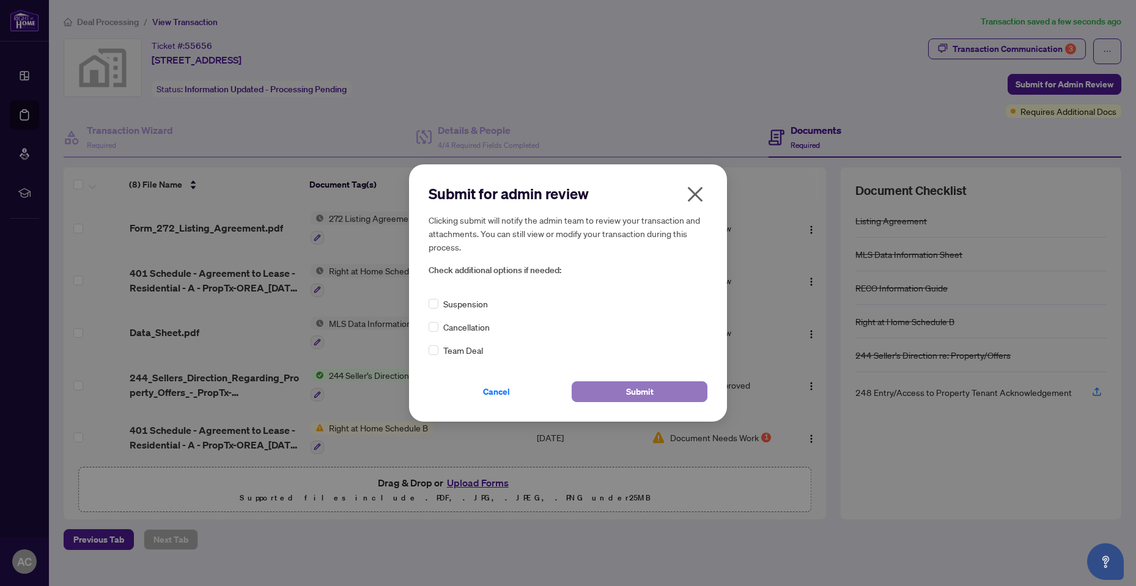
click at [642, 390] on span "Submit" at bounding box center [640, 392] width 28 height 20
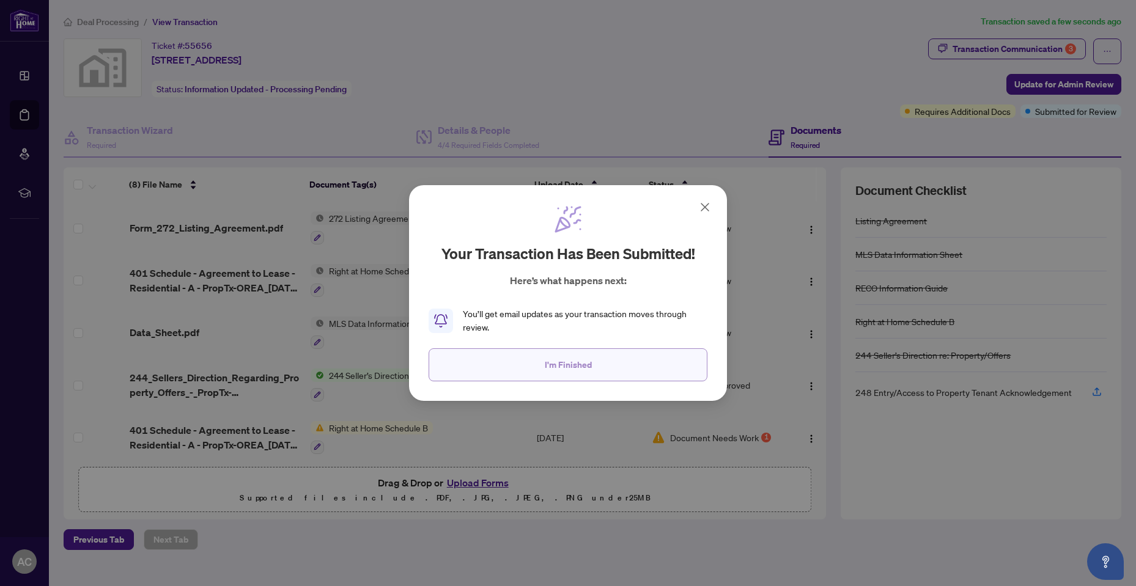
click at [587, 361] on span "I'm Finished" at bounding box center [568, 365] width 47 height 20
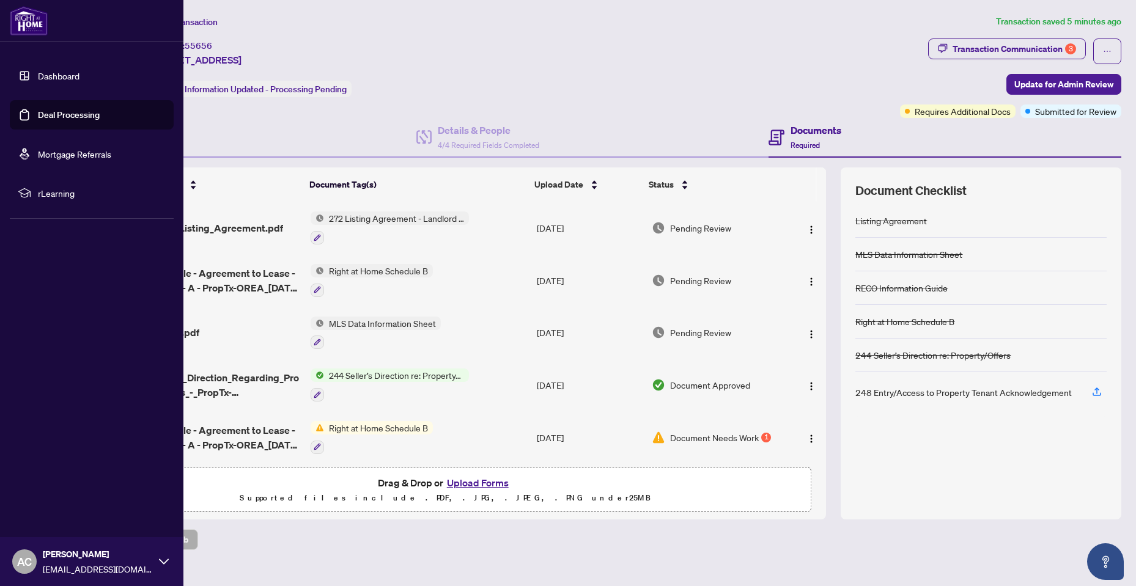
click at [45, 75] on link "Dashboard" at bounding box center [59, 75] width 42 height 11
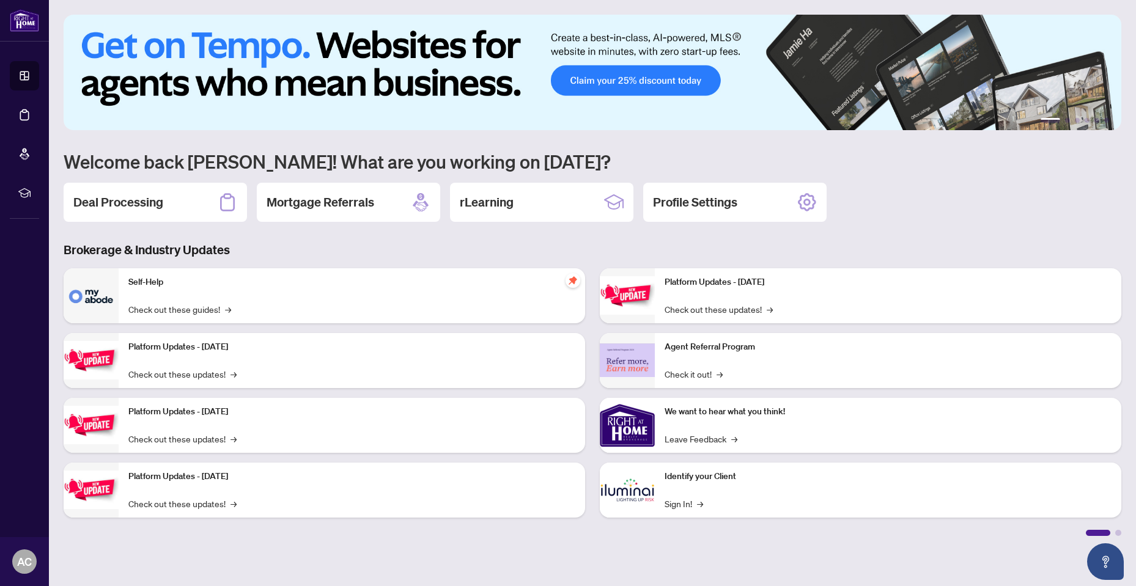
drag, startPoint x: 186, startPoint y: 200, endPoint x: 541, endPoint y: 325, distance: 375.8
click at [186, 200] on div "Deal Processing" at bounding box center [155, 202] width 183 height 39
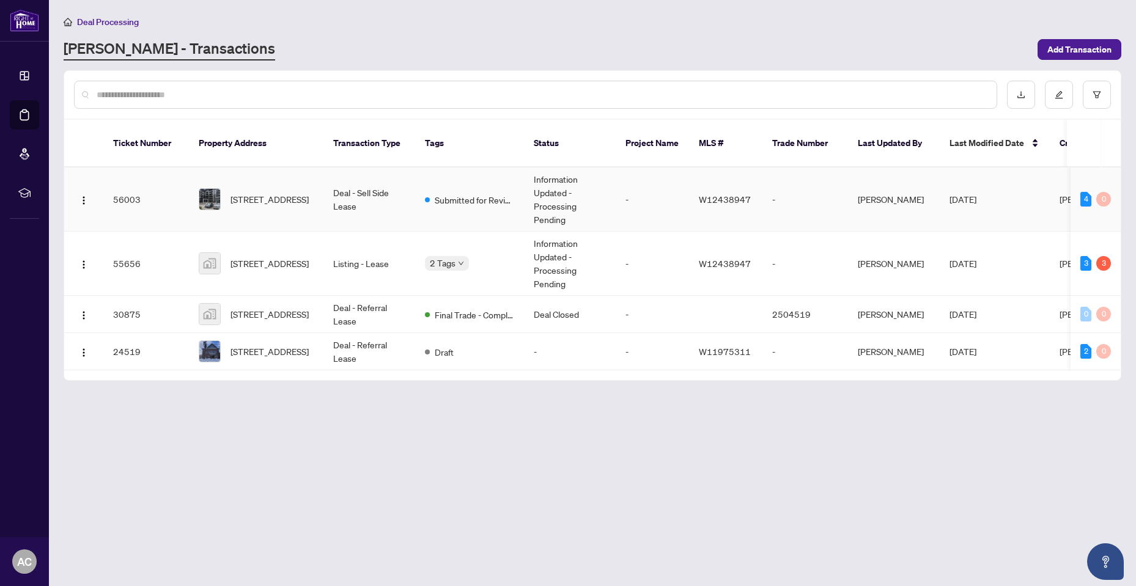
click at [287, 203] on td "[STREET_ADDRESS]" at bounding box center [256, 199] width 134 height 64
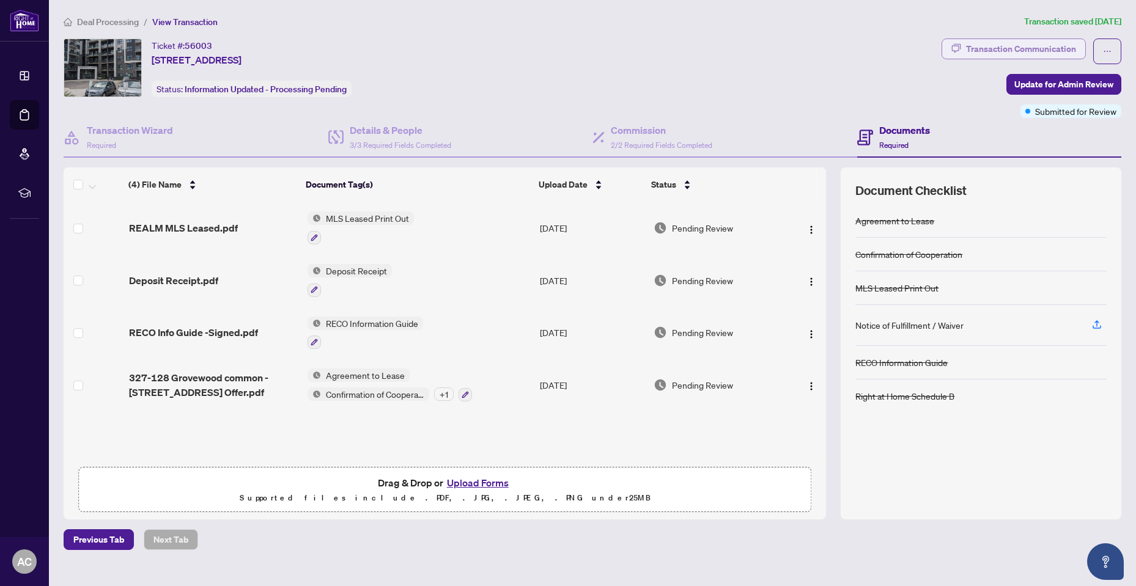
click at [1056, 47] on div "Transaction Communication" at bounding box center [1021, 49] width 110 height 20
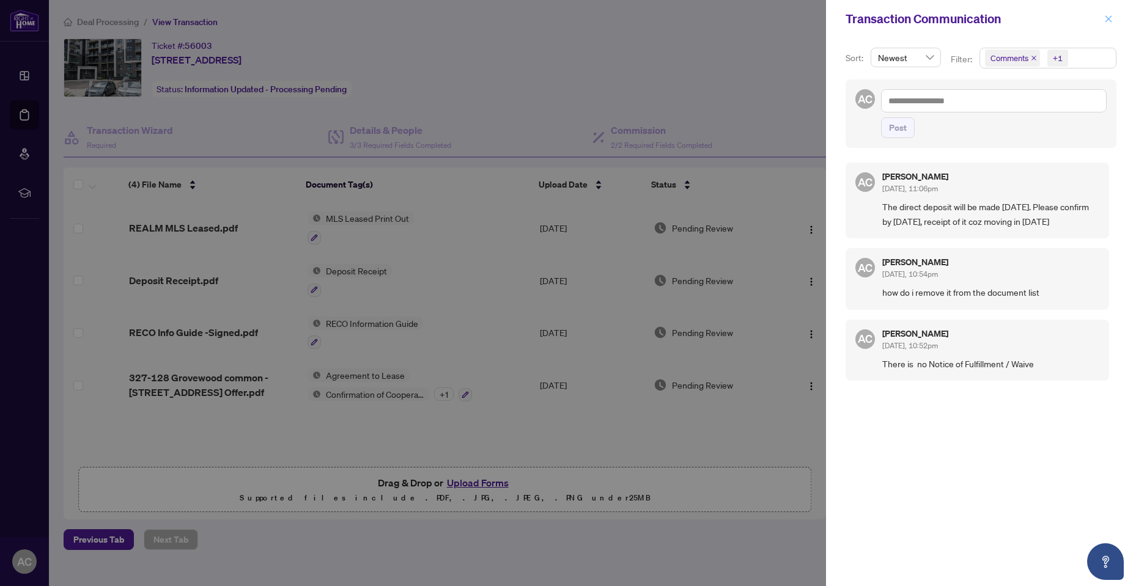
click at [1108, 15] on icon "close" at bounding box center [1108, 19] width 9 height 9
